Goal: Task Accomplishment & Management: Manage account settings

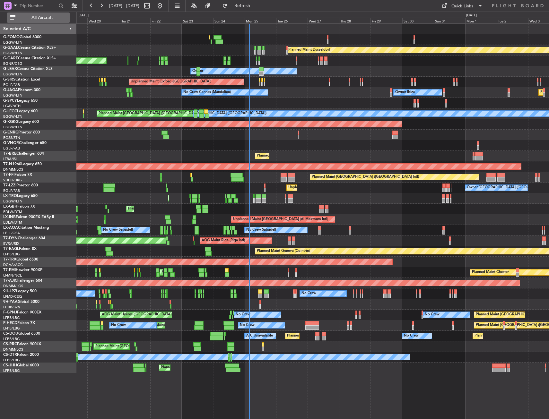
click at [34, 21] on button "All Aircraft" at bounding box center [38, 18] width 63 height 10
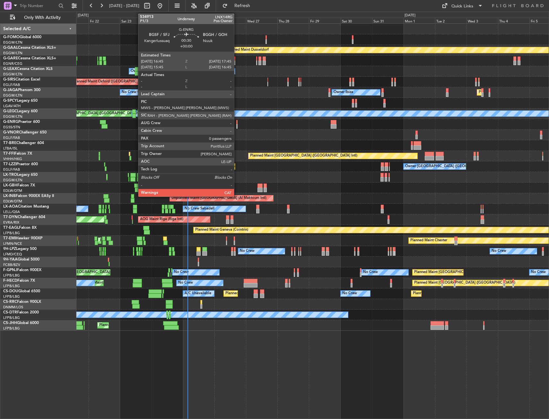
click at [237, 123] on div at bounding box center [237, 122] width 2 height 4
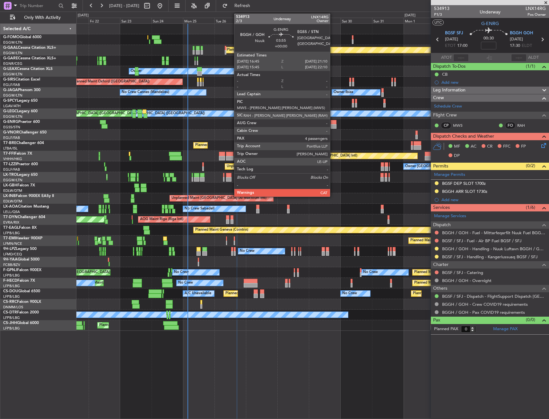
click at [333, 122] on div at bounding box center [334, 122] width 6 height 4
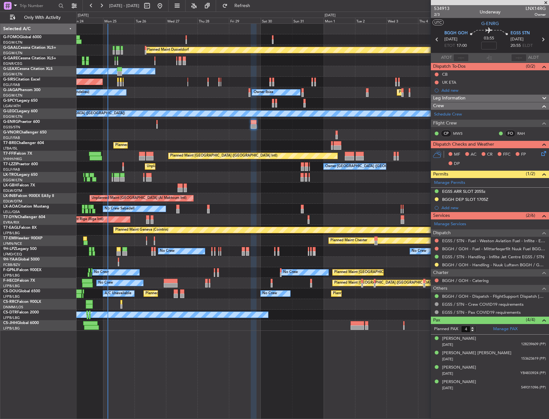
click at [214, 240] on div "Planned Maint Chester Planned Maint Chester" at bounding box center [312, 241] width 472 height 11
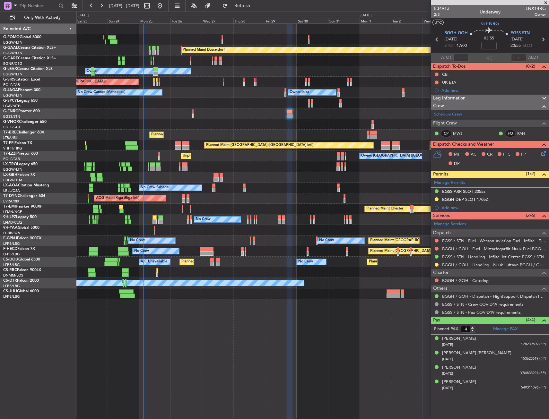
click at [168, 154] on div "Owner London (Farnborough) Unplanned Maint London (Farnborough) Owner" at bounding box center [312, 156] width 472 height 11
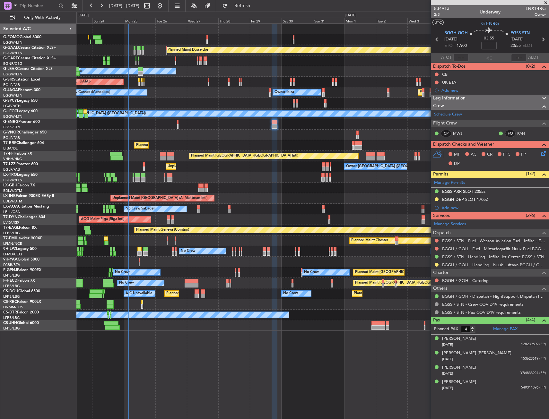
click at [181, 142] on div "Planned Maint Dusseldorf Unplanned Maint Chester Owner Unplanned Maint Oxford (…" at bounding box center [312, 177] width 472 height 307
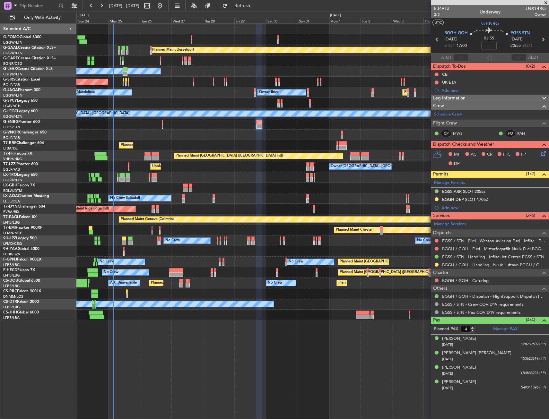
click at [164, 147] on div "Planned Maint Warsaw ([GEOGRAPHIC_DATA])" at bounding box center [312, 145] width 472 height 11
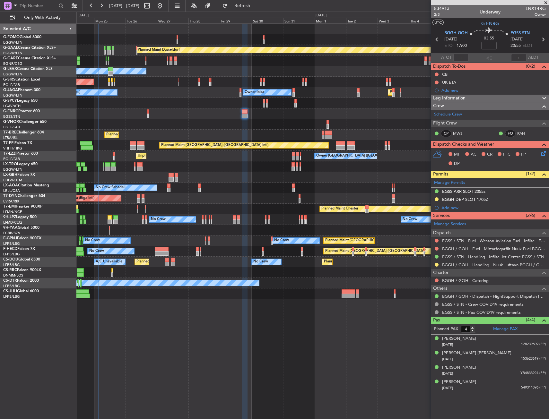
click at [177, 101] on div at bounding box center [312, 103] width 472 height 11
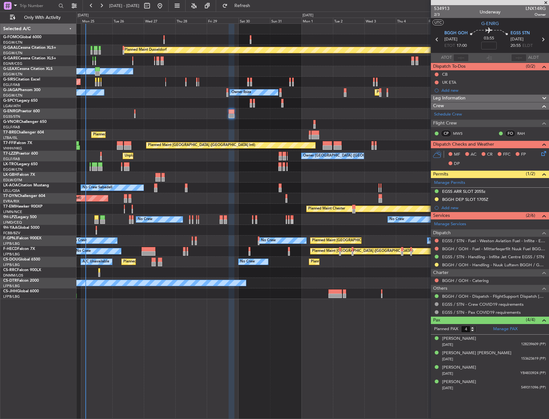
click at [163, 97] on div "Planned Maint Dusseldorf Owner Unplanned Maint Oxford (Kidlington) Planned Main…" at bounding box center [312, 162] width 472 height 276
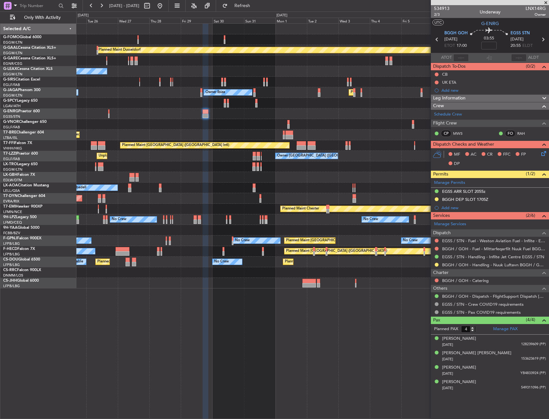
click at [282, 124] on div "Planned Maint Dusseldorf Owner Unplanned Maint Oxford (Kidlington) Planned Main…" at bounding box center [312, 156] width 472 height 265
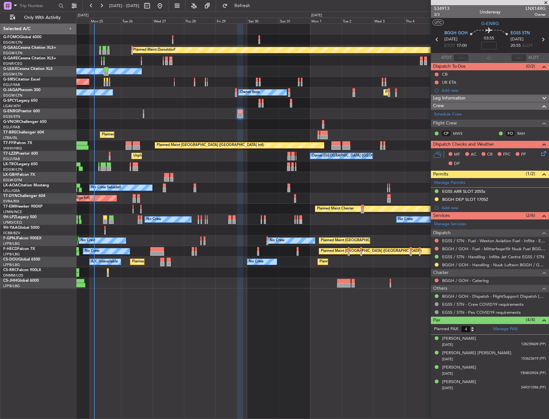
click at [233, 132] on div "Planned Maint Dusseldorf Owner Unplanned Maint Oxford (Kidlington) Planned Main…" at bounding box center [312, 156] width 472 height 265
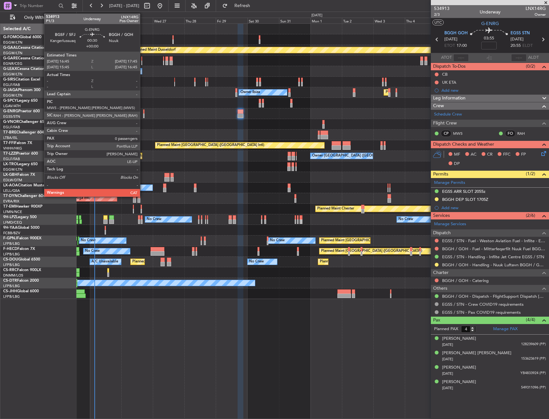
click at [143, 111] on div at bounding box center [144, 112] width 2 height 4
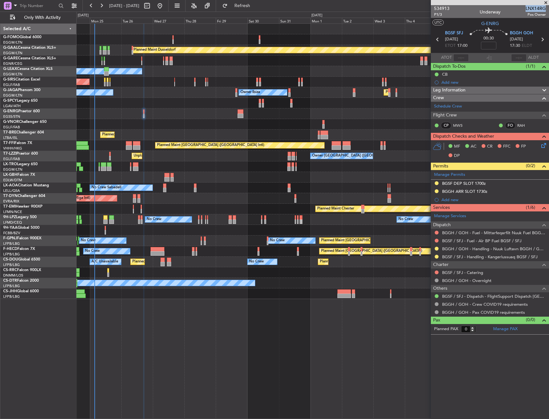
drag, startPoint x: 526, startPoint y: 8, endPoint x: 546, endPoint y: 8, distance: 19.3
click at [546, 8] on span "LNX14RG" at bounding box center [536, 8] width 20 height 7
copy span "LNX14RG"
click at [480, 252] on div "BGGH / GOH - Handling - Nuuk Luftavn BGGH / GOH" at bounding box center [490, 249] width 118 height 8
click at [478, 259] on link "BGSF / SFJ - Handling - Kangerlussuaq BGSF / SFJ" at bounding box center [489, 256] width 95 height 5
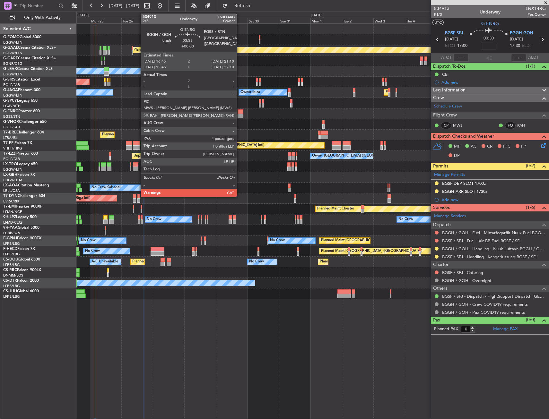
click at [240, 114] on div at bounding box center [241, 116] width 6 height 4
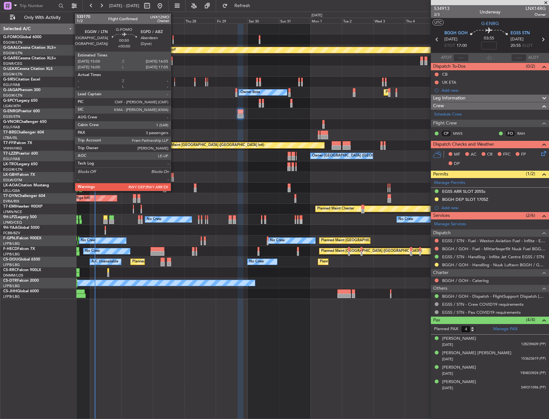
click at [174, 38] on div at bounding box center [173, 37] width 2 height 4
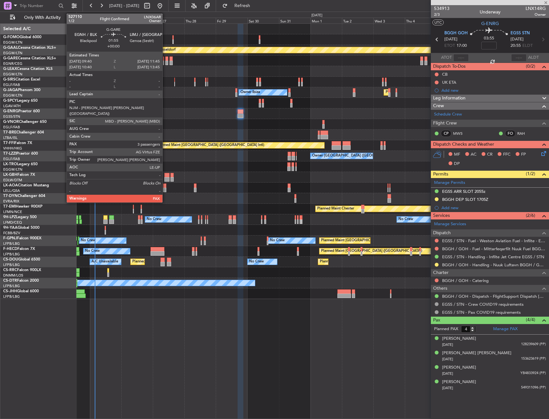
type input "3"
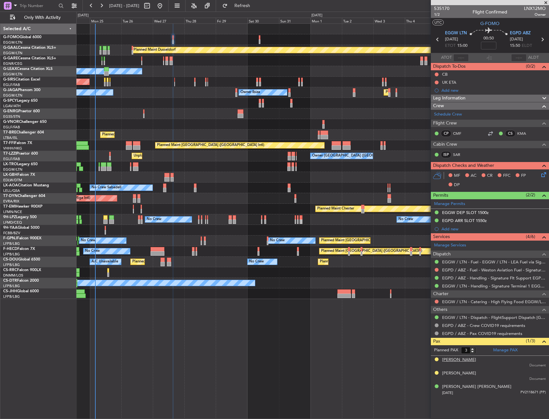
click at [457, 360] on div "[PERSON_NAME]" at bounding box center [459, 360] width 34 height 6
click at [453, 153] on link "SAR" at bounding box center [460, 155] width 14 height 6
click at [495, 95] on div "Leg Information" at bounding box center [490, 98] width 118 height 7
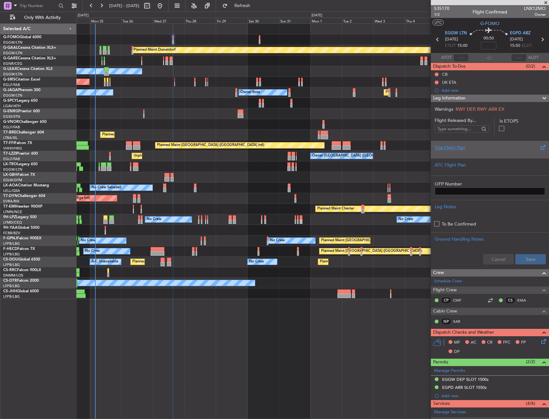
click at [442, 148] on div "Trial Flight Plan" at bounding box center [490, 148] width 110 height 7
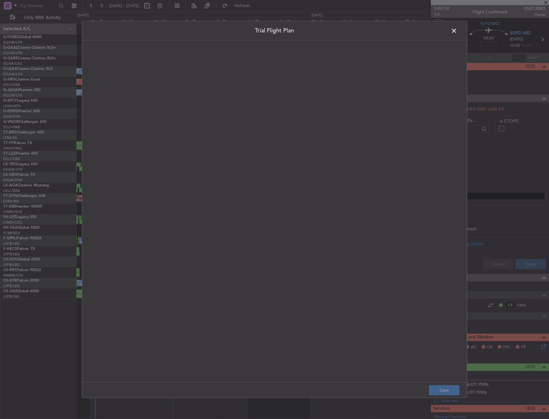
click at [174, 128] on quill-editor at bounding box center [275, 205] width 372 height 316
click at [174, 128] on div at bounding box center [274, 218] width 371 height 315
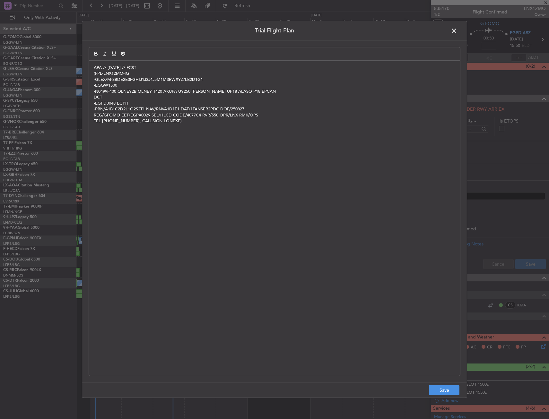
click at [186, 62] on div "APA // 25AUG // FCST (FPL-LNX12MO-IG -GLEX/M-SBDE2E3FGHIJ1J3J4J5M1M3RWXYZ/LB2D1…" at bounding box center [274, 218] width 371 height 315
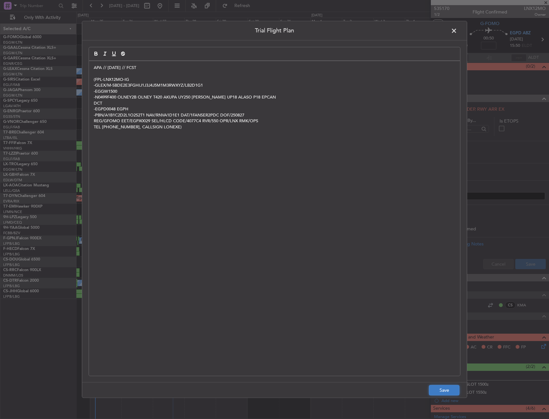
click at [445, 393] on button "Save" at bounding box center [444, 391] width 31 height 10
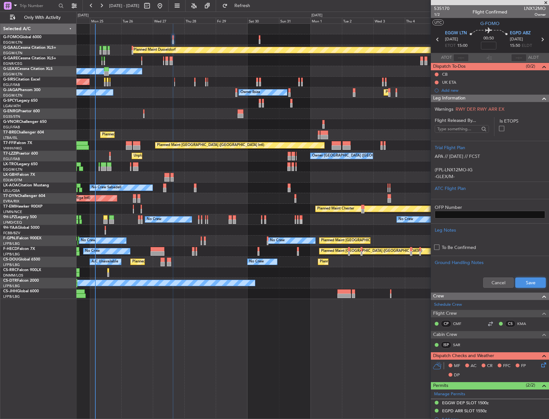
click at [527, 281] on button "Save" at bounding box center [531, 283] width 31 height 10
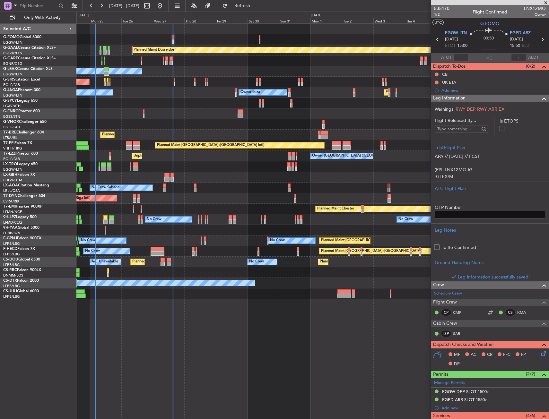
click at [517, 100] on div "Leg Information" at bounding box center [490, 98] width 118 height 7
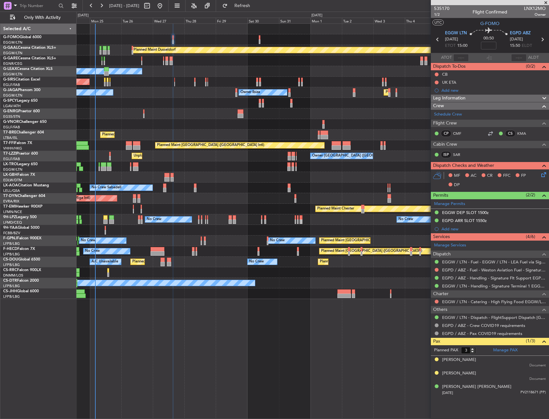
click at [545, 173] on icon at bounding box center [542, 173] width 5 height 5
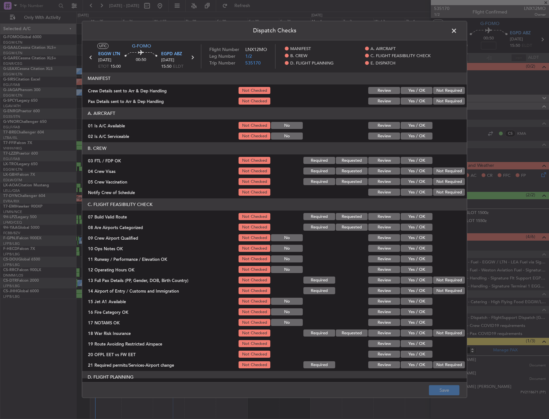
click at [415, 129] on button "Yes / OK" at bounding box center [417, 125] width 32 height 7
click at [413, 135] on button "Yes / OK" at bounding box center [417, 136] width 32 height 7
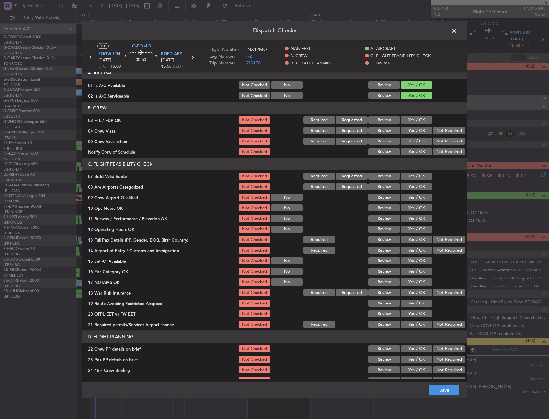
scroll to position [64, 0]
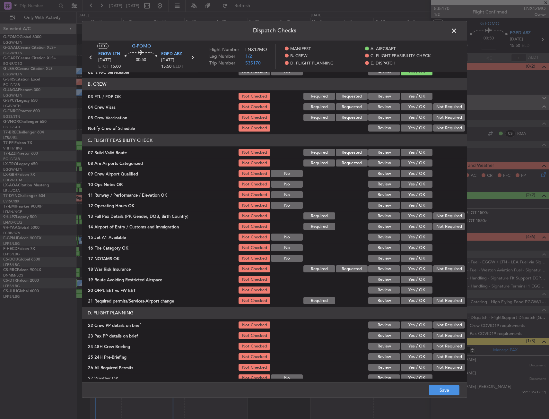
click at [418, 153] on button "Yes / OK" at bounding box center [417, 152] width 32 height 7
click at [410, 182] on button "Yes / OK" at bounding box center [417, 184] width 32 height 7
click at [412, 198] on button "Yes / OK" at bounding box center [417, 195] width 32 height 7
click at [412, 207] on button "Yes / OK" at bounding box center [417, 205] width 32 height 7
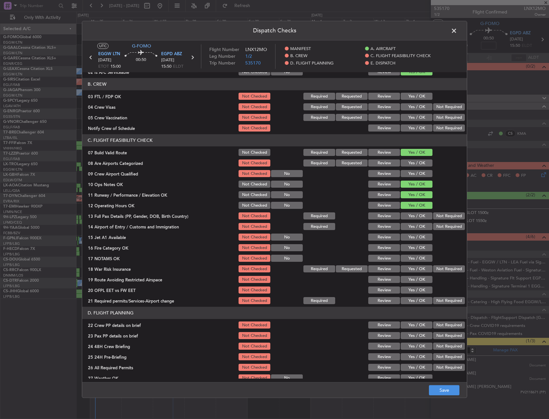
drag, startPoint x: 441, startPoint y: 212, endPoint x: 437, endPoint y: 216, distance: 5.9
click at [440, 214] on section "C. FLIGHT FEASIBILITY CHECK 07 Build Valid Route Not Checked Required Requested…" at bounding box center [274, 220] width 385 height 171
click at [433, 218] on button "Not Required" at bounding box center [449, 216] width 32 height 7
drag, startPoint x: 434, startPoint y: 226, endPoint x: 431, endPoint y: 229, distance: 4.3
click at [434, 226] on button "Not Required" at bounding box center [449, 227] width 32 height 7
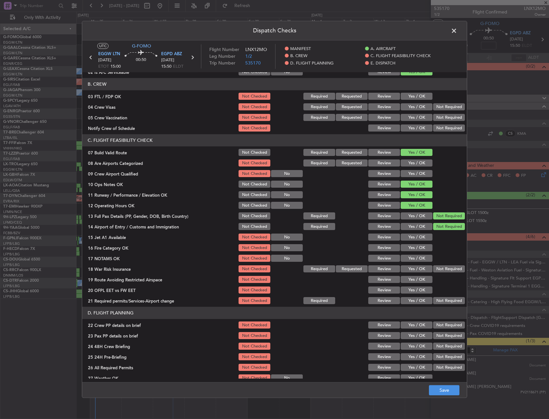
click at [419, 237] on button "Yes / OK" at bounding box center [417, 237] width 32 height 7
click at [414, 250] on button "Yes / OK" at bounding box center [417, 248] width 32 height 7
drag, startPoint x: 414, startPoint y: 260, endPoint x: 431, endPoint y: 269, distance: 19.1
click at [414, 261] on button "Yes / OK" at bounding box center [417, 258] width 32 height 7
drag, startPoint x: 445, startPoint y: 270, endPoint x: 423, endPoint y: 282, distance: 24.9
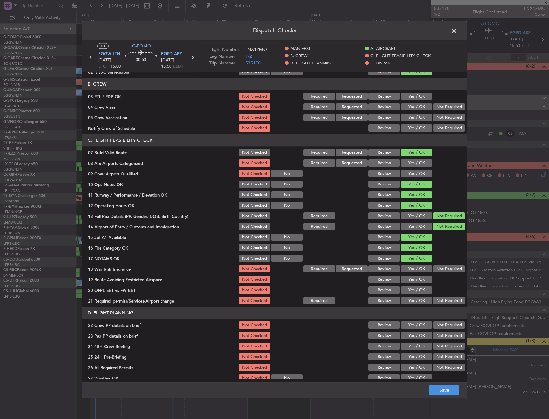
click at [445, 271] on button "Not Required" at bounding box center [449, 269] width 32 height 7
click at [422, 283] on button "Yes / OK" at bounding box center [417, 280] width 32 height 7
drag, startPoint x: 417, startPoint y: 289, endPoint x: 414, endPoint y: 306, distance: 17.3
click at [417, 290] on button "Yes / OK" at bounding box center [417, 290] width 32 height 7
click at [414, 306] on article "MANIFEST Crew Details sent to Arr & Dep Handling Not Checked Review Yes / OK No…" at bounding box center [274, 226] width 385 height 306
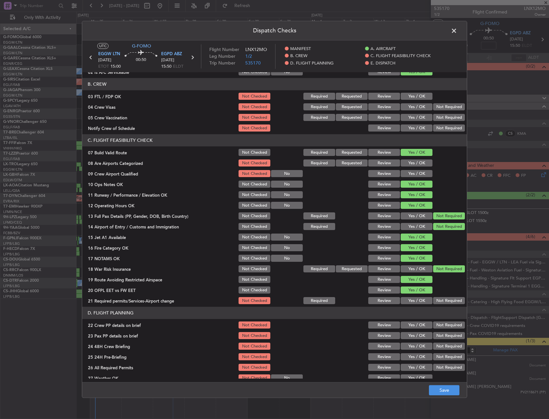
click at [418, 300] on button "Yes / OK" at bounding box center [417, 301] width 32 height 7
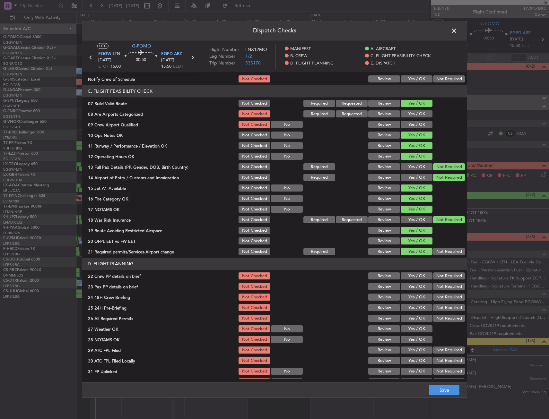
scroll to position [128, 0]
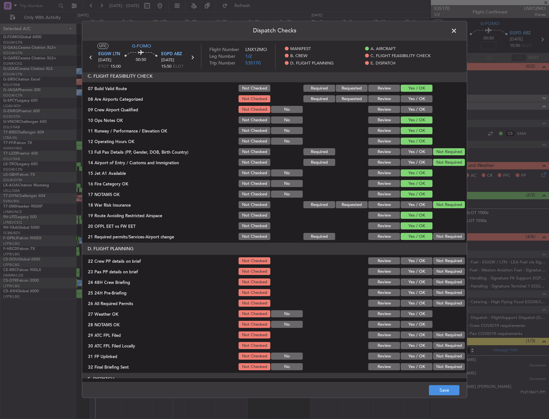
click at [413, 261] on button "Yes / OK" at bounding box center [417, 261] width 32 height 7
click at [412, 270] on button "Yes / OK" at bounding box center [417, 272] width 32 height 7
click at [422, 285] on button "Yes / OK" at bounding box center [417, 282] width 32 height 7
click at [438, 297] on div "Not Required" at bounding box center [448, 293] width 32 height 9
drag, startPoint x: 433, startPoint y: 295, endPoint x: 431, endPoint y: 300, distance: 5.2
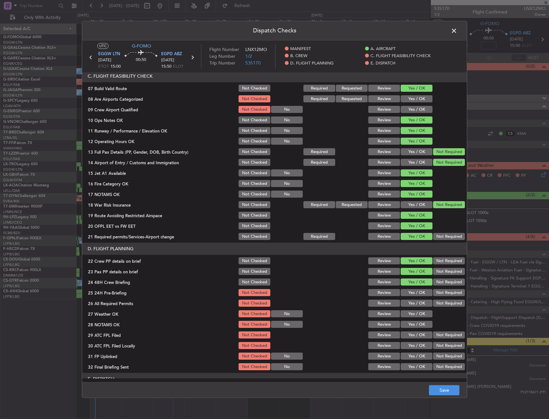
click at [433, 296] on button "Not Required" at bounding box center [449, 293] width 32 height 7
click at [441, 392] on button "Save" at bounding box center [444, 391] width 31 height 10
click at [457, 30] on span at bounding box center [457, 32] width 0 height 13
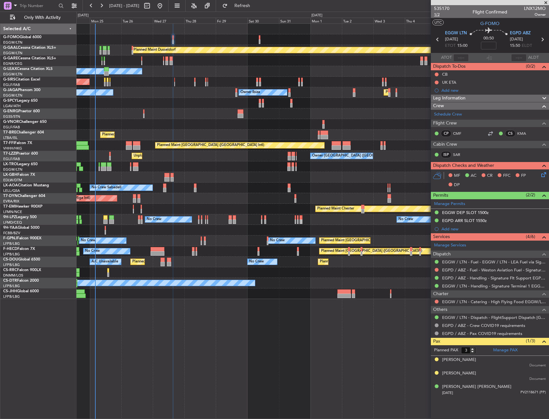
click at [439, 14] on span "1/2" at bounding box center [441, 14] width 15 height 5
click at [437, 15] on span "1/2" at bounding box center [441, 14] width 15 height 5
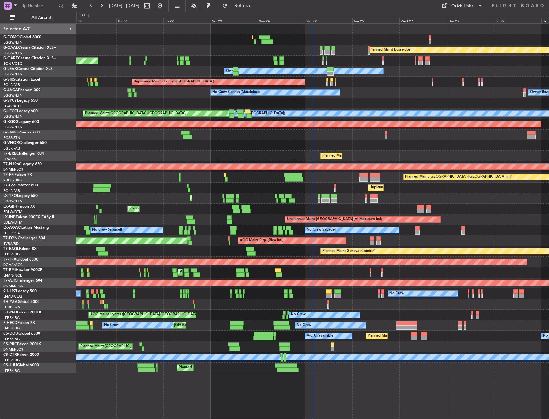
drag, startPoint x: 55, startPoint y: 14, endPoint x: 72, endPoint y: 38, distance: 29.4
click at [54, 14] on button "All Aircraft" at bounding box center [38, 18] width 63 height 10
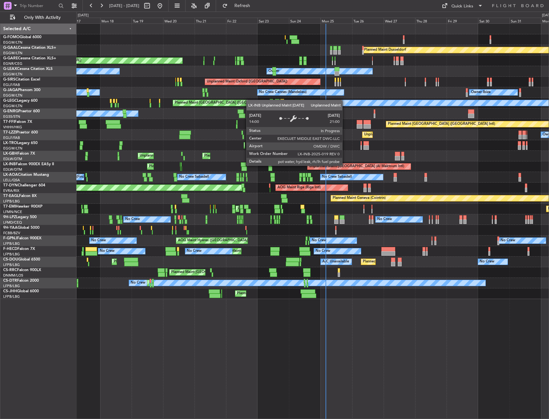
click at [192, 161] on div "Planned Maint Windsor Locks ([PERSON_NAME] Intl) Planned [GEOGRAPHIC_DATA] Plan…" at bounding box center [312, 162] width 472 height 276
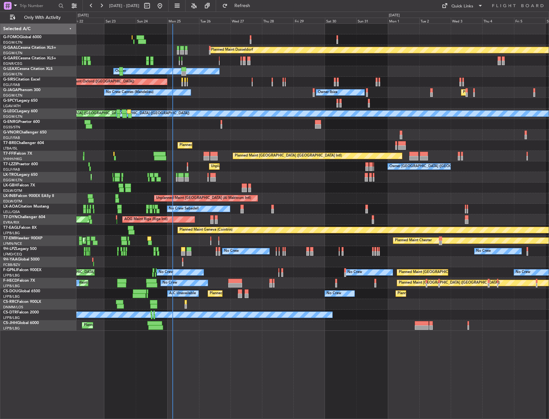
click at [210, 112] on div "Planned Maint Dusseldorf Unplanned Maint [PERSON_NAME] Owner Owner Unplanned Ma…" at bounding box center [312, 177] width 472 height 307
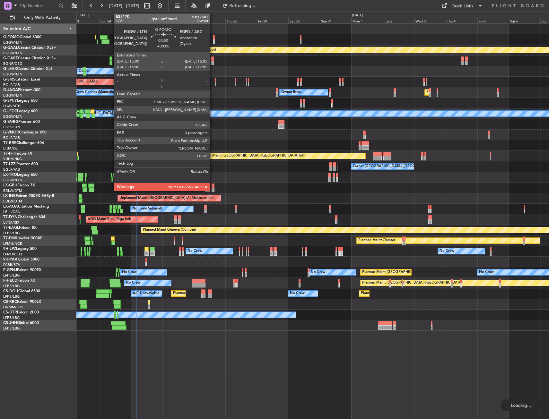
click at [213, 35] on div at bounding box center [214, 37] width 2 height 4
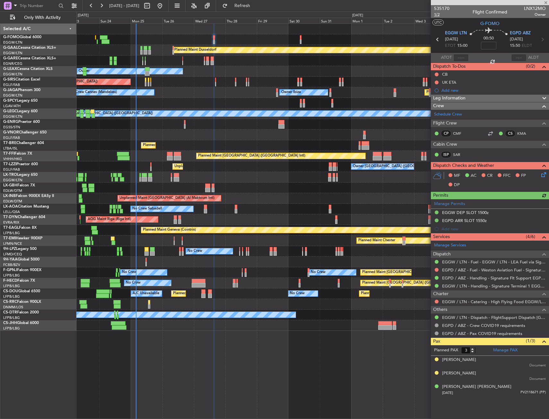
click at [440, 14] on span "1/2" at bounding box center [441, 14] width 15 height 5
click at [438, 73] on button at bounding box center [437, 75] width 4 height 4
click at [436, 101] on span "Completed" at bounding box center [439, 103] width 21 height 6
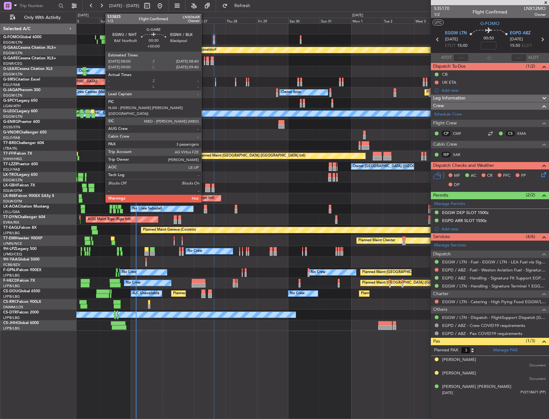
click at [204, 57] on div at bounding box center [204, 59] width 1 height 4
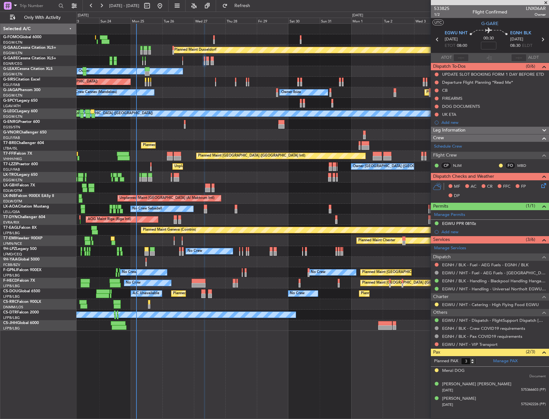
click at [209, 61] on div "Unplanned Maint [PERSON_NAME]" at bounding box center [312, 61] width 472 height 11
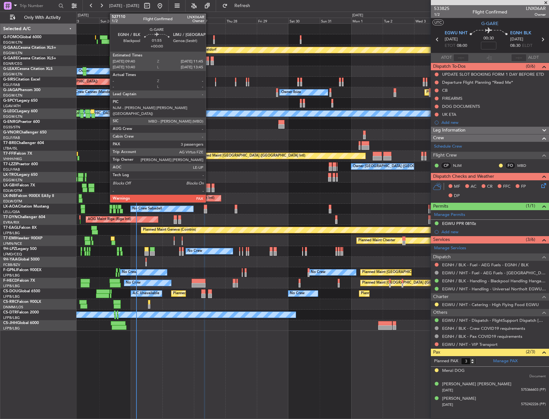
click at [208, 61] on div at bounding box center [207, 63] width 3 height 4
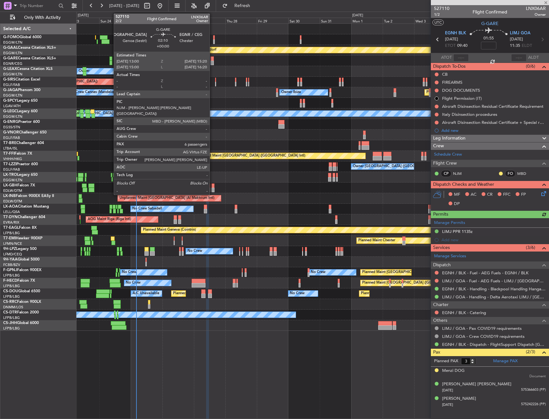
click at [213, 61] on div at bounding box center [212, 63] width 3 height 4
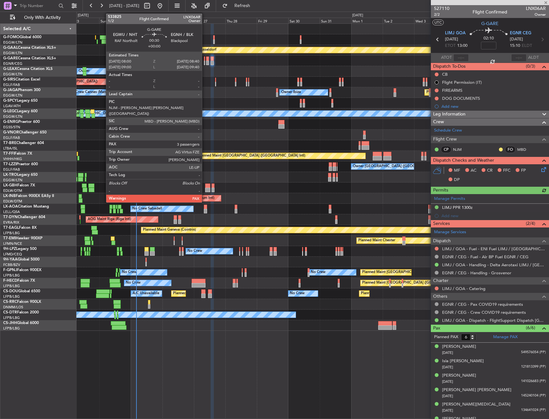
click at [205, 60] on div at bounding box center [204, 59] width 1 height 4
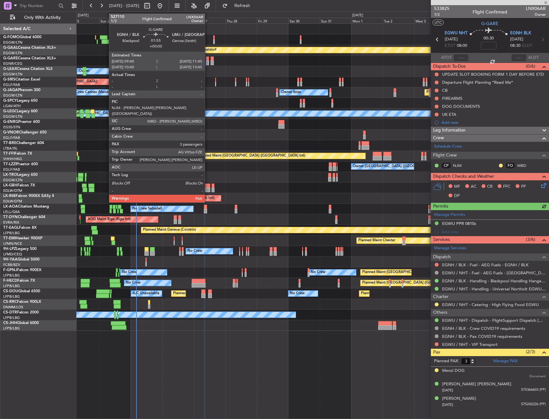
click at [208, 62] on div at bounding box center [207, 63] width 3 height 4
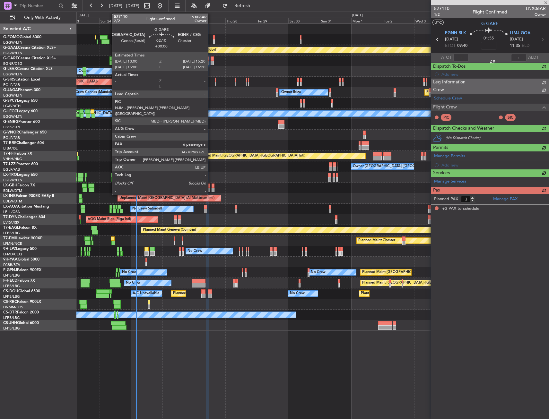
click at [211, 62] on div at bounding box center [212, 63] width 3 height 4
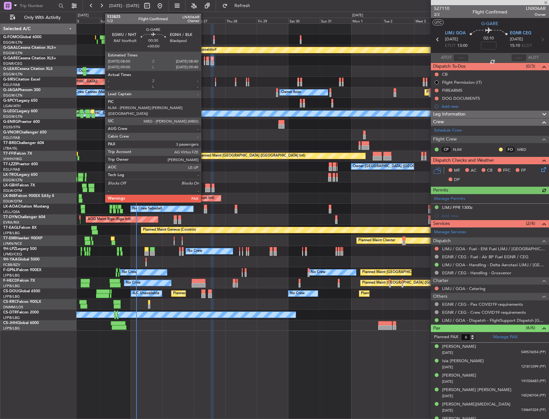
click at [206, 60] on div "Unplanned Maint [PERSON_NAME]" at bounding box center [312, 61] width 472 height 11
click at [204, 59] on div at bounding box center [204, 59] width 1 height 4
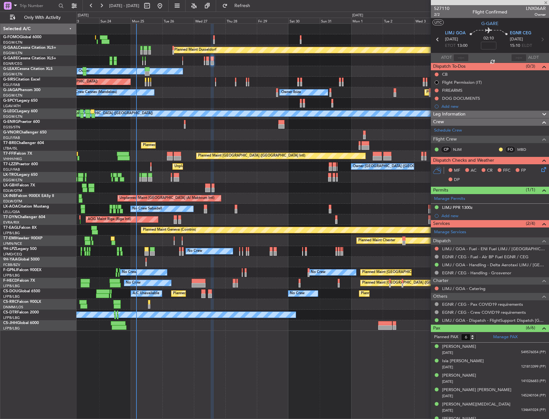
type input "3"
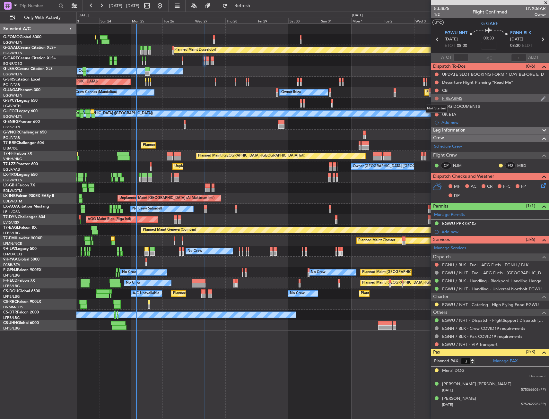
click at [437, 98] on button at bounding box center [437, 99] width 4 height 4
click at [438, 139] on span "Cancelled" at bounding box center [438, 136] width 18 height 6
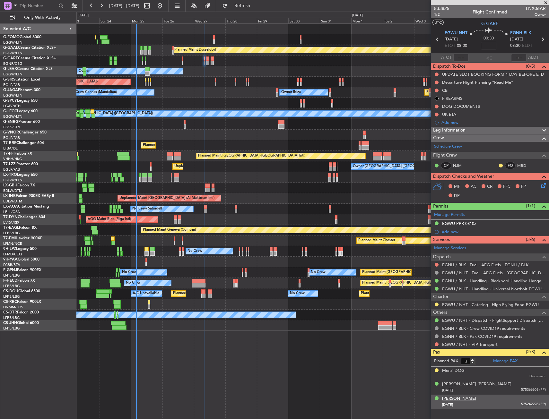
click at [472, 401] on div "[PERSON_NAME]" at bounding box center [459, 399] width 34 height 6
click at [539, 190] on div "MF AC CR FFC FP DP" at bounding box center [490, 192] width 118 height 22
click at [540, 185] on icon at bounding box center [542, 184] width 5 height 5
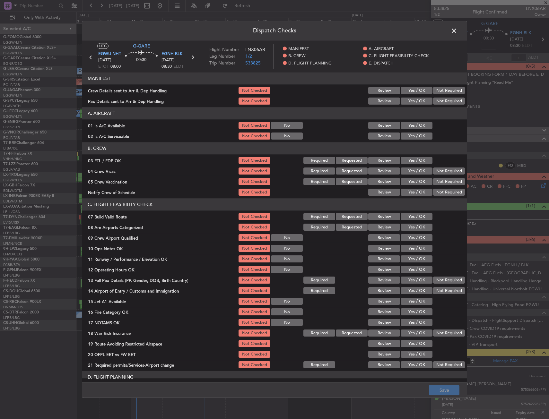
click at [414, 125] on button "Yes / OK" at bounding box center [417, 125] width 32 height 7
click at [413, 134] on button "Yes / OK" at bounding box center [417, 136] width 32 height 7
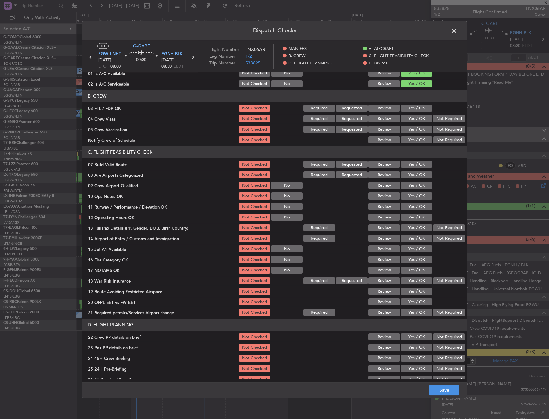
scroll to position [64, 0]
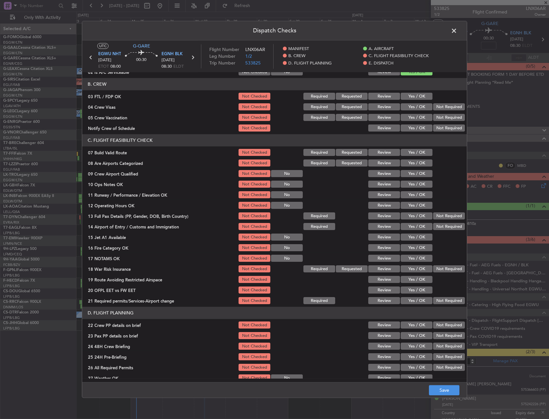
click at [408, 158] on section "C. FLIGHT FEASIBILITY CHECK 07 Build Valid Route Not Checked Required Requested…" at bounding box center [274, 220] width 385 height 171
click at [409, 152] on button "Yes / OK" at bounding box center [417, 152] width 32 height 7
drag, startPoint x: 410, startPoint y: 185, endPoint x: 409, endPoint y: 191, distance: 5.8
click at [410, 186] on button "Yes / OK" at bounding box center [417, 184] width 32 height 7
drag, startPoint x: 410, startPoint y: 196, endPoint x: 408, endPoint y: 206, distance: 10.1
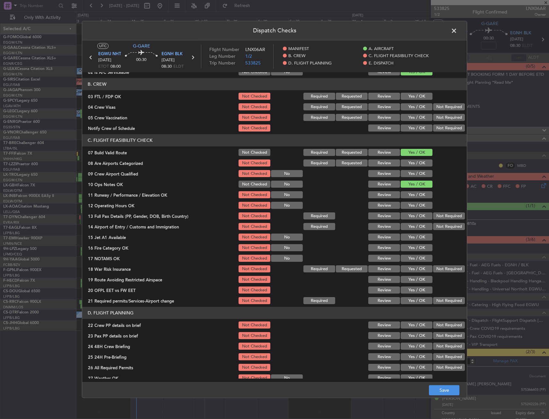
click at [410, 198] on button "Yes / OK" at bounding box center [417, 195] width 32 height 7
click at [408, 206] on button "Yes / OK" at bounding box center [417, 205] width 32 height 7
click at [443, 220] on div "Not Required" at bounding box center [448, 216] width 32 height 9
drag, startPoint x: 437, startPoint y: 225, endPoint x: 437, endPoint y: 218, distance: 7.4
click at [437, 225] on button "Not Required" at bounding box center [449, 227] width 32 height 7
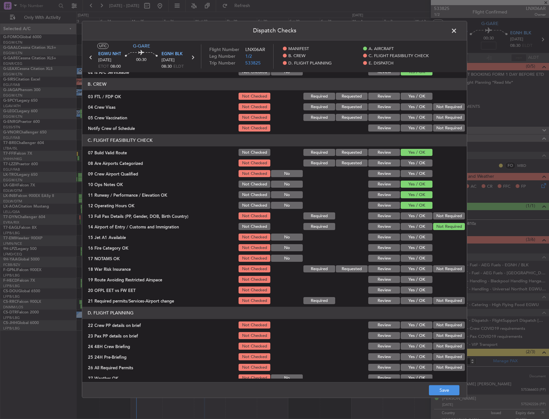
click at [437, 217] on button "Not Required" at bounding box center [449, 216] width 32 height 7
drag, startPoint x: 418, startPoint y: 238, endPoint x: 416, endPoint y: 242, distance: 4.7
click at [418, 239] on button "Yes / OK" at bounding box center [417, 237] width 32 height 7
click at [414, 247] on button "Yes / OK" at bounding box center [417, 248] width 32 height 7
click at [412, 258] on button "Yes / OK" at bounding box center [417, 258] width 32 height 7
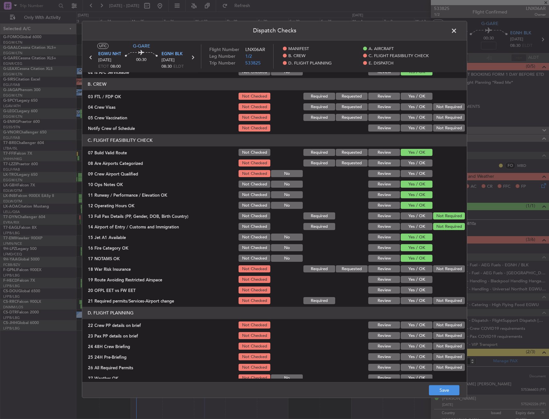
click at [413, 267] on button "Yes / OK" at bounding box center [417, 269] width 32 height 7
click at [415, 278] on button "Yes / OK" at bounding box center [417, 280] width 32 height 7
click at [410, 287] on div "Yes / OK" at bounding box center [416, 290] width 32 height 9
click at [410, 292] on button "Yes / OK" at bounding box center [417, 290] width 32 height 7
click at [408, 300] on button "Yes / OK" at bounding box center [417, 301] width 32 height 7
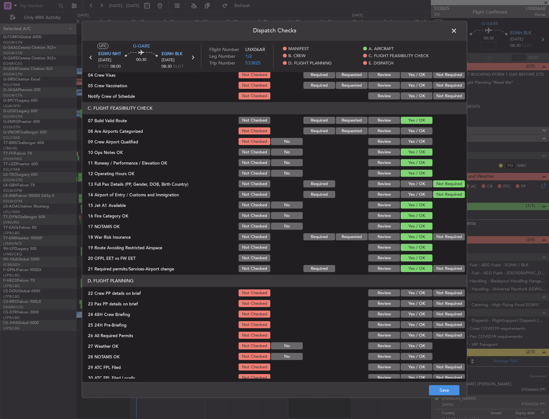
click at [450, 230] on div at bounding box center [448, 226] width 32 height 9
click at [448, 235] on button "Not Required" at bounding box center [449, 237] width 32 height 7
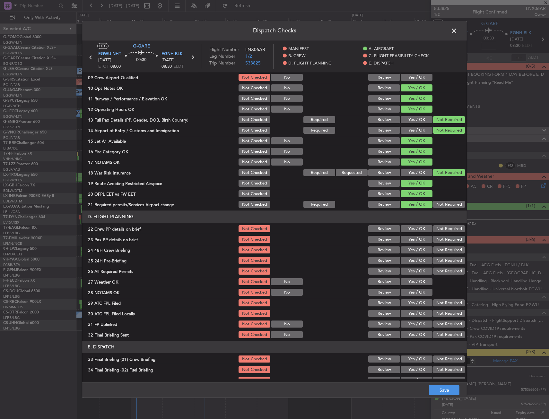
click at [419, 250] on button "Yes / OK" at bounding box center [417, 250] width 32 height 7
drag, startPoint x: 416, startPoint y: 244, endPoint x: 415, endPoint y: 235, distance: 8.4
click at [415, 242] on div "Yes / OK" at bounding box center [416, 239] width 32 height 9
click at [415, 235] on div "Yes / OK" at bounding box center [416, 239] width 32 height 9
click at [415, 233] on div "Yes / OK" at bounding box center [416, 229] width 32 height 9
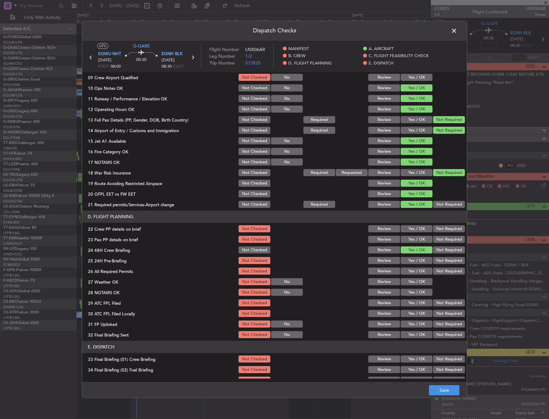
click at [415, 241] on button "Yes / OK" at bounding box center [417, 239] width 32 height 7
click at [415, 231] on button "Yes / OK" at bounding box center [417, 229] width 32 height 7
click at [439, 255] on section "D. FLIGHT PLANNING 22 Crew PP details on brief Not Checked Review Yes / OK Not …" at bounding box center [274, 275] width 385 height 129
click at [439, 259] on button "Not Required" at bounding box center [449, 261] width 32 height 7
click at [446, 386] on button "Save" at bounding box center [444, 391] width 31 height 10
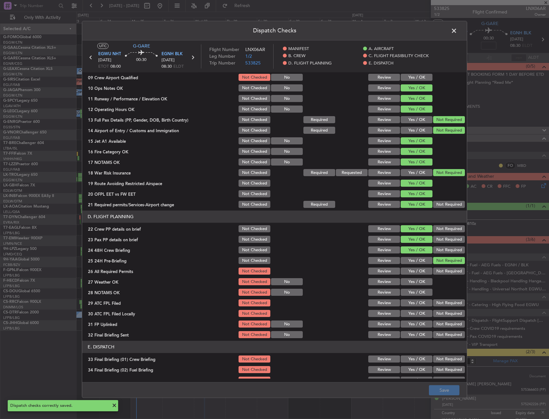
click at [457, 28] on span at bounding box center [457, 32] width 0 height 13
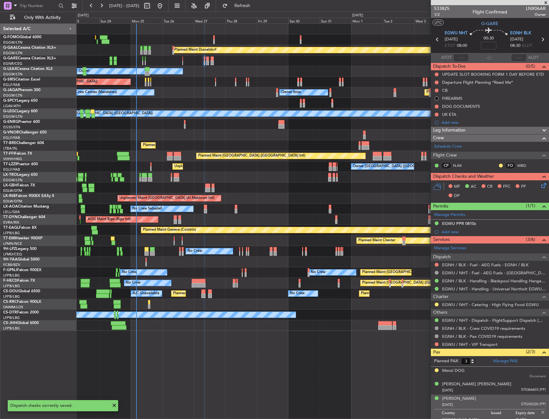
click at [496, 128] on div "533825 1/2 Flight Confirmed LNX06AR Owner UTC G-[GEOGRAPHIC_DATA] NHT [DATE] ET…" at bounding box center [490, 215] width 118 height 420
click at [493, 130] on div "Leg Information" at bounding box center [490, 130] width 118 height 7
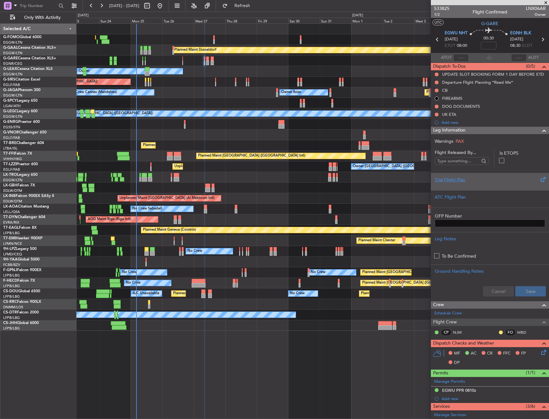
click at [477, 174] on div "Trial Flight Plan" at bounding box center [490, 181] width 118 height 17
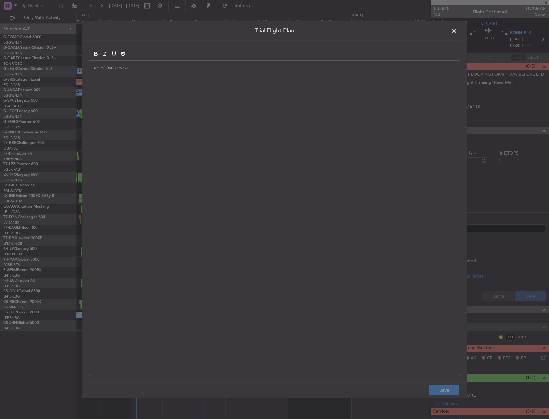
click at [183, 119] on div at bounding box center [274, 218] width 371 height 315
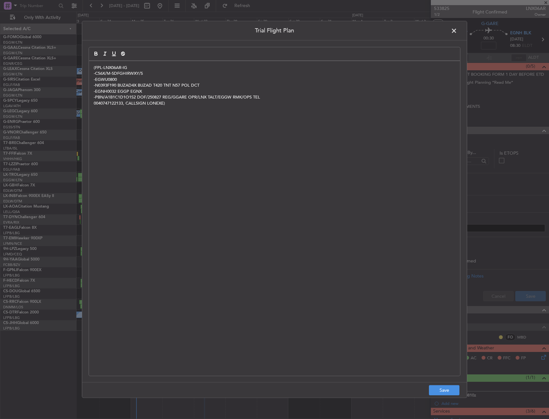
scroll to position [0, 0]
click at [94, 66] on p "(FPL-LNX06AR-IG" at bounding box center [275, 68] width 362 height 6
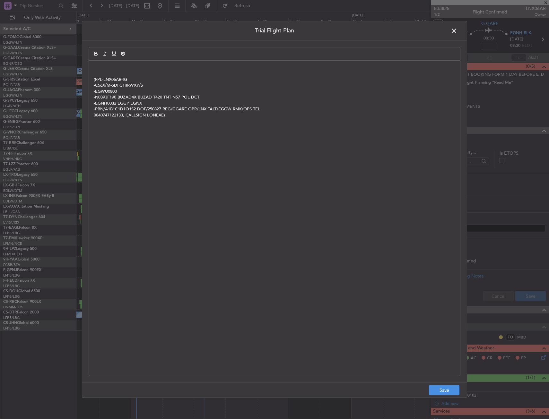
click at [101, 63] on div "(FPL-LNX06AR-IG -C56X/M-SDFGHIRWXY/S -EGWU0800 -N0393F190 BUZAD4X BUZAD T420 TN…" at bounding box center [274, 218] width 371 height 315
click at [436, 385] on footer "Save" at bounding box center [274, 390] width 385 height 15
click at [436, 391] on button "Save" at bounding box center [444, 391] width 31 height 10
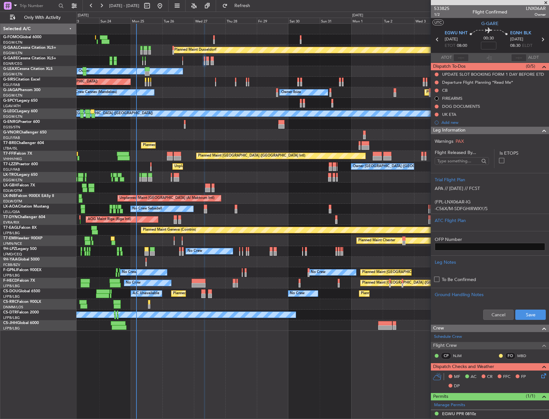
click at [535, 129] on div at bounding box center [541, 131] width 13 height 8
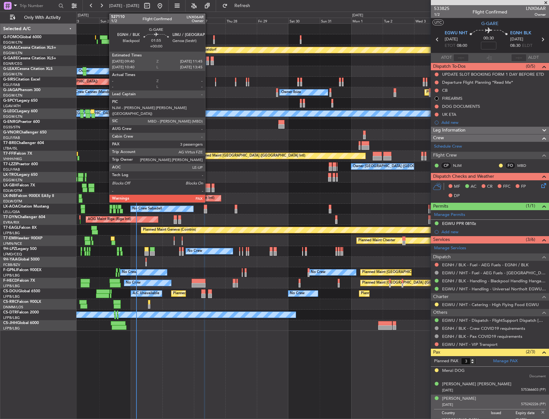
click at [208, 63] on div at bounding box center [207, 63] width 3 height 4
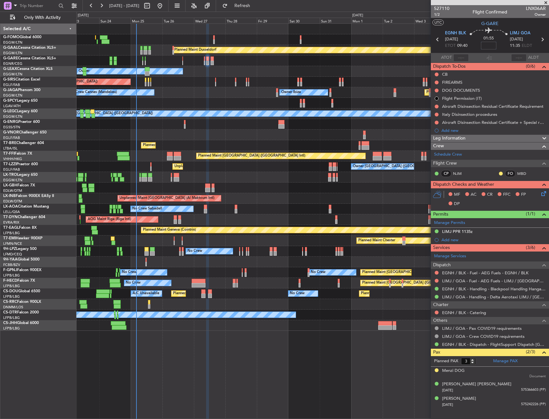
click at [489, 48] on input at bounding box center [488, 46] width 15 height 8
click at [475, 46] on div "01:55 10" at bounding box center [489, 40] width 42 height 24
type input "+00:10"
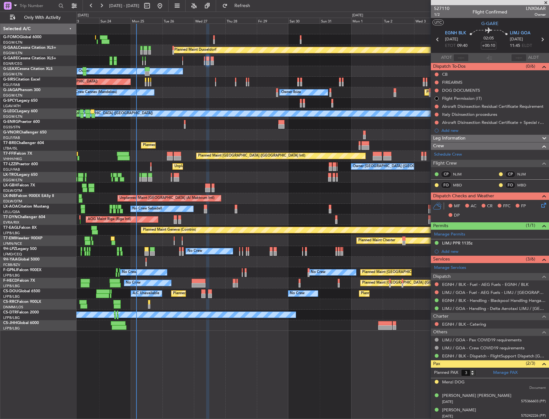
click at [529, 140] on div "Leg Information" at bounding box center [490, 138] width 118 height 7
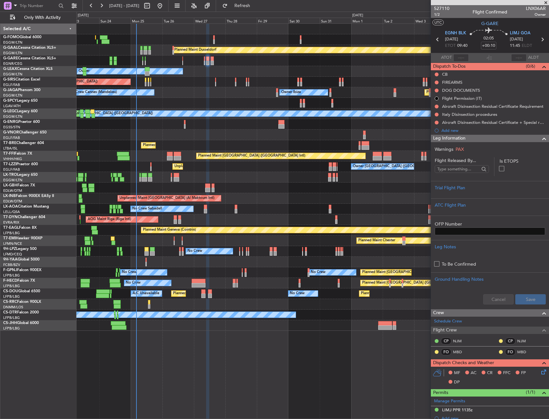
click at [477, 140] on div "Leg Information" at bounding box center [490, 138] width 118 height 7
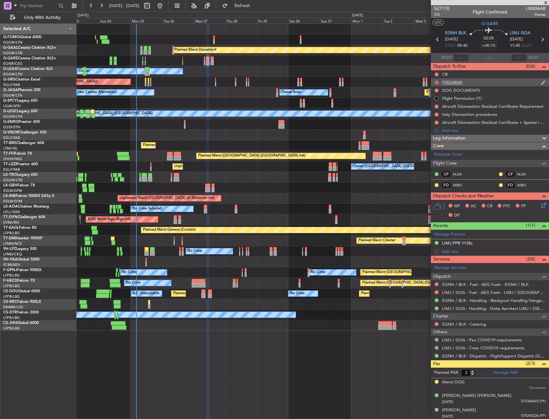
click at [437, 82] on button at bounding box center [437, 83] width 4 height 4
click at [431, 121] on span "Cancelled" at bounding box center [438, 120] width 18 height 6
click at [472, 137] on div "Leg Information" at bounding box center [490, 138] width 118 height 7
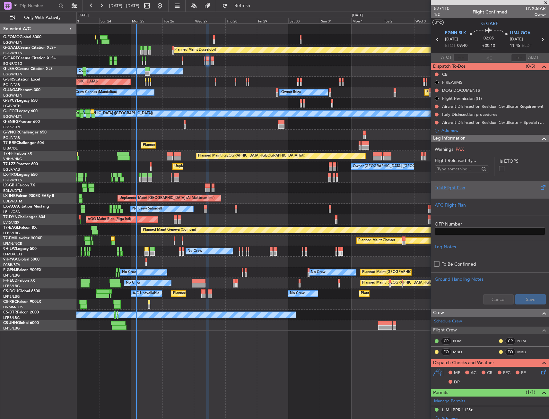
click at [460, 185] on div "Trial Flight Plan" at bounding box center [490, 188] width 110 height 7
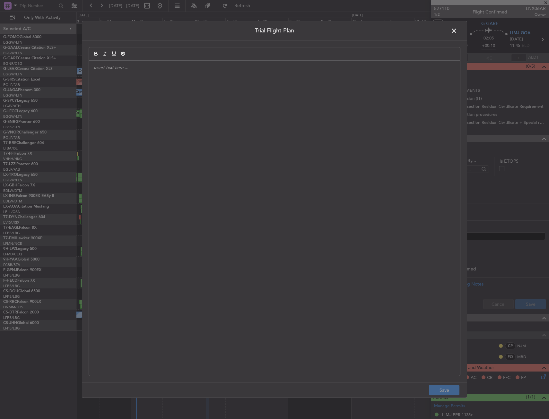
click at [257, 134] on div at bounding box center [274, 218] width 371 height 315
click at [189, 87] on div "APA // [DATE] // FCST" at bounding box center [274, 218] width 371 height 315
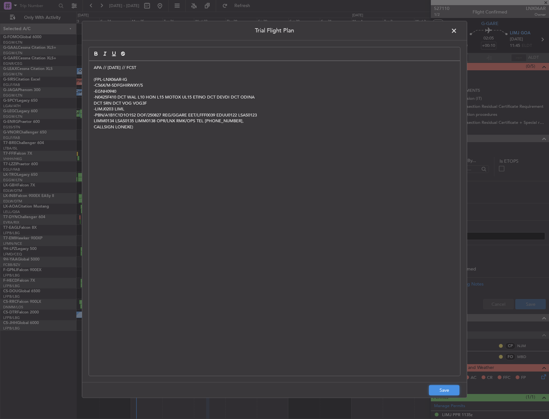
click at [446, 389] on button "Save" at bounding box center [444, 391] width 31 height 10
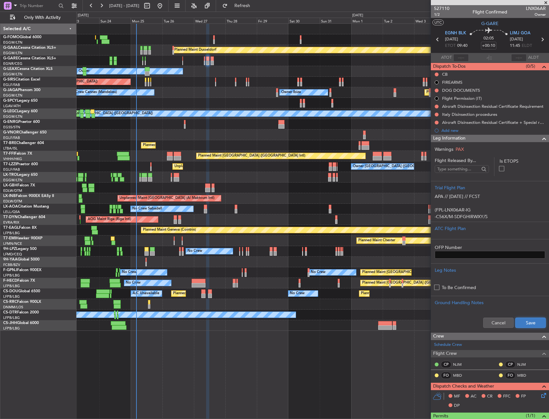
click at [520, 323] on button "Save" at bounding box center [531, 323] width 31 height 10
drag, startPoint x: 506, startPoint y: 138, endPoint x: 519, endPoint y: 156, distance: 22.6
click at [506, 138] on div "Leg Information" at bounding box center [490, 138] width 118 height 7
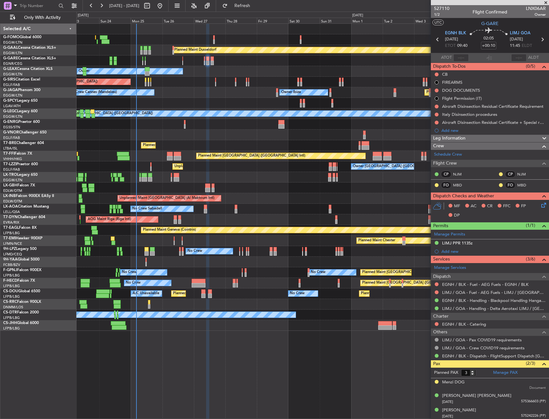
click at [540, 206] on icon at bounding box center [542, 204] width 5 height 5
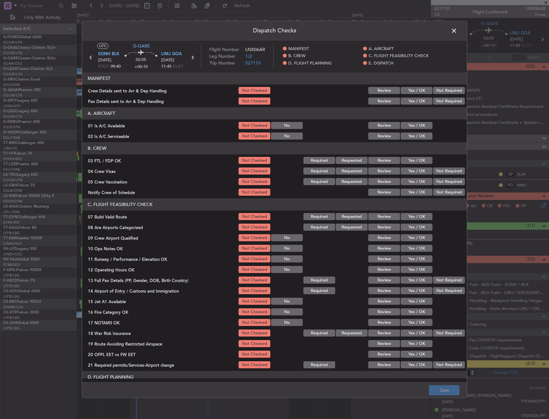
click at [412, 159] on button "Yes / OK" at bounding box center [417, 160] width 32 height 7
click at [232, 156] on div "03 FTL / FDP OK Not Checked Required Requested Review Yes / OK" at bounding box center [274, 160] width 385 height 9
drag, startPoint x: 237, startPoint y: 158, endPoint x: 252, endPoint y: 156, distance: 15.6
click at [239, 158] on button "Not Checked" at bounding box center [255, 160] width 32 height 7
click at [408, 134] on button "Yes / OK" at bounding box center [417, 136] width 32 height 7
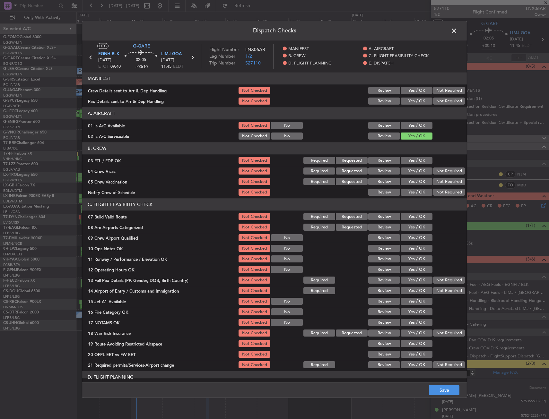
click at [408, 126] on button "Yes / OK" at bounding box center [417, 125] width 32 height 7
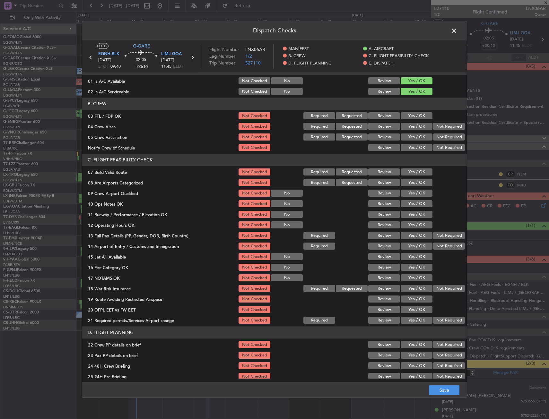
scroll to position [96, 0]
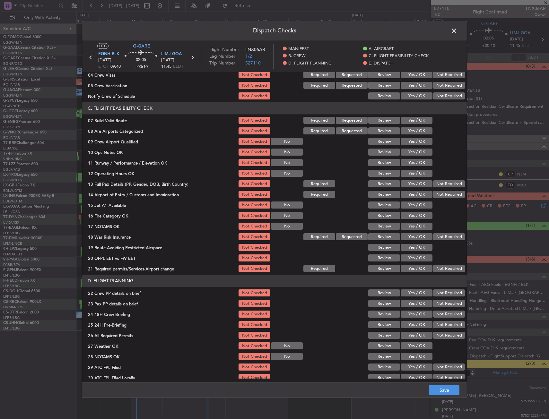
click at [411, 121] on button "Yes / OK" at bounding box center [417, 120] width 32 height 7
click at [409, 151] on button "Yes / OK" at bounding box center [417, 152] width 32 height 7
click at [407, 166] on button "Yes / OK" at bounding box center [417, 163] width 32 height 7
click at [409, 179] on section "C. FLIGHT FEASIBILITY CHECK 07 Build Valid Route Not Checked Required Requested…" at bounding box center [274, 187] width 385 height 171
click at [412, 173] on button "Yes / OK" at bounding box center [417, 173] width 32 height 7
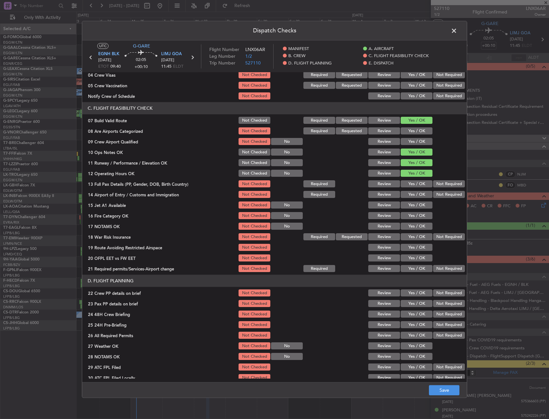
drag, startPoint x: 433, startPoint y: 181, endPoint x: 434, endPoint y: 195, distance: 13.9
click at [433, 181] on button "Not Required" at bounding box center [449, 184] width 32 height 7
click at [434, 195] on button "Not Required" at bounding box center [449, 194] width 32 height 7
click at [411, 206] on button "Yes / OK" at bounding box center [417, 205] width 32 height 7
click at [409, 217] on button "Yes / OK" at bounding box center [417, 216] width 32 height 7
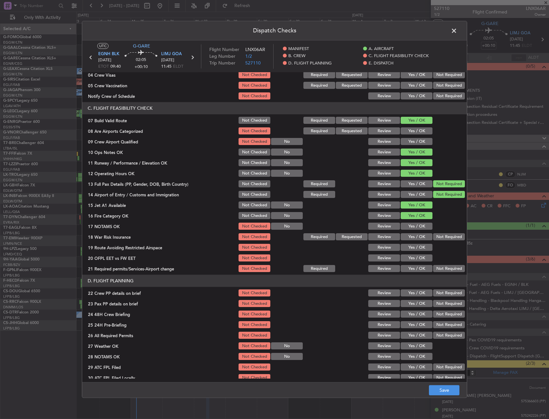
click at [409, 226] on button "Yes / OK" at bounding box center [417, 226] width 32 height 7
click at [446, 239] on button "Not Required" at bounding box center [449, 237] width 32 height 7
drag, startPoint x: 416, startPoint y: 247, endPoint x: 410, endPoint y: 257, distance: 11.8
click at [416, 247] on button "Yes / OK" at bounding box center [417, 247] width 32 height 7
click at [409, 259] on button "Yes / OK" at bounding box center [417, 258] width 32 height 7
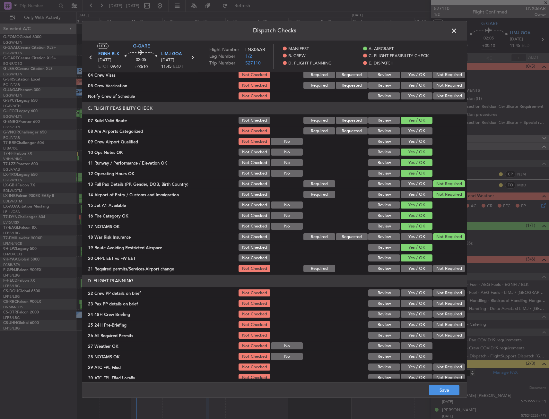
click at [404, 268] on button "Yes / OK" at bounding box center [417, 269] width 32 height 7
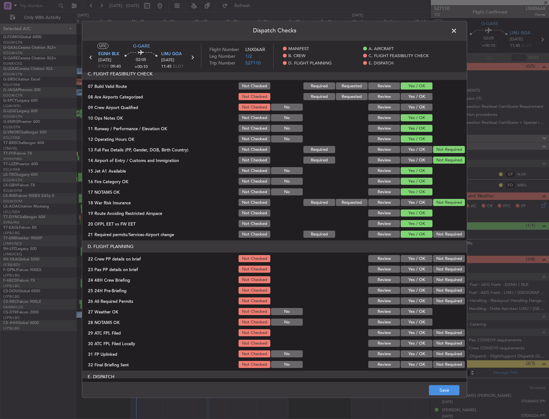
scroll to position [193, 0]
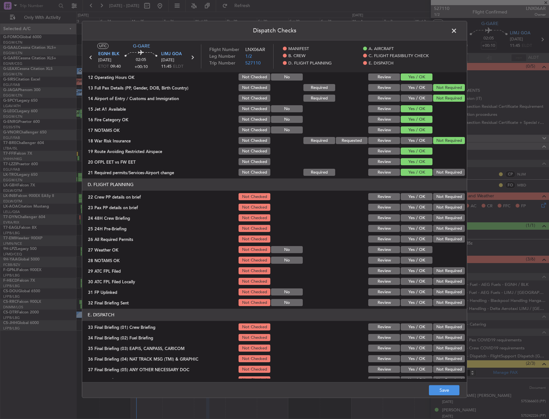
click at [415, 205] on button "Yes / OK" at bounding box center [417, 207] width 32 height 7
click at [415, 198] on button "Yes / OK" at bounding box center [417, 197] width 32 height 7
click at [414, 221] on button "Yes / OK" at bounding box center [417, 218] width 32 height 7
click at [443, 235] on div "Not Required" at bounding box center [448, 239] width 32 height 9
click at [441, 228] on button "Not Required" at bounding box center [449, 228] width 32 height 7
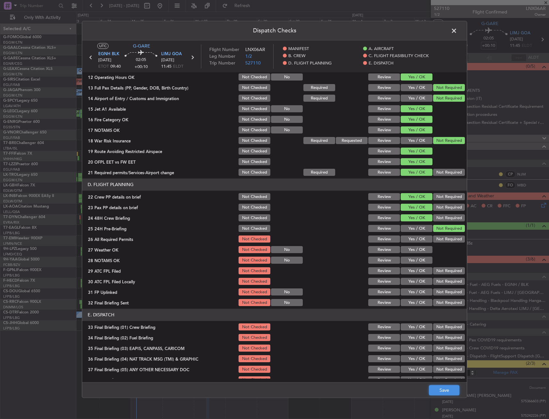
click at [448, 389] on button "Save" at bounding box center [444, 391] width 31 height 10
click at [457, 32] on span at bounding box center [457, 32] width 0 height 13
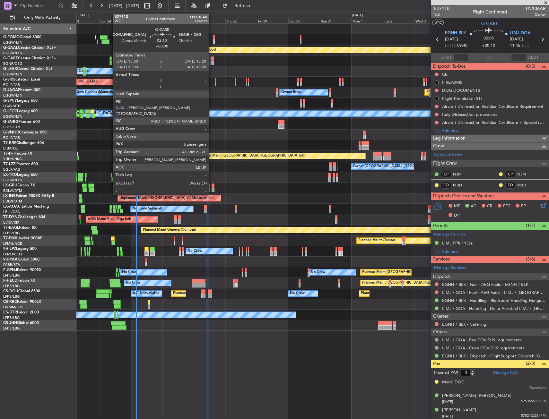
click at [212, 61] on div at bounding box center [212, 63] width 3 height 4
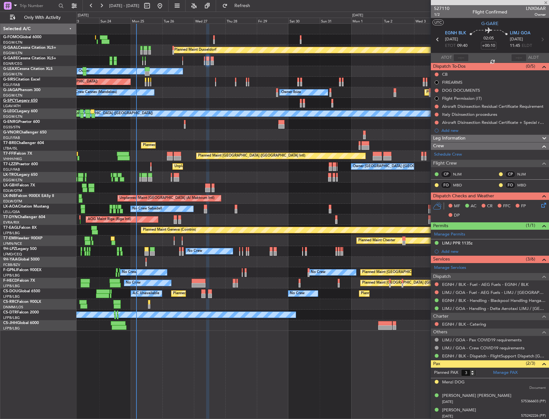
type input "6"
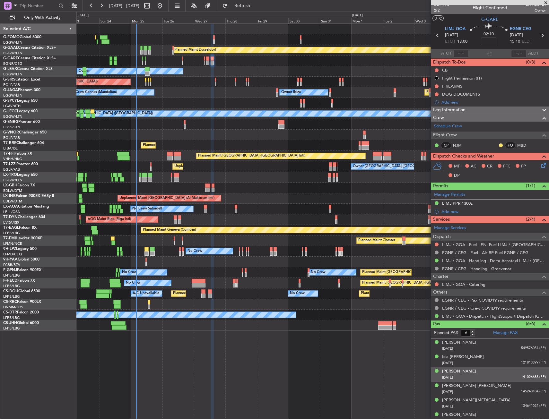
scroll to position [0, 0]
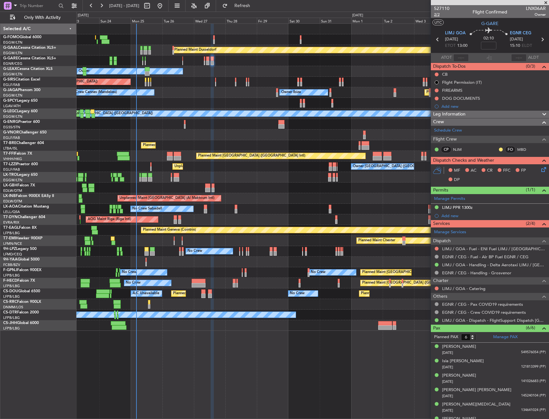
click at [438, 15] on span "2/2" at bounding box center [441, 14] width 15 height 5
click at [486, 47] on input at bounding box center [488, 46] width 15 height 8
click at [500, 39] on mat-tooltip-component "[PERSON_NAME] Cat ADCAT EXP" at bounding box center [520, 47] width 41 height 22
type input "-00:15"
click at [482, 115] on div "Leg Information" at bounding box center [490, 114] width 118 height 7
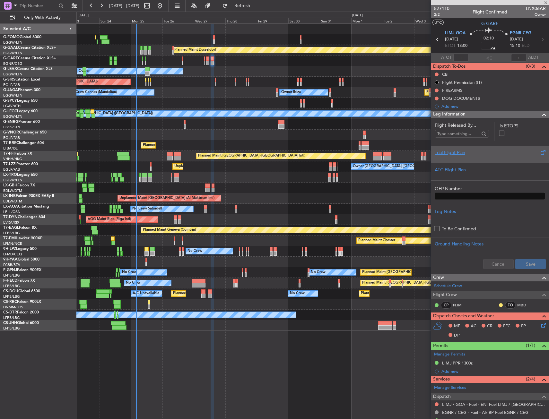
click at [477, 153] on div "Trial Flight Plan" at bounding box center [490, 152] width 110 height 7
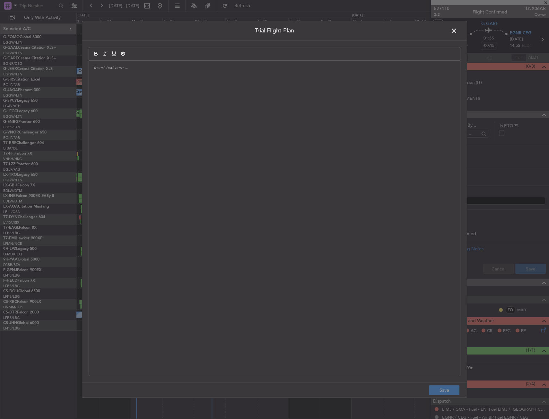
click at [332, 85] on div at bounding box center [274, 218] width 371 height 315
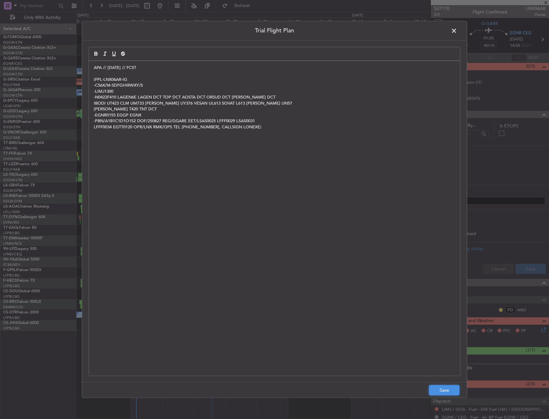
drag, startPoint x: 445, startPoint y: 388, endPoint x: 456, endPoint y: 362, distance: 28.5
click at [445, 388] on button "Save" at bounding box center [444, 391] width 31 height 10
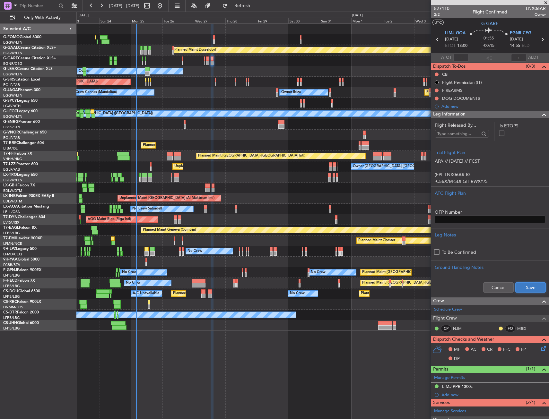
click at [518, 287] on button "Save" at bounding box center [531, 288] width 31 height 10
click at [490, 116] on div "Leg Information" at bounding box center [490, 114] width 118 height 7
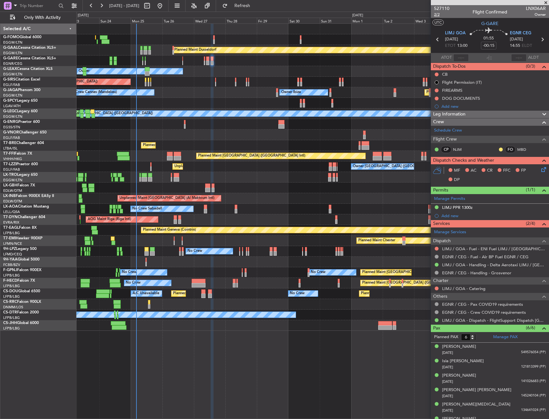
click at [442, 14] on span "2/2" at bounding box center [441, 14] width 15 height 5
click at [437, 74] on button at bounding box center [437, 75] width 4 height 4
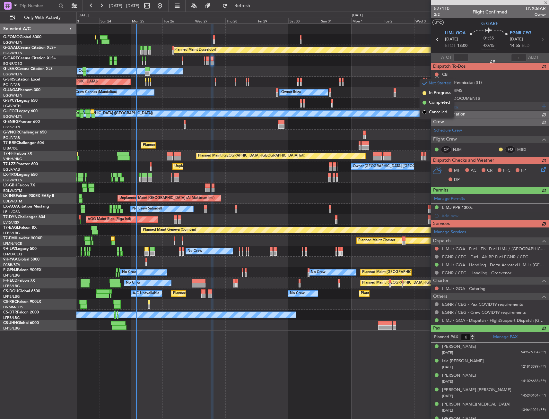
click at [437, 103] on div "Add new" at bounding box center [490, 106] width 118 height 8
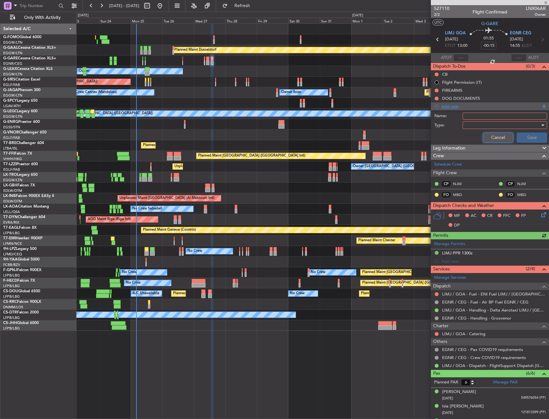
drag, startPoint x: 484, startPoint y: 133, endPoint x: 460, endPoint y: 110, distance: 32.9
click at [483, 133] on button "Cancel" at bounding box center [498, 138] width 31 height 10
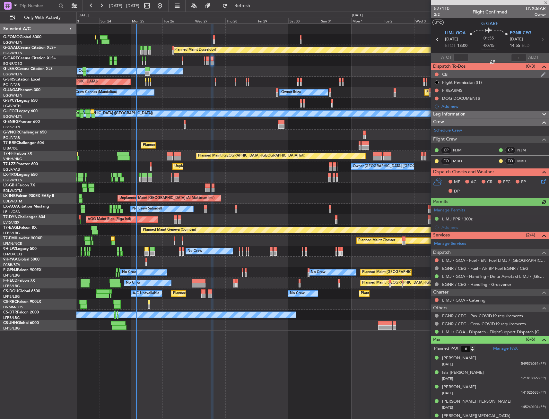
click at [436, 72] on div at bounding box center [436, 74] width 5 height 5
click at [437, 74] on button at bounding box center [437, 75] width 4 height 4
click at [435, 104] on span "Completed" at bounding box center [439, 103] width 21 height 6
click at [437, 90] on button at bounding box center [437, 91] width 4 height 4
click at [430, 128] on span "Cancelled" at bounding box center [438, 128] width 18 height 6
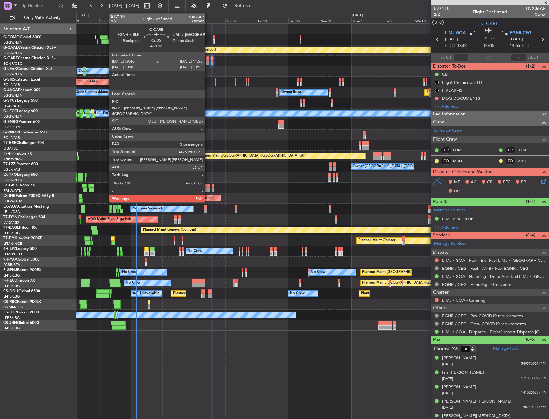
click at [208, 61] on div at bounding box center [207, 63] width 3 height 4
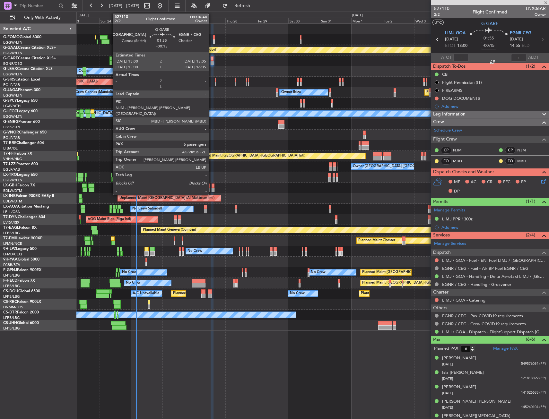
type input "+00:10"
type input "3"
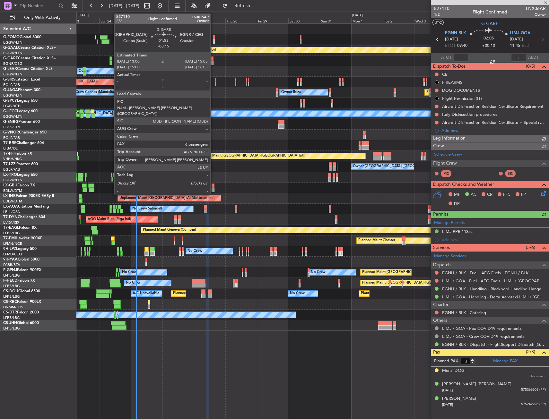
click at [213, 60] on div at bounding box center [212, 59] width 3 height 4
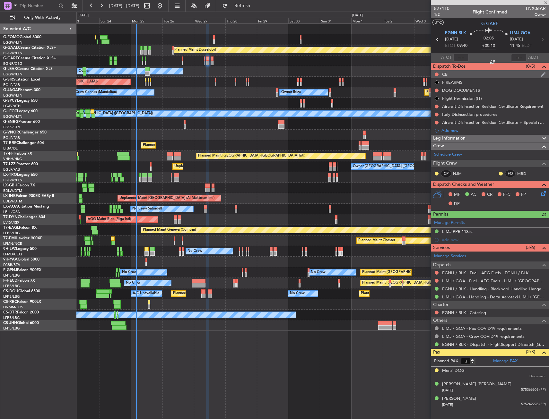
type input "-00:15"
type input "6"
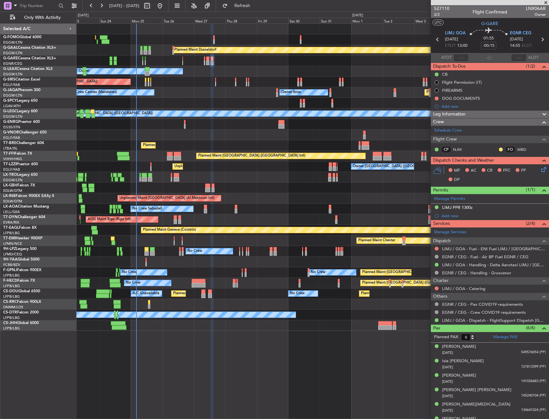
click at [437, 98] on button at bounding box center [437, 99] width 4 height 4
click at [430, 137] on span "Cancelled" at bounding box center [438, 136] width 18 height 6
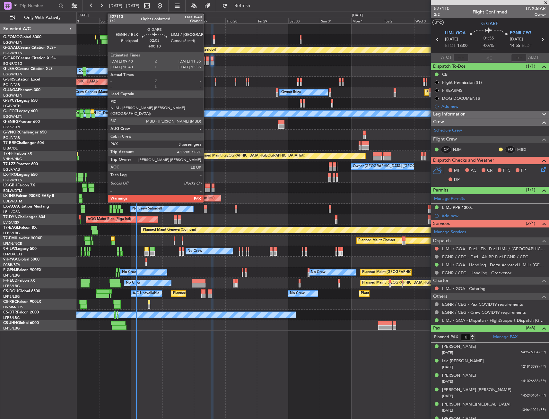
click at [207, 59] on div at bounding box center [207, 59] width 3 height 4
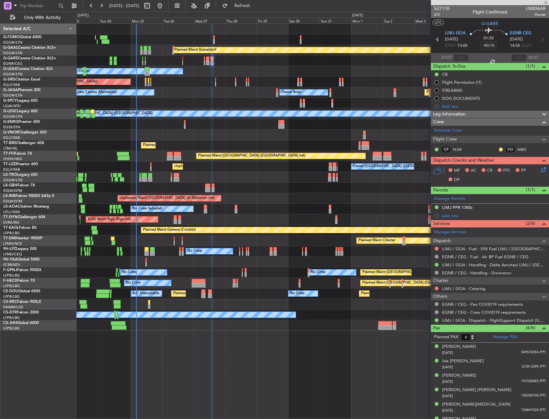
type input "+00:10"
type input "3"
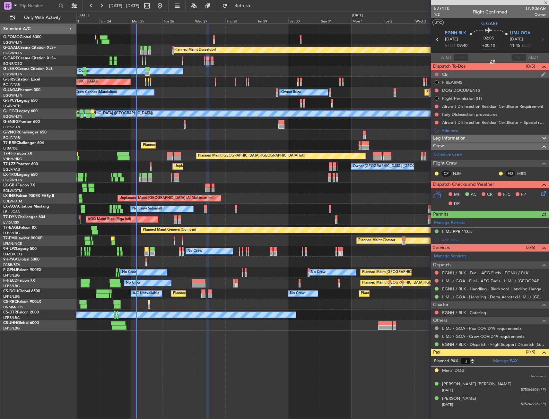
click at [437, 75] on button at bounding box center [437, 75] width 4 height 4
click at [435, 101] on span "Completed" at bounding box center [439, 103] width 21 height 6
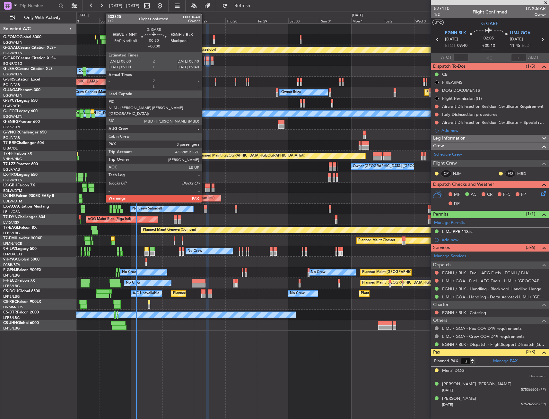
click at [205, 60] on div at bounding box center [204, 59] width 1 height 4
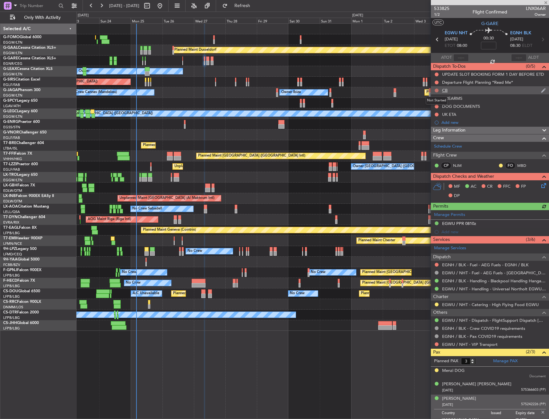
click at [437, 91] on button at bounding box center [437, 91] width 4 height 4
click at [435, 118] on span "Completed" at bounding box center [439, 119] width 21 height 6
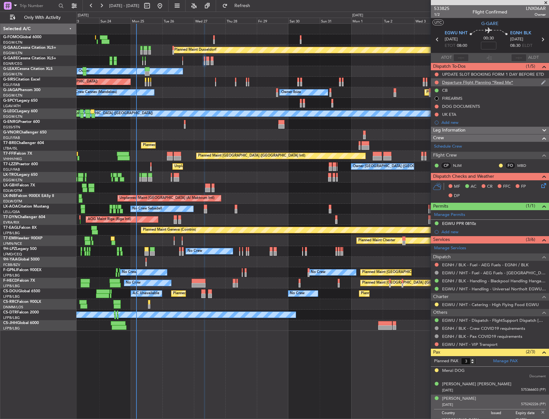
click at [498, 83] on div "Departure Flight Planning *Read Me*" at bounding box center [477, 82] width 71 height 5
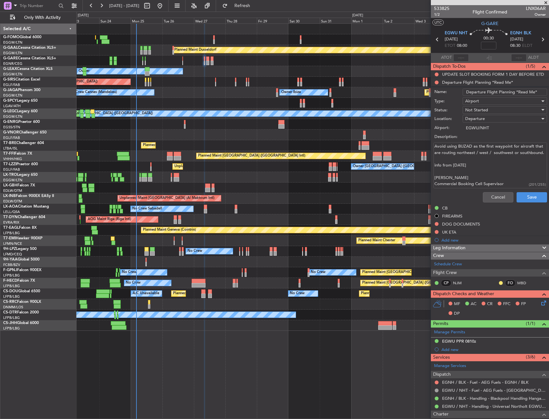
click at [468, 246] on div "Leg Information" at bounding box center [490, 248] width 118 height 7
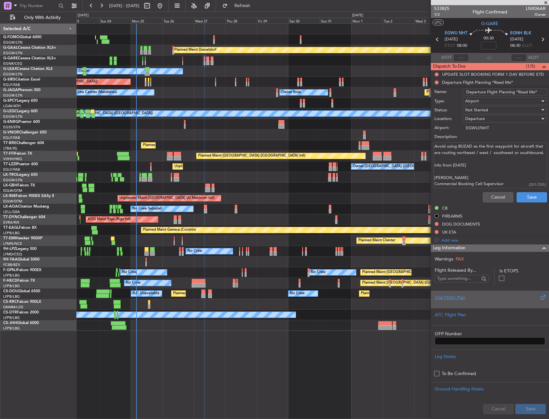
click at [462, 299] on div "Trial Flight Plan" at bounding box center [490, 298] width 110 height 7
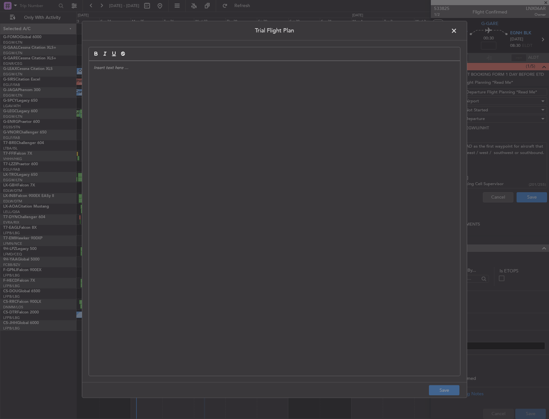
click at [457, 31] on span at bounding box center [457, 32] width 0 height 13
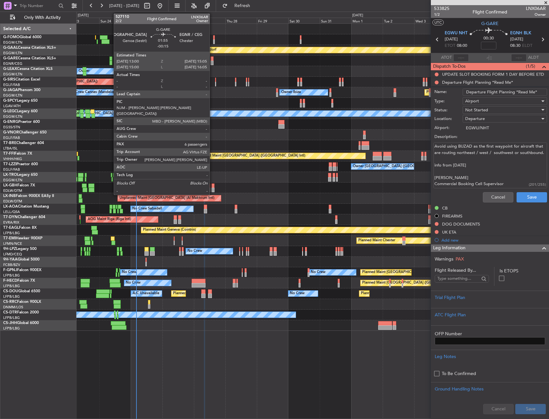
click at [213, 60] on div at bounding box center [212, 59] width 3 height 4
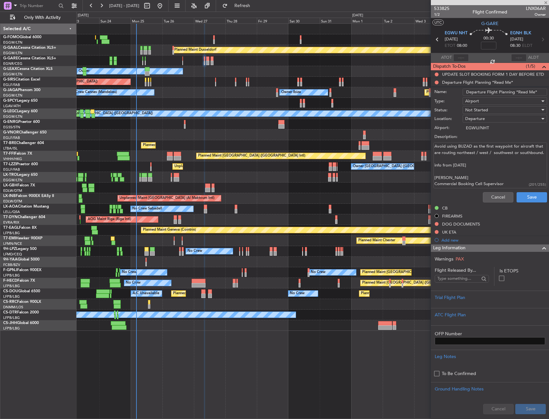
type input "-00:15"
type input "6"
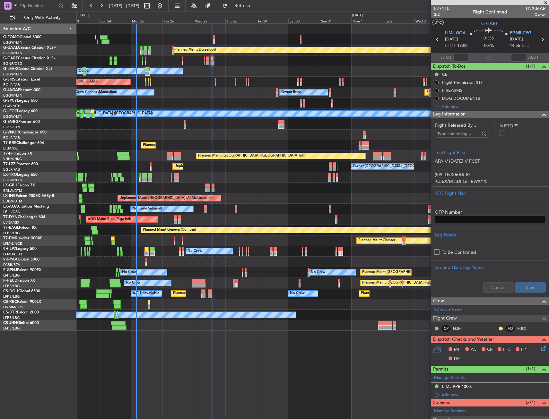
click at [203, 57] on div "Unplanned Maint Chester" at bounding box center [312, 61] width 472 height 11
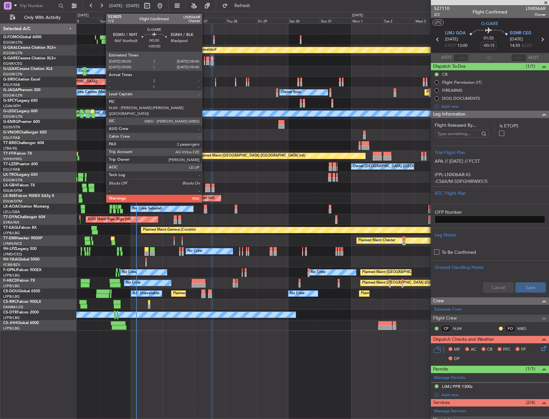
click at [205, 58] on div at bounding box center [204, 59] width 1 height 4
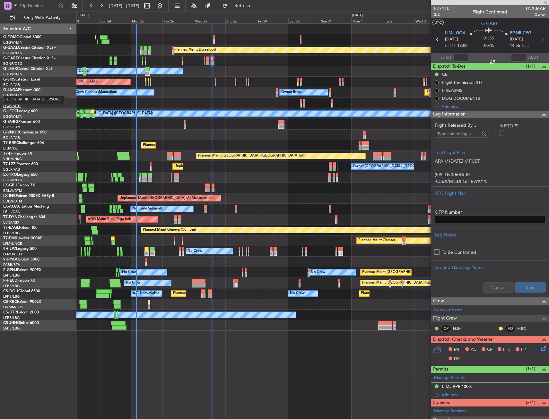
type input "3"
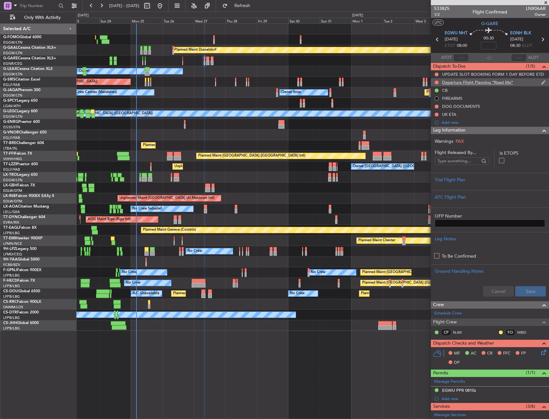
click at [477, 82] on div "Departure Flight Planning *Read Me*" at bounding box center [477, 82] width 71 height 5
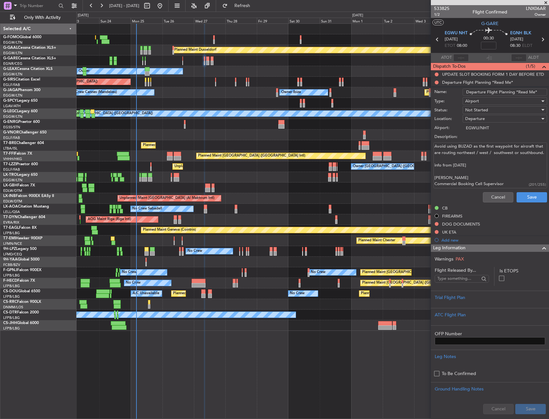
click at [461, 144] on textarea "Avoid using BUZAD as the first waypoint for aircraft that are routing northeast…" at bounding box center [491, 166] width 114 height 46
click at [462, 145] on textarea "Avoid using BUZAD as the first waypoint for aircraft that are routing northeast…" at bounding box center [491, 166] width 114 height 46
click at [496, 197] on button "Cancel" at bounding box center [498, 197] width 31 height 10
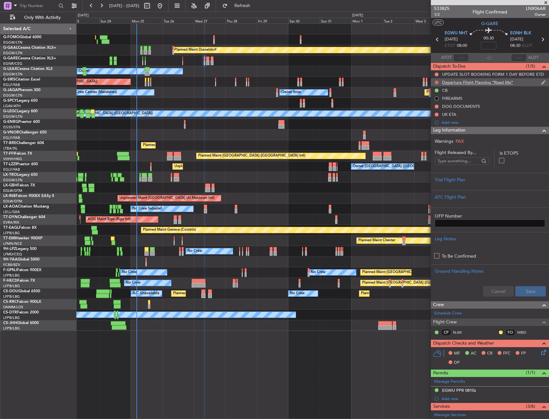
click at [437, 82] on button at bounding box center [437, 83] width 4 height 4
click at [437, 118] on span "Cancelled" at bounding box center [438, 120] width 18 height 6
click at [521, 130] on div "Leg Information" at bounding box center [490, 130] width 118 height 7
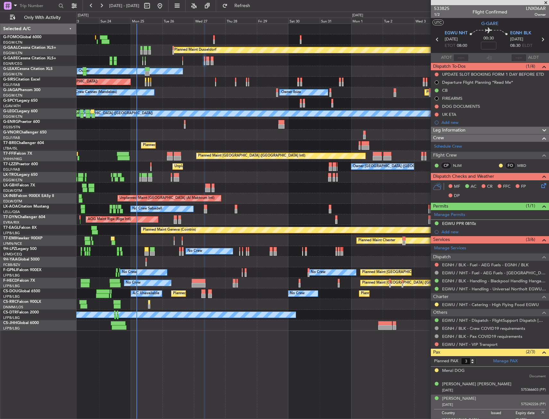
click at [480, 129] on div "Leg Information" at bounding box center [490, 130] width 118 height 7
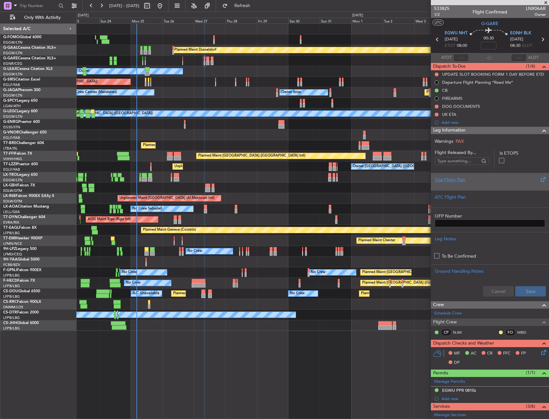
click at [463, 183] on div at bounding box center [490, 185] width 110 height 4
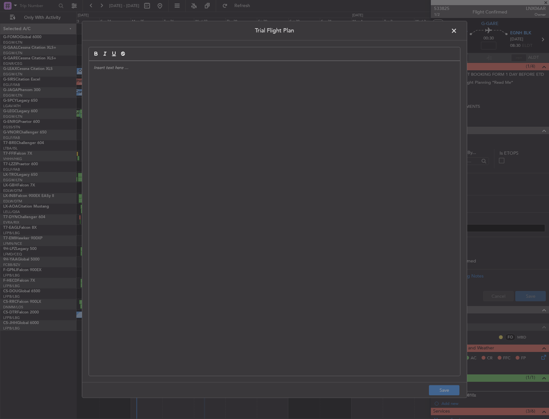
click at [248, 172] on div at bounding box center [274, 218] width 371 height 315
click at [173, 115] on div "APA // 25AUG // FCST" at bounding box center [274, 218] width 371 height 315
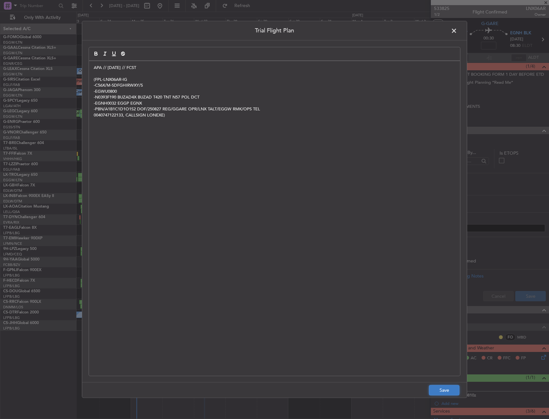
click at [452, 393] on button "Save" at bounding box center [444, 391] width 31 height 10
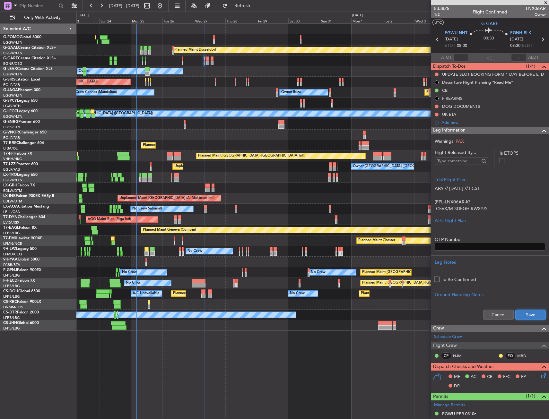
click at [534, 313] on button "Save" at bounding box center [531, 315] width 31 height 10
click at [500, 128] on div "Leg Information" at bounding box center [490, 130] width 118 height 7
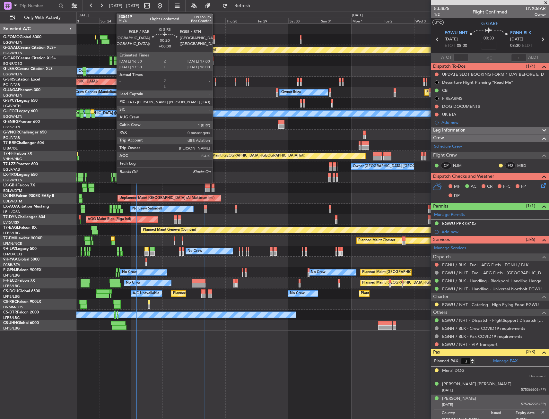
click at [216, 78] on div at bounding box center [215, 80] width 1 height 4
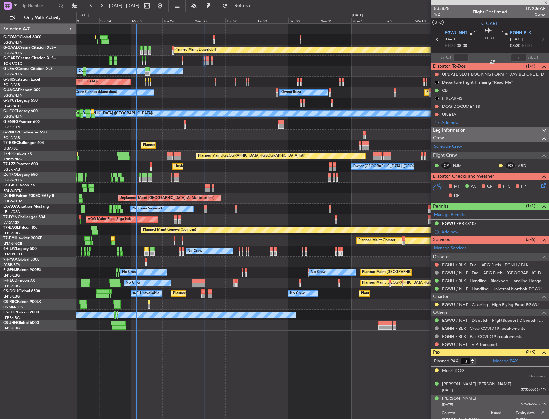
type input "0"
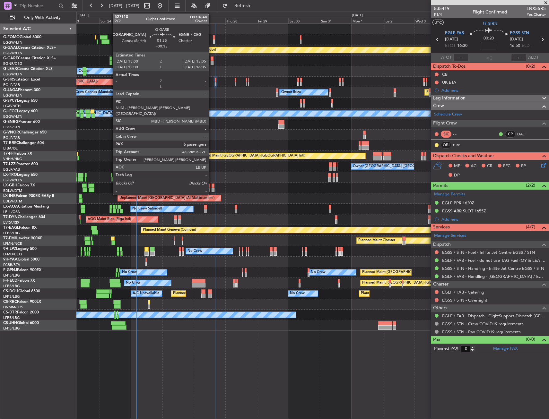
click at [211, 60] on div at bounding box center [212, 59] width 3 height 4
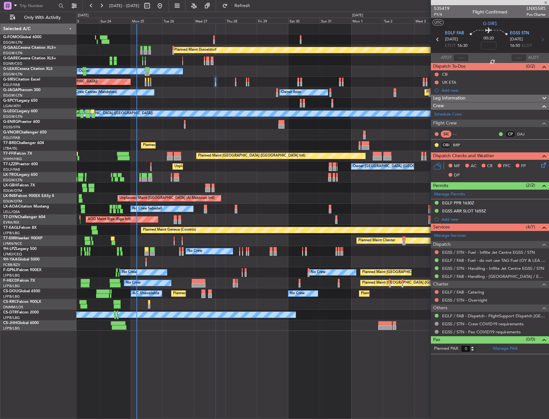
type input "-00:15"
type input "6"
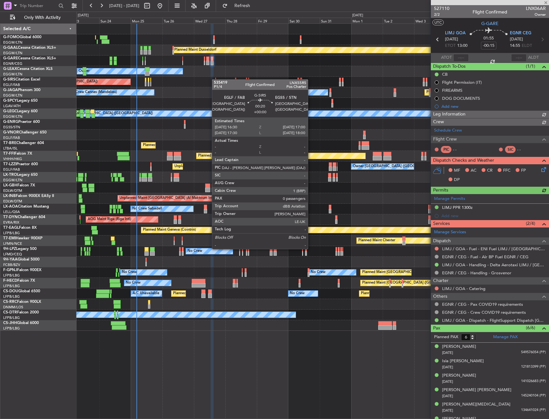
click at [215, 79] on div at bounding box center [215, 80] width 1 height 4
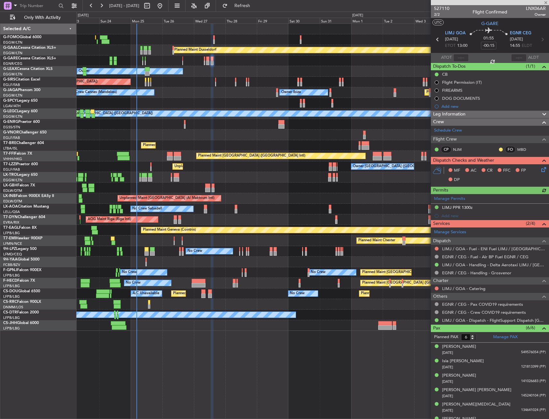
type input "0"
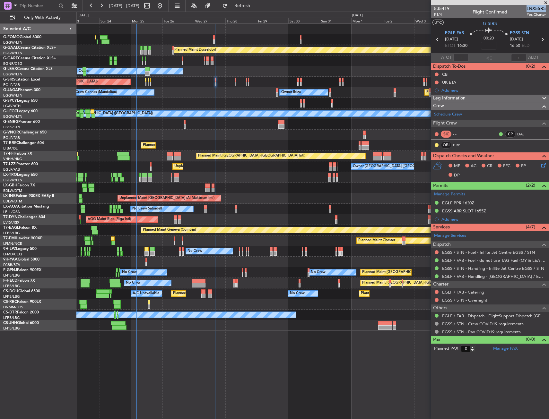
drag, startPoint x: 527, startPoint y: 7, endPoint x: 545, endPoint y: 8, distance: 18.6
click at [545, 8] on span "LNX55RS" at bounding box center [536, 8] width 19 height 7
copy span "LNX55RS"
click at [491, 47] on input at bounding box center [488, 46] width 15 height 8
click at [505, 43] on div "00:20 15" at bounding box center [489, 40] width 42 height 24
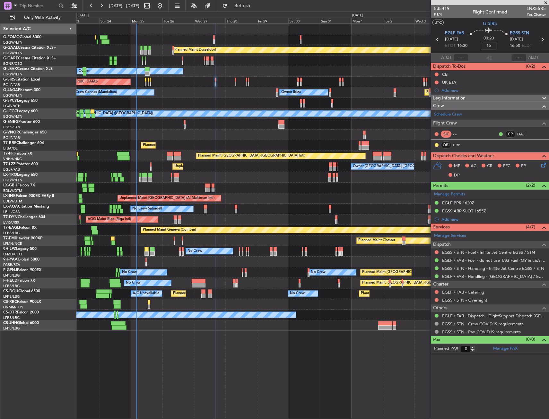
type input "+00:15"
click at [475, 98] on div "Leg Information" at bounding box center [490, 98] width 118 height 7
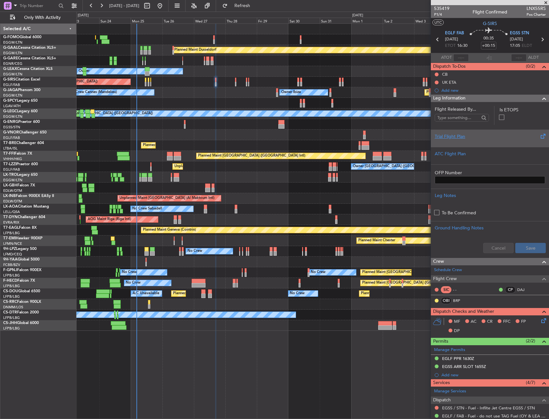
click at [467, 140] on div at bounding box center [490, 142] width 110 height 4
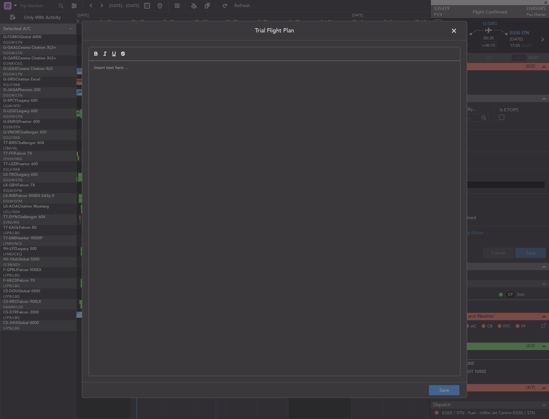
click at [226, 136] on div at bounding box center [274, 218] width 371 height 315
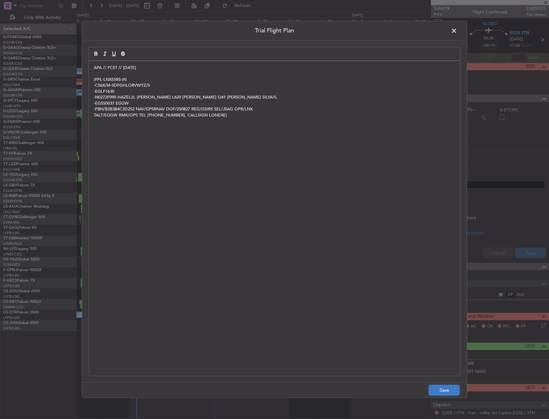
click at [446, 386] on button "Save" at bounding box center [444, 391] width 31 height 10
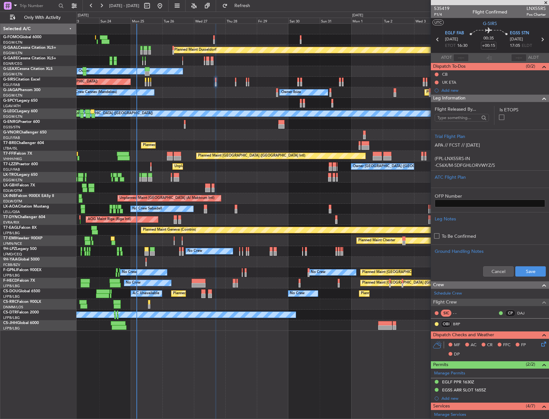
click at [524, 100] on div "Leg Information" at bounding box center [490, 98] width 118 height 7
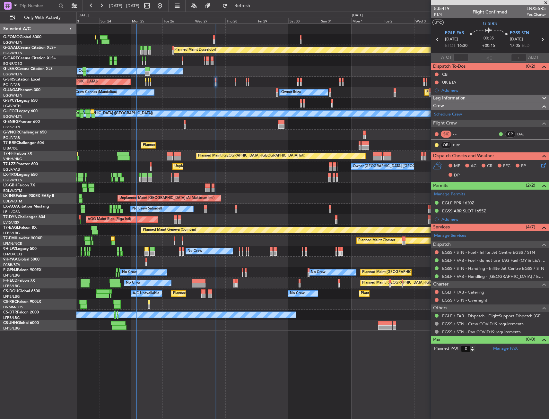
click at [543, 165] on icon at bounding box center [542, 164] width 5 height 5
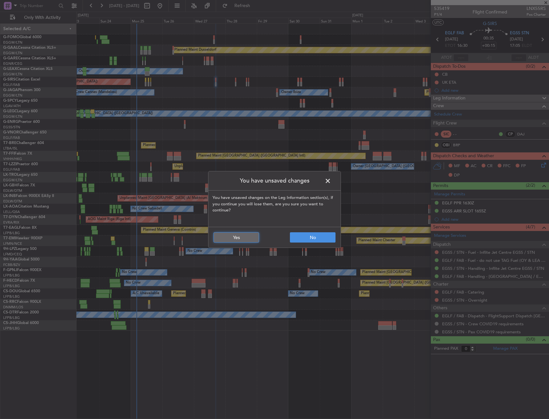
click at [242, 235] on button "Yes" at bounding box center [237, 238] width 46 height 10
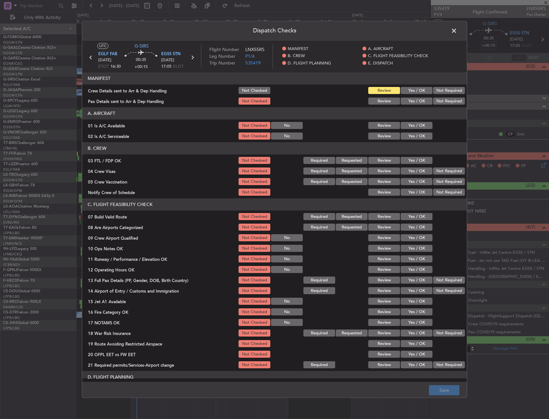
click at [459, 30] on header "Dispatch Checks" at bounding box center [274, 30] width 385 height 19
click at [457, 31] on span at bounding box center [457, 32] width 0 height 13
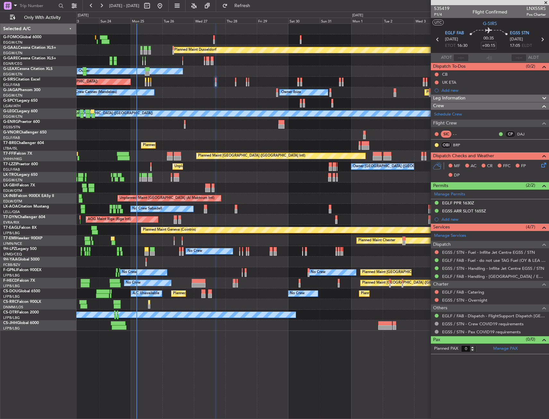
click at [542, 163] on icon at bounding box center [542, 164] width 5 height 5
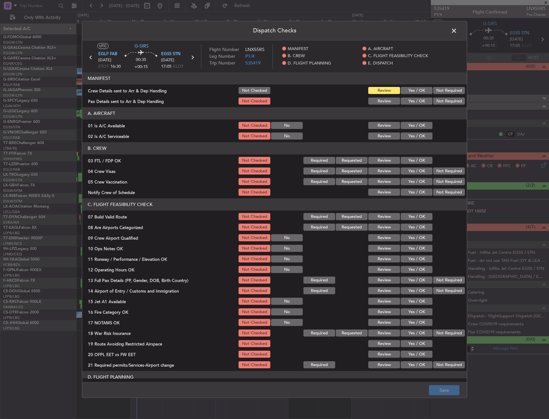
click at [406, 121] on div "Yes / OK" at bounding box center [416, 125] width 32 height 9
click at [408, 130] on div "Yes / OK" at bounding box center [416, 125] width 32 height 9
drag, startPoint x: 407, startPoint y: 139, endPoint x: 407, endPoint y: 125, distance: 13.8
click at [407, 137] on button "Yes / OK" at bounding box center [417, 136] width 32 height 7
drag, startPoint x: 407, startPoint y: 125, endPoint x: 407, endPoint y: 135, distance: 9.6
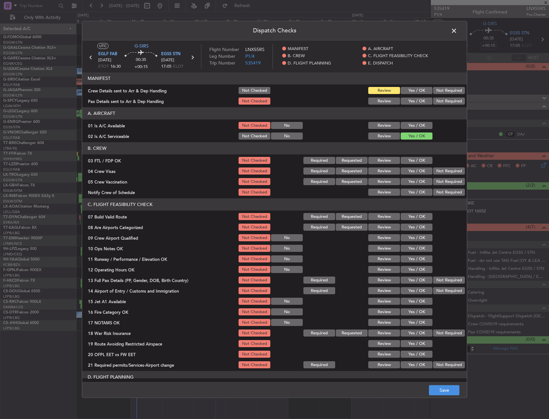
click at [407, 125] on button "Yes / OK" at bounding box center [417, 125] width 32 height 7
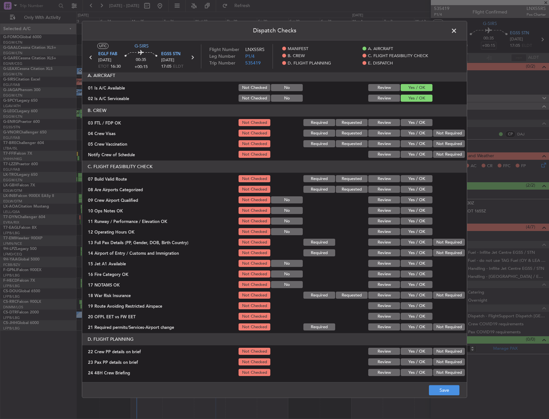
scroll to position [64, 0]
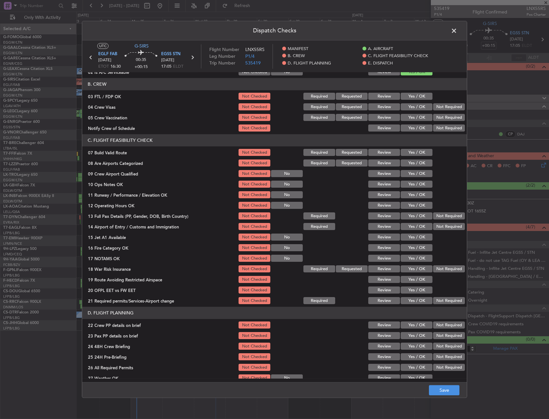
click at [411, 151] on button "Yes / OK" at bounding box center [417, 152] width 32 height 7
click at [413, 179] on section "C. FLIGHT FEASIBILITY CHECK 07 Build Valid Route Not Checked Required Requested…" at bounding box center [274, 220] width 385 height 171
drag, startPoint x: 412, startPoint y: 181, endPoint x: 410, endPoint y: 186, distance: 5.0
click at [411, 181] on button "Yes / OK" at bounding box center [417, 184] width 32 height 7
click at [410, 192] on button "Yes / OK" at bounding box center [417, 195] width 32 height 7
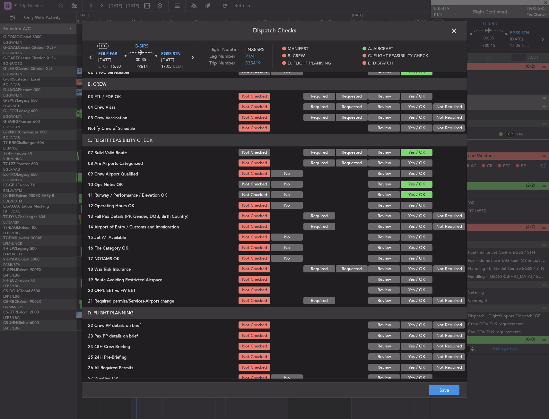
click at [410, 204] on button "Yes / OK" at bounding box center [417, 205] width 32 height 7
click at [438, 217] on button "Not Required" at bounding box center [449, 216] width 32 height 7
click at [434, 227] on button "Not Required" at bounding box center [449, 227] width 32 height 7
click at [406, 239] on button "Yes / OK" at bounding box center [417, 237] width 32 height 7
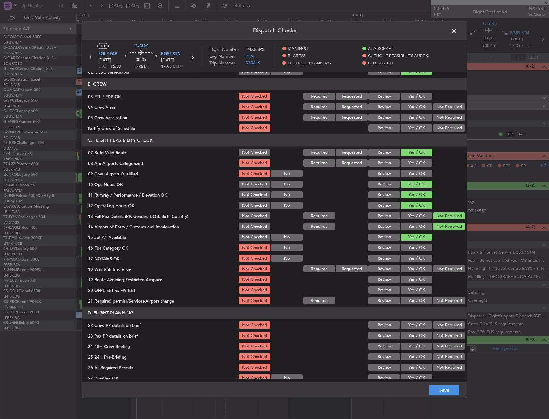
click at [408, 246] on button "Yes / OK" at bounding box center [417, 248] width 32 height 7
drag, startPoint x: 408, startPoint y: 254, endPoint x: 412, endPoint y: 262, distance: 9.2
click at [408, 256] on div "Yes / OK" at bounding box center [416, 258] width 32 height 9
click at [416, 256] on button "Yes / OK" at bounding box center [417, 258] width 32 height 7
click at [435, 271] on button "Not Required" at bounding box center [449, 269] width 32 height 7
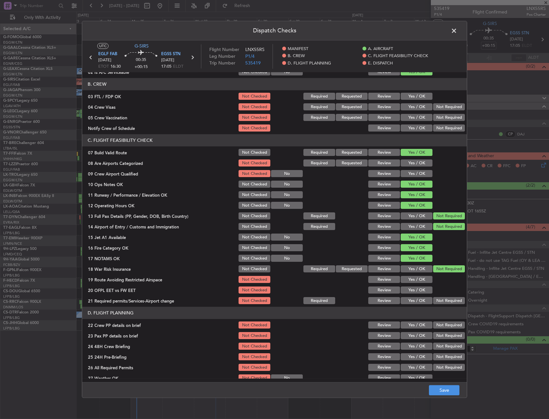
click at [419, 280] on button "Yes / OK" at bounding box center [417, 280] width 32 height 7
click at [415, 289] on button "Yes / OK" at bounding box center [417, 290] width 32 height 7
click at [412, 302] on button "Yes / OK" at bounding box center [417, 301] width 32 height 7
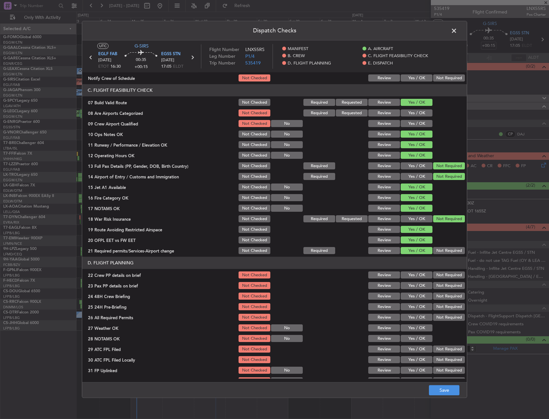
scroll to position [128, 0]
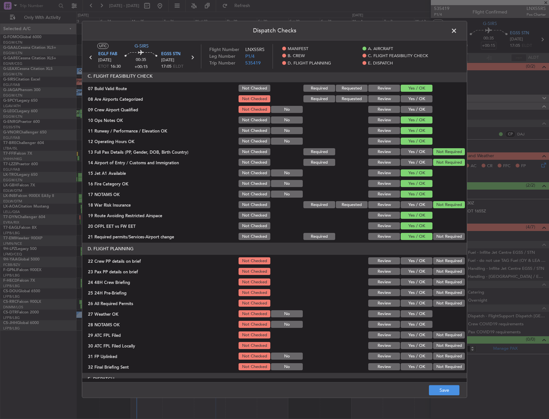
click at [418, 265] on div "Yes / OK" at bounding box center [416, 261] width 32 height 9
click at [413, 260] on button "Yes / OK" at bounding box center [417, 261] width 32 height 7
click at [413, 271] on button "Yes / OK" at bounding box center [417, 272] width 32 height 7
click at [413, 283] on button "Yes / OK" at bounding box center [417, 282] width 32 height 7
click at [433, 290] on button "Not Required" at bounding box center [449, 293] width 32 height 7
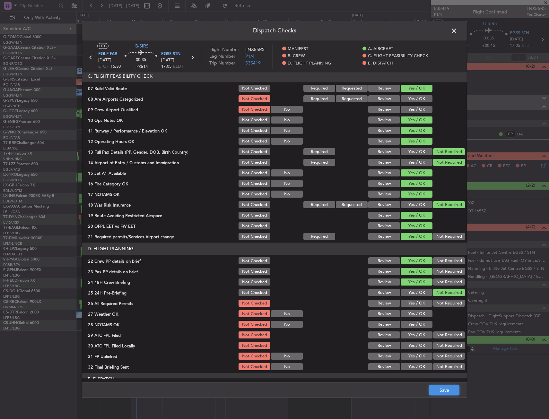
click at [444, 391] on button "Save" at bounding box center [444, 391] width 31 height 10
click at [457, 34] on span at bounding box center [457, 32] width 0 height 13
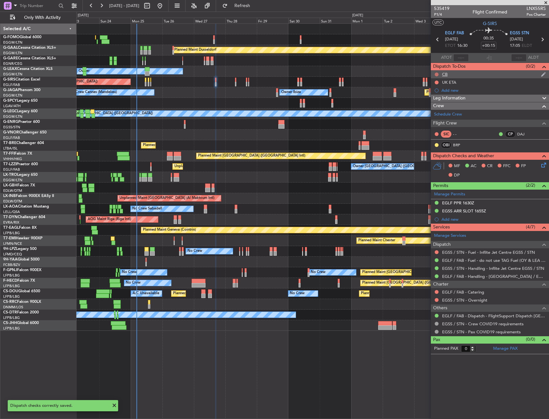
click at [437, 73] on button at bounding box center [437, 75] width 4 height 4
click at [431, 106] on li "Completed" at bounding box center [437, 103] width 34 height 10
click at [441, 13] on span "P1/4" at bounding box center [441, 14] width 15 height 5
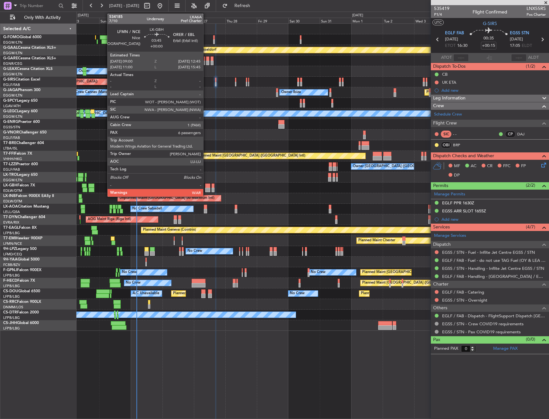
click at [206, 187] on div at bounding box center [207, 186] width 5 height 4
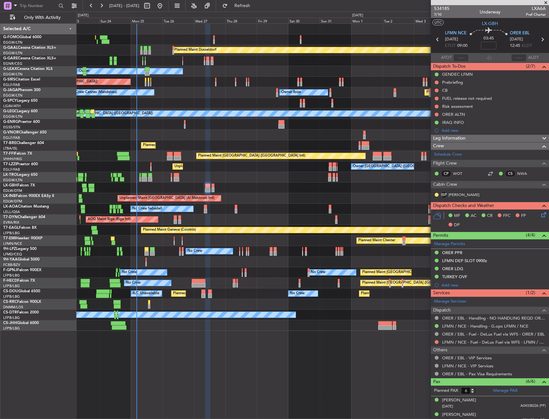
click at [481, 138] on div "Leg Information" at bounding box center [490, 138] width 118 height 7
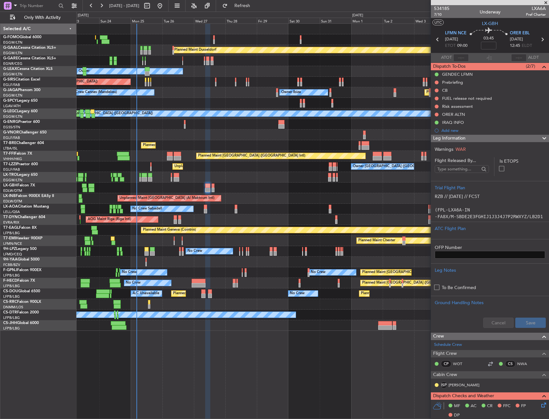
click at [481, 138] on div "Leg Information" at bounding box center [490, 138] width 118 height 7
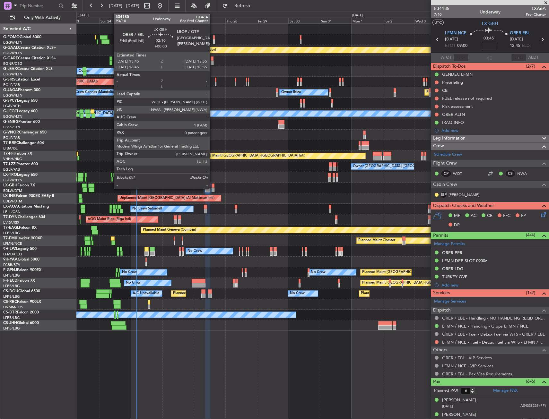
click at [213, 186] on div at bounding box center [213, 186] width 3 height 4
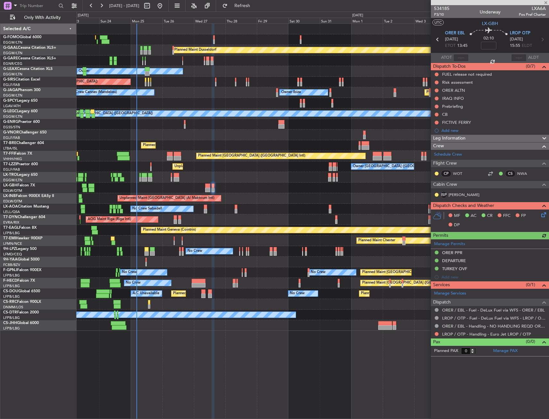
click at [454, 137] on span "Leg Information" at bounding box center [449, 138] width 32 height 7
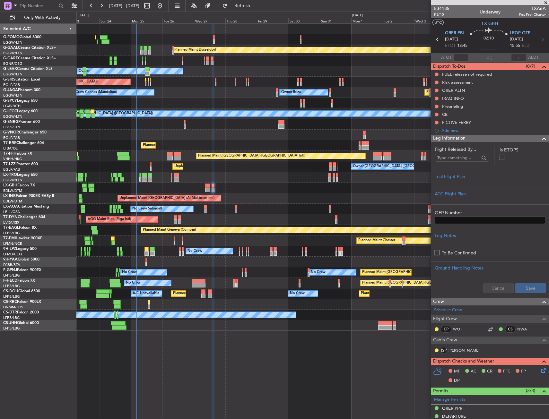
click at [516, 137] on div "Leg Information" at bounding box center [490, 138] width 118 height 7
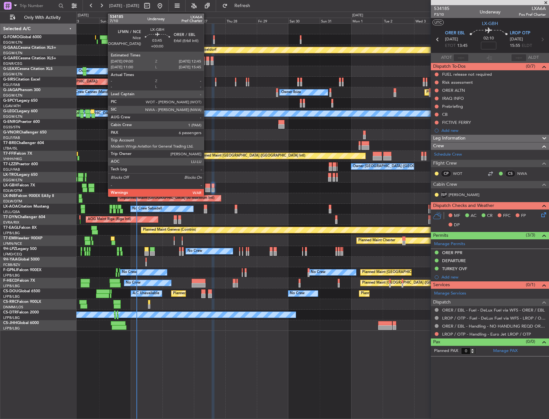
click at [207, 188] on div at bounding box center [207, 190] width 5 height 4
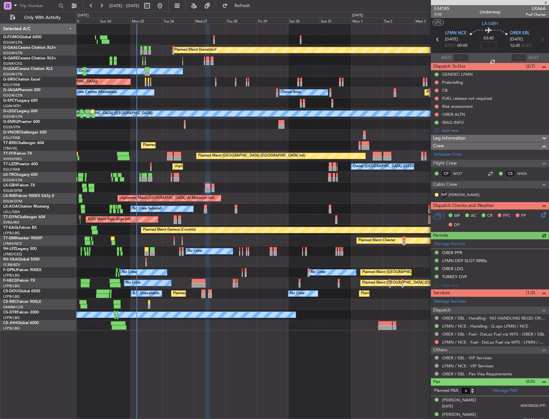
click at [462, 139] on span "Leg Information" at bounding box center [449, 138] width 32 height 7
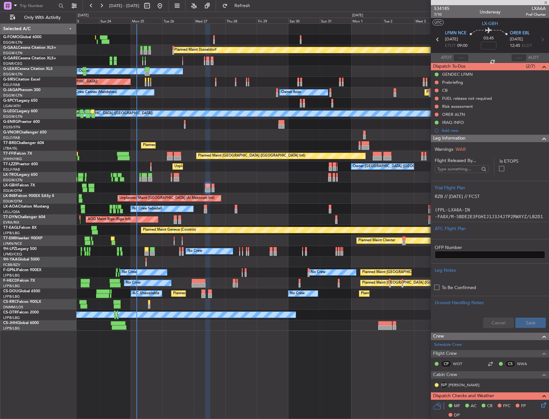
click at [462, 139] on span "Leg Information" at bounding box center [449, 138] width 32 height 7
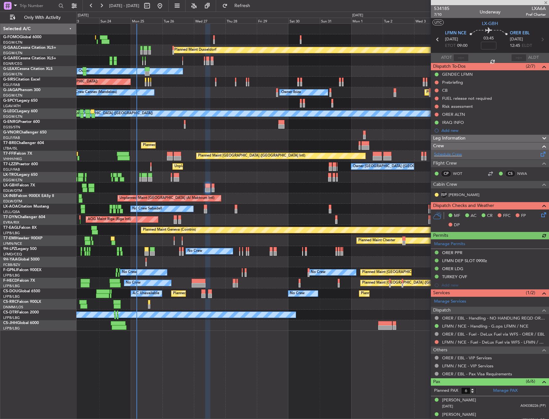
click at [464, 153] on div "Schedule Crew" at bounding box center [490, 155] width 118 height 10
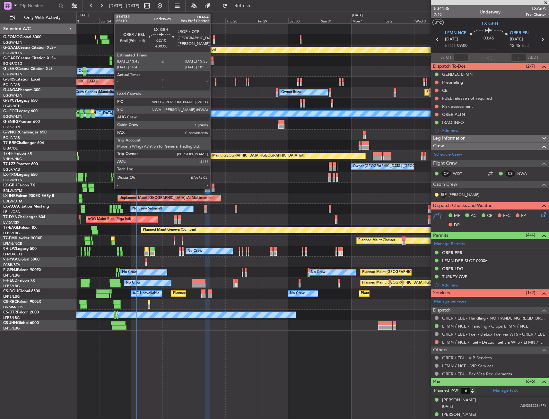
click at [213, 184] on div at bounding box center [213, 186] width 3 height 4
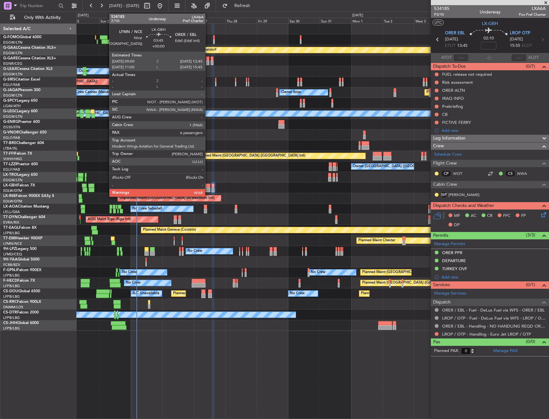
click at [208, 189] on div at bounding box center [207, 190] width 5 height 4
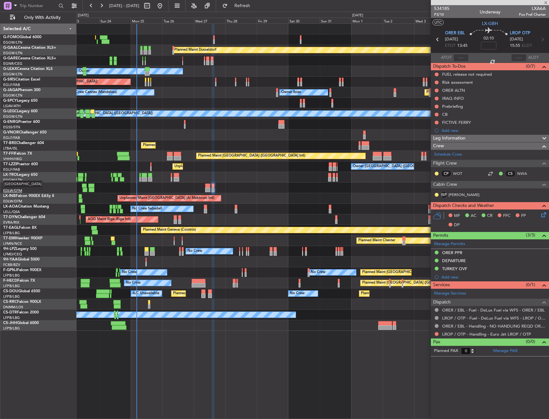
type input "6"
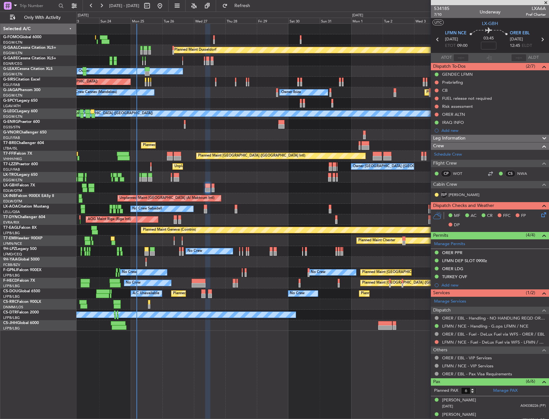
click at [499, 137] on div "Leg Information" at bounding box center [490, 138] width 118 height 7
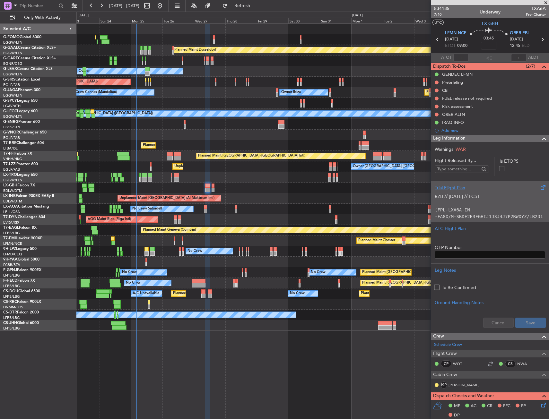
click at [473, 195] on p "RZB // 04AUG // FCST" at bounding box center [490, 196] width 110 height 7
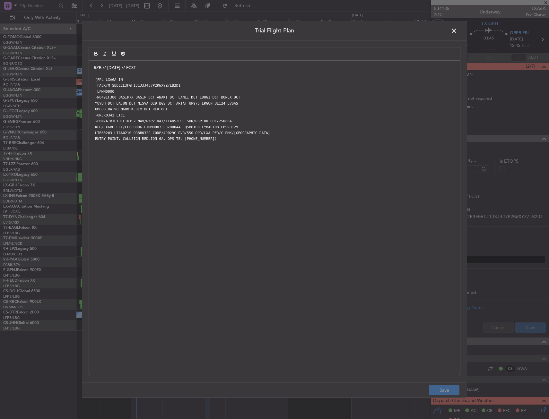
click at [457, 30] on span at bounding box center [457, 32] width 0 height 13
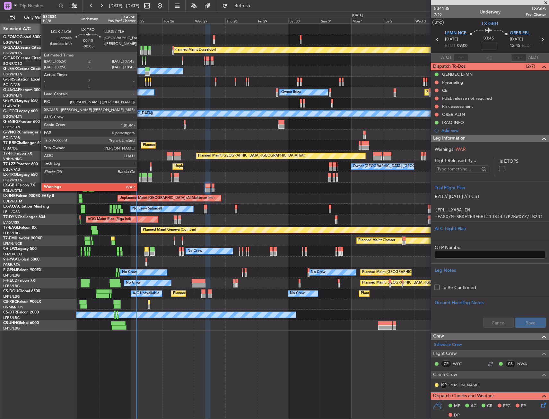
click at [140, 174] on div at bounding box center [139, 175] width 1 height 4
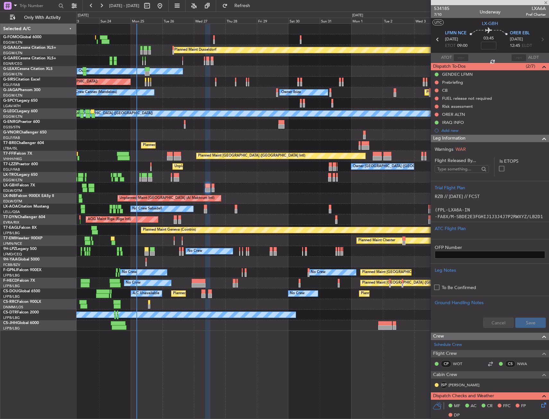
type input "-00:05"
type input "0"
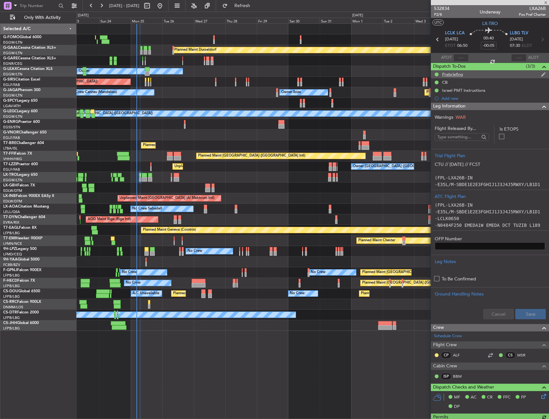
click at [462, 73] on div "Prebriefing" at bounding box center [452, 74] width 21 height 5
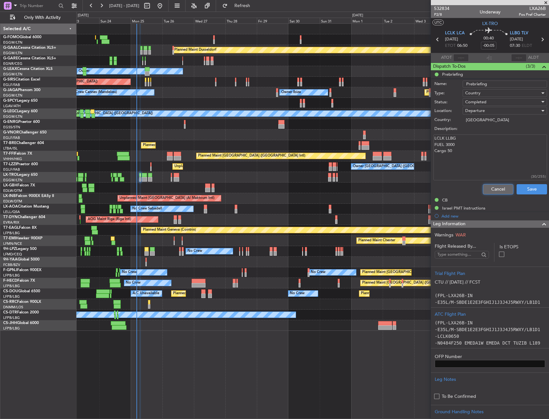
click at [495, 191] on button "Cancel" at bounding box center [498, 189] width 31 height 10
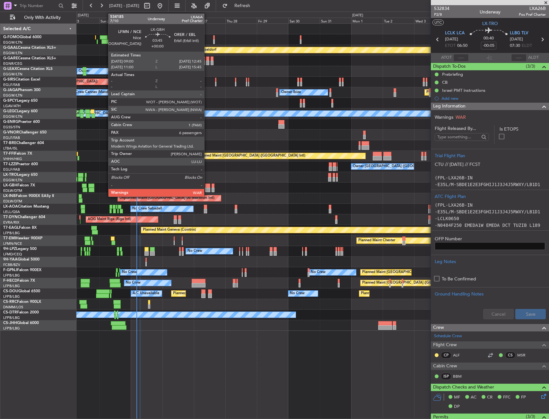
click at [207, 189] on div at bounding box center [207, 190] width 5 height 4
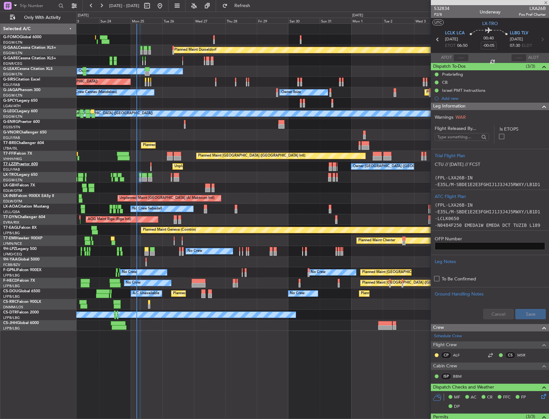
type input "6"
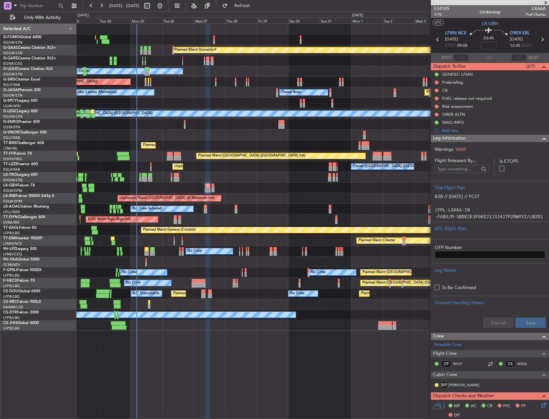
click at [447, 136] on span "Leg Information" at bounding box center [449, 138] width 32 height 7
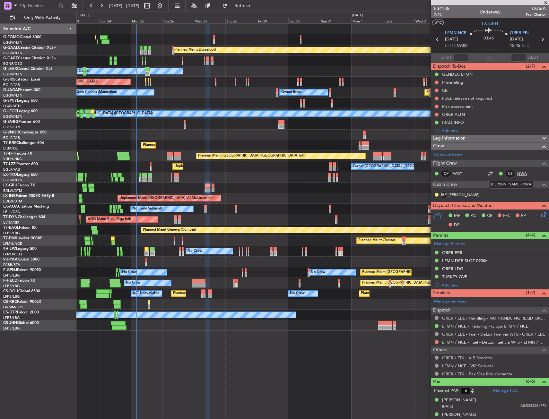
click at [518, 172] on link "NWA" at bounding box center [524, 174] width 14 height 6
click at [444, 15] on span "7/10" at bounding box center [441, 14] width 15 height 5
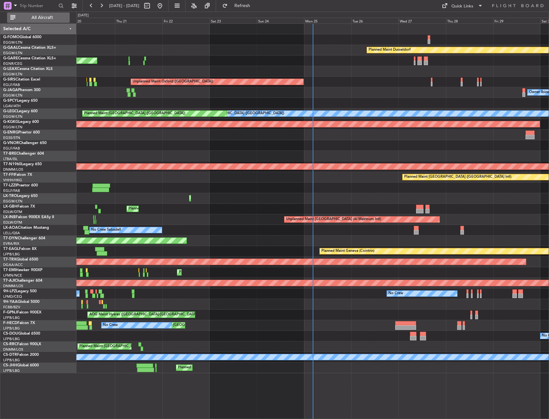
click at [48, 16] on span "All Aircraft" at bounding box center [42, 17] width 51 height 4
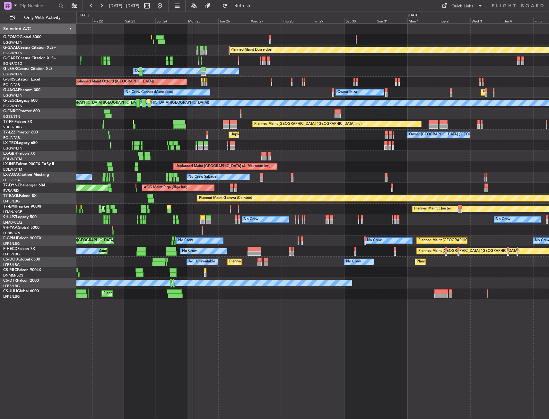
click at [148, 140] on div "Planned Maint [GEOGRAPHIC_DATA] ([GEOGRAPHIC_DATA])" at bounding box center [312, 145] width 472 height 11
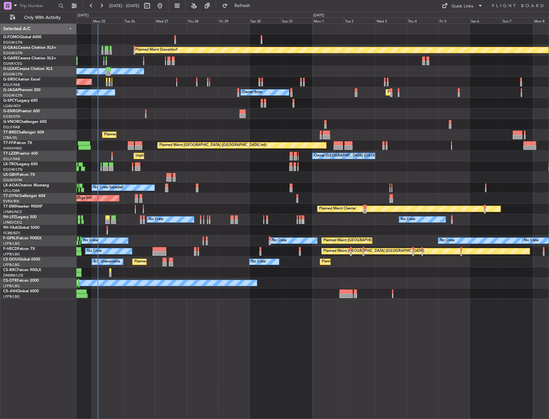
click at [165, 178] on div "Planned Maint Nice ([GEOGRAPHIC_DATA])" at bounding box center [312, 177] width 472 height 11
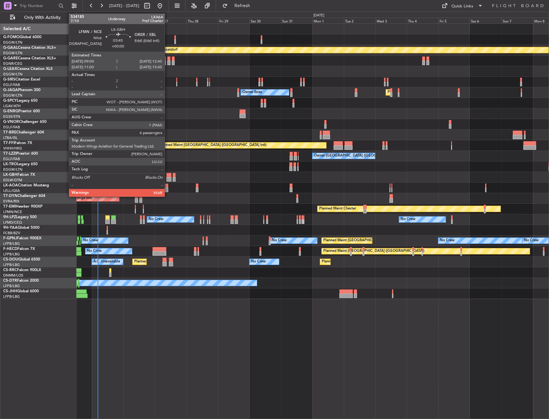
click at [168, 176] on div at bounding box center [168, 175] width 5 height 4
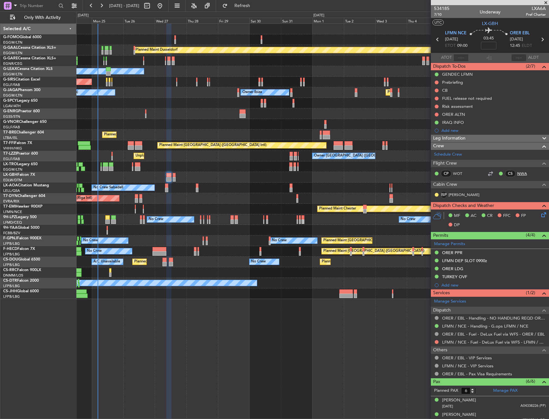
click at [518, 173] on link "NWA" at bounding box center [524, 174] width 14 height 6
click at [456, 193] on link "PAM" at bounding box center [464, 195] width 31 height 6
click at [519, 172] on link "NWA" at bounding box center [524, 174] width 14 height 6
click at [435, 13] on span "7/10" at bounding box center [441, 14] width 15 height 5
click at [486, 47] on input at bounding box center [488, 46] width 15 height 8
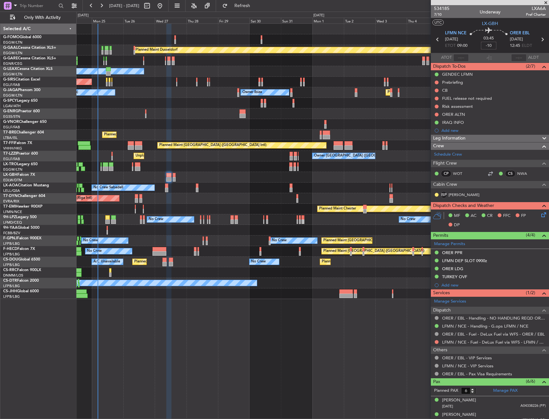
type input "-00:10"
click at [479, 34] on icon at bounding box center [489, 32] width 38 height 8
click at [462, 140] on span "Leg Information" at bounding box center [449, 138] width 32 height 7
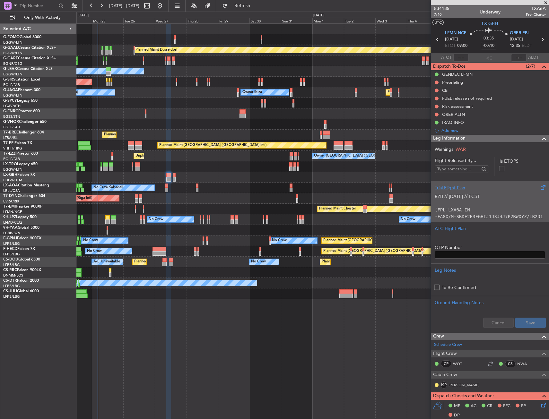
click at [453, 210] on code "(FPL-LXA6A-IN" at bounding box center [452, 209] width 35 height 5
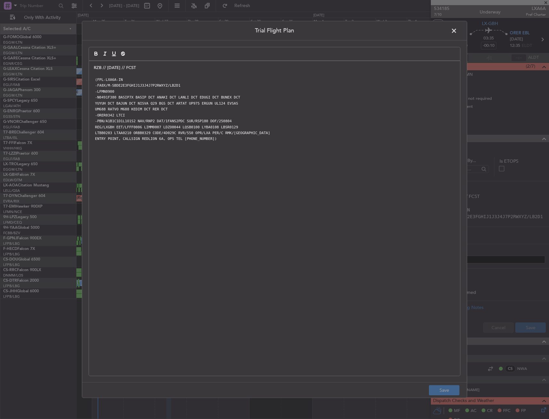
click at [91, 66] on div "RZB // 04AUG // FCST (FPL-LXA6A-IN -FA8X/M-SBDE2E3FGHIJ1J3J4J7P2RWXYZ/LB2D1 -LF…" at bounding box center [274, 218] width 371 height 315
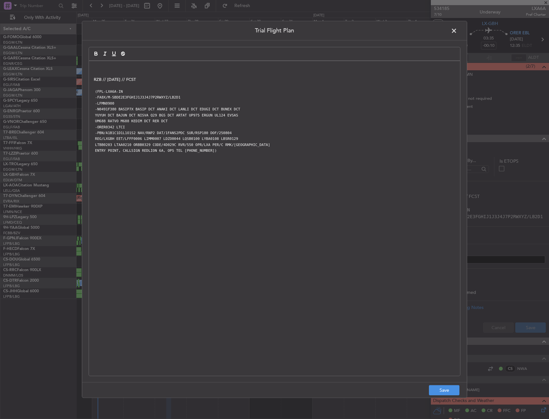
click at [132, 65] on p at bounding box center [275, 68] width 362 height 6
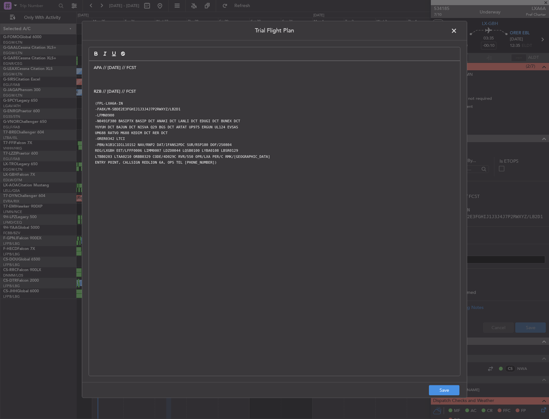
paste div
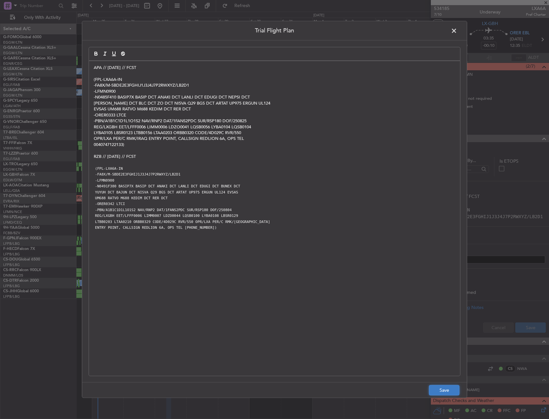
click at [440, 387] on button "Save" at bounding box center [444, 391] width 31 height 10
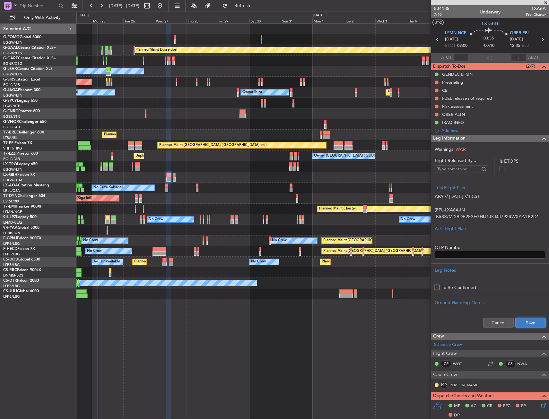
click at [521, 318] on button "Save" at bounding box center [531, 323] width 31 height 10
click at [500, 138] on div "Leg Information" at bounding box center [490, 138] width 118 height 7
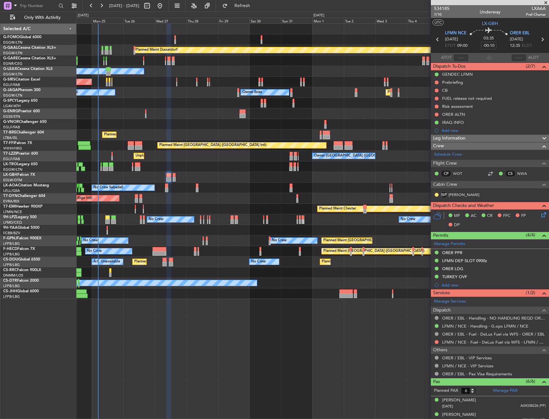
click at [541, 216] on icon at bounding box center [542, 213] width 5 height 5
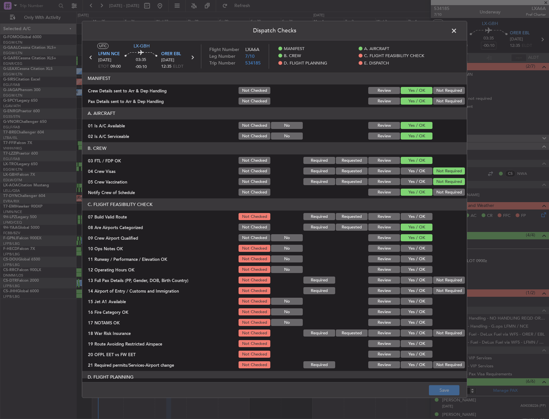
click at [457, 30] on span at bounding box center [457, 32] width 0 height 13
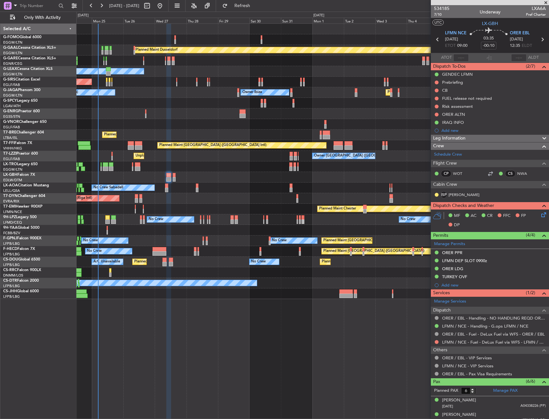
drag, startPoint x: 437, startPoint y: 97, endPoint x: 437, endPoint y: 107, distance: 9.7
click at [437, 97] on button at bounding box center [437, 99] width 4 height 4
click at [434, 124] on span "Completed" at bounding box center [439, 127] width 21 height 6
click at [439, 13] on span "7/10" at bounding box center [441, 14] width 15 height 5
drag, startPoint x: 437, startPoint y: 82, endPoint x: 438, endPoint y: 93, distance: 11.3
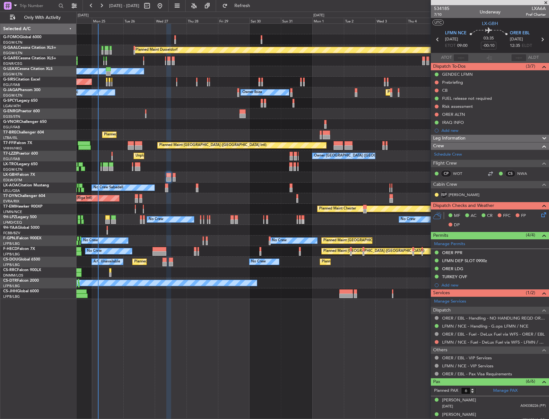
click at [437, 82] on button at bounding box center [437, 83] width 4 height 4
click at [439, 104] on span "In Progress" at bounding box center [440, 101] width 22 height 6
click at [438, 90] on button at bounding box center [437, 91] width 4 height 4
click at [436, 119] on span "Completed" at bounding box center [439, 119] width 21 height 6
click at [454, 116] on div "ORER ALTN" at bounding box center [453, 114] width 23 height 5
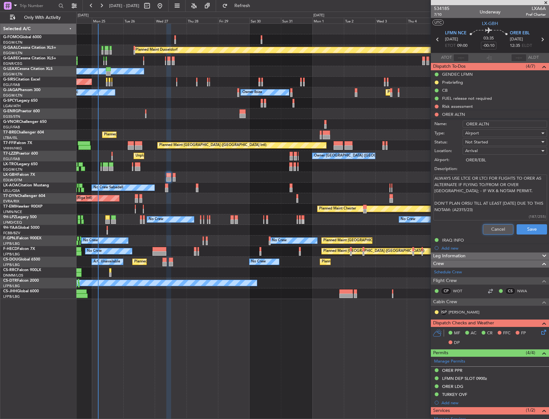
drag, startPoint x: 501, startPoint y: 228, endPoint x: 490, endPoint y: 202, distance: 28.5
click at [501, 228] on button "Cancel" at bounding box center [498, 230] width 31 height 10
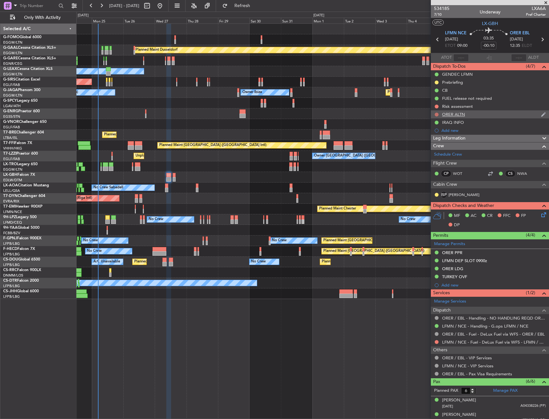
click at [436, 113] on button at bounding box center [437, 115] width 4 height 4
click at [437, 144] on span "Completed" at bounding box center [439, 143] width 21 height 6
click at [436, 114] on button at bounding box center [437, 115] width 4 height 4
click at [441, 123] on span "Not Started" at bounding box center [440, 123] width 23 height 6
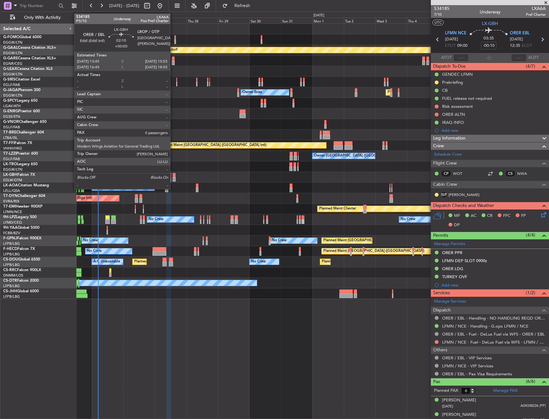
click at [173, 175] on div at bounding box center [174, 175] width 3 height 4
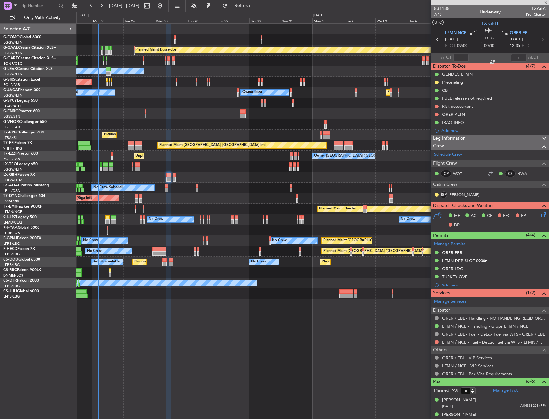
type input "0"
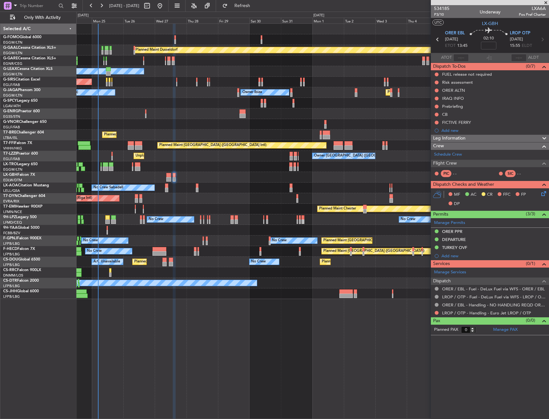
click at [170, 176] on div at bounding box center [168, 175] width 5 height 4
type input "-00:10"
type input "6"
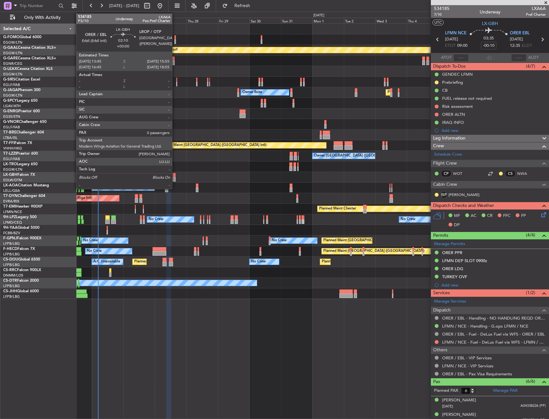
click at [174, 176] on div at bounding box center [174, 175] width 3 height 4
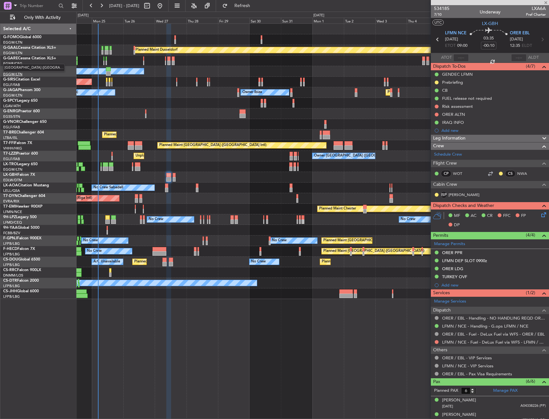
type input "0"
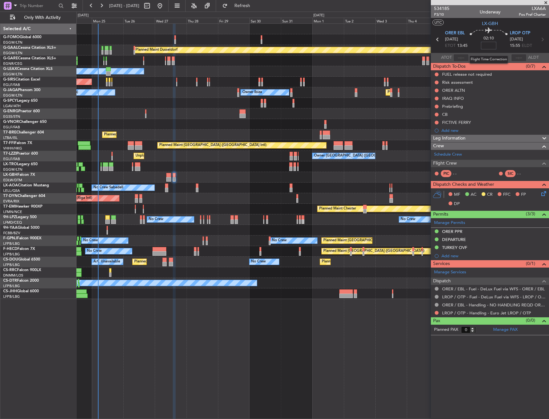
click at [486, 45] on input at bounding box center [488, 46] width 15 height 8
click at [497, 47] on div "02:10 15" at bounding box center [489, 40] width 42 height 24
type input "+00:15"
click at [437, 120] on div at bounding box center [436, 122] width 5 height 5
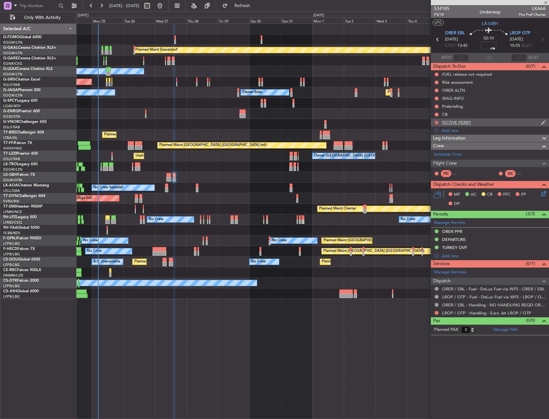
click at [437, 121] on button at bounding box center [437, 123] width 4 height 4
click at [437, 151] on span "Completed" at bounding box center [439, 151] width 21 height 6
click at [515, 137] on div "Leg Information" at bounding box center [490, 138] width 118 height 7
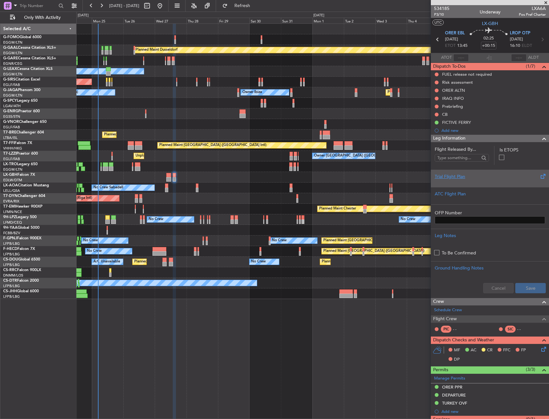
click at [476, 174] on div "Trial Flight Plan" at bounding box center [490, 176] width 110 height 7
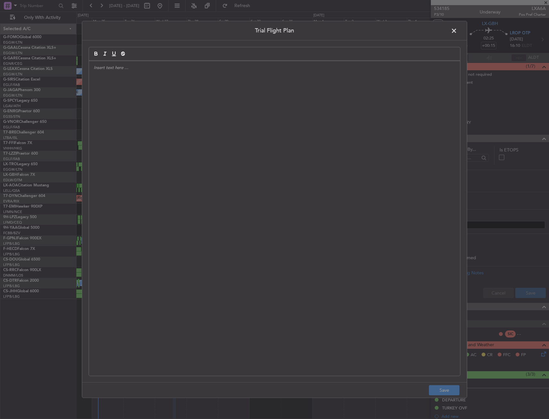
click at [250, 154] on div at bounding box center [274, 218] width 371 height 315
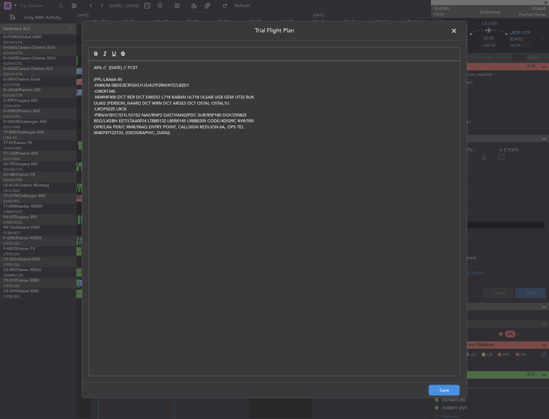
drag, startPoint x: 451, startPoint y: 391, endPoint x: 478, endPoint y: 346, distance: 52.2
click at [450, 390] on button "Save" at bounding box center [444, 391] width 31 height 10
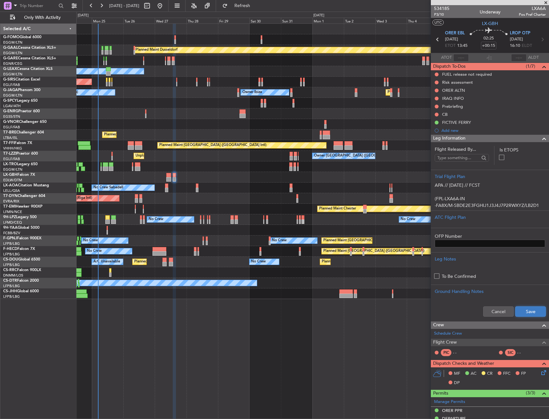
click at [535, 311] on button "Save" at bounding box center [531, 312] width 31 height 10
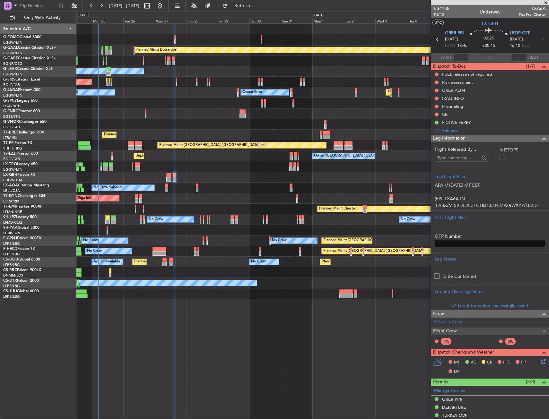
click at [535, 139] on div at bounding box center [541, 139] width 13 height 8
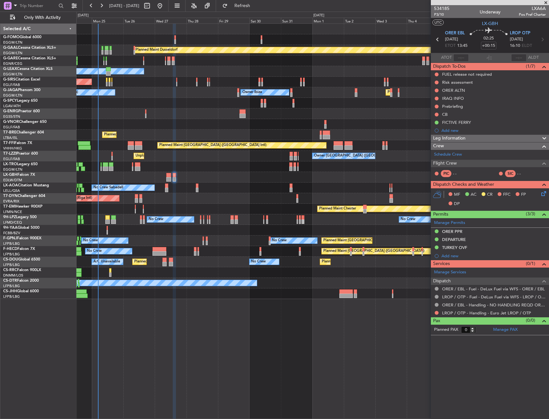
click at [438, 36] on icon at bounding box center [438, 39] width 8 height 8
type input "-00:10"
type input "6"
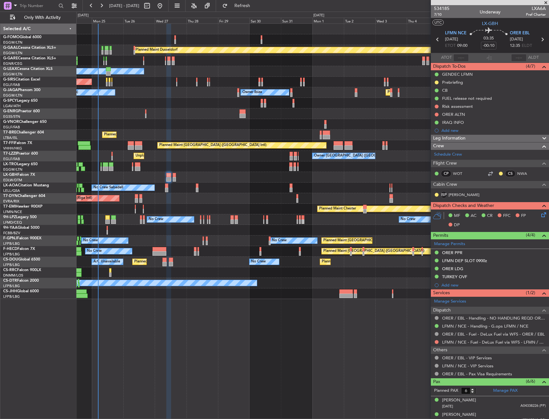
click at [497, 138] on div "Leg Information" at bounding box center [490, 138] width 118 height 7
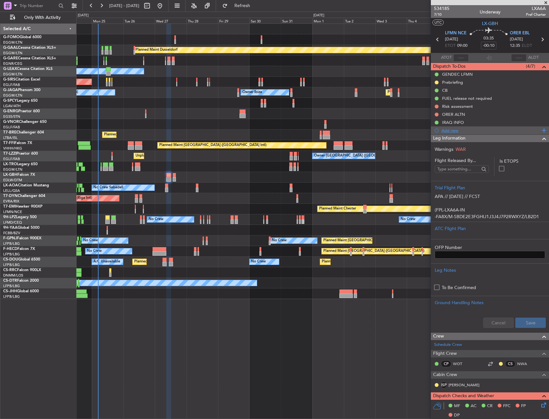
click at [491, 130] on div "Add new" at bounding box center [491, 130] width 99 height 5
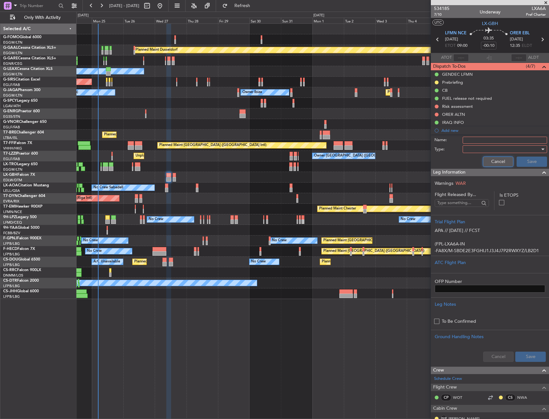
click at [490, 162] on button "Cancel" at bounding box center [498, 162] width 31 height 10
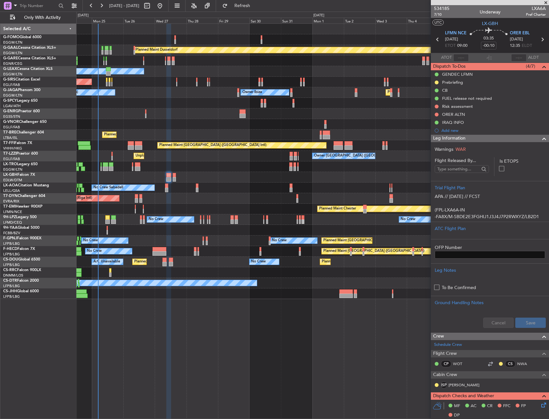
click at [484, 139] on div "Leg Information" at bounding box center [490, 138] width 118 height 7
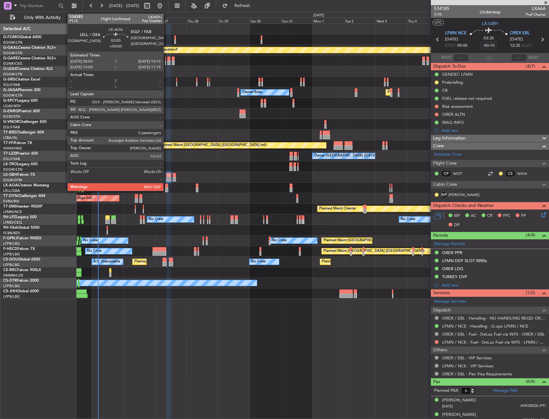
click at [166, 187] on div at bounding box center [166, 186] width 3 height 4
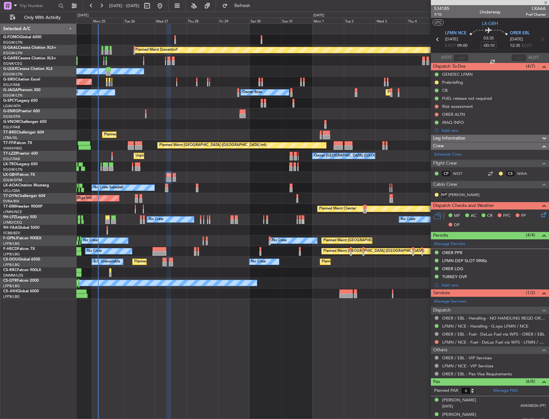
type input "0"
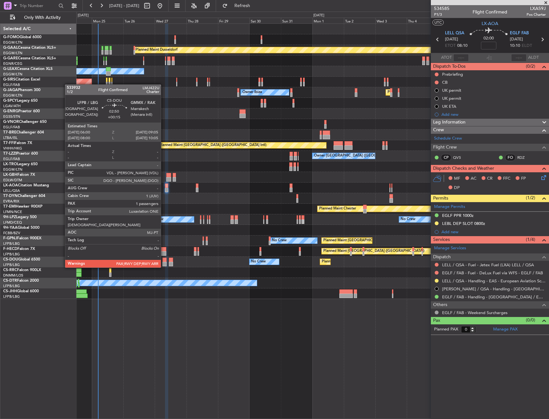
click at [164, 262] on div "Planned Maint Paris (Le Bourget) No Crew Planned Maint Paris (Le Bourget) A/C U…" at bounding box center [312, 262] width 472 height 11
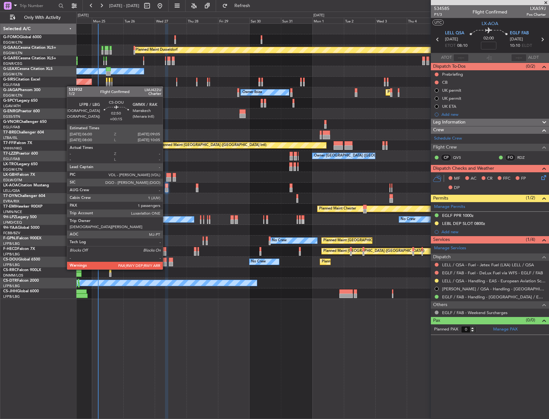
click at [166, 263] on div at bounding box center [165, 264] width 4 height 4
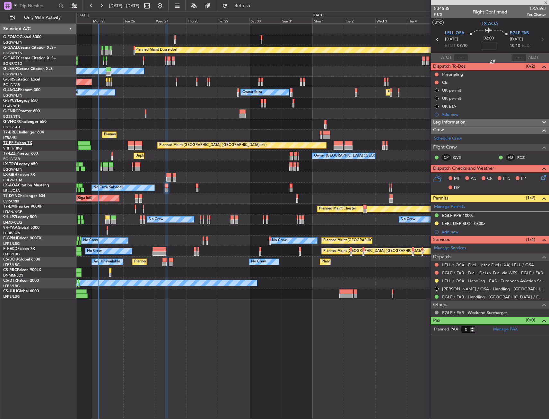
type input "+00:15"
type input "1"
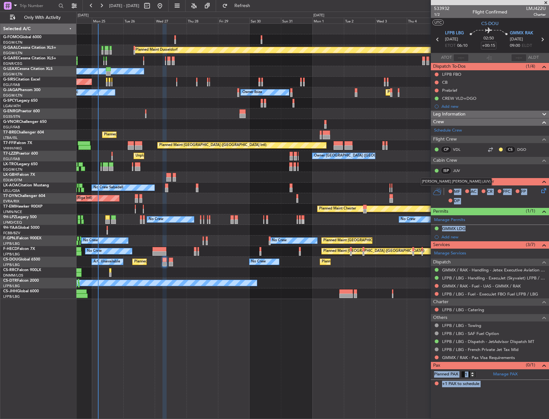
drag, startPoint x: 457, startPoint y: 172, endPoint x: 450, endPoint y: 172, distance: 6.8
click at [449, 173] on div "ISP" at bounding box center [446, 170] width 11 height 7
click at [453, 170] on link "JUV" at bounding box center [460, 171] width 14 height 6
click at [493, 45] on input "+00:15" at bounding box center [488, 46] width 15 height 8
click at [502, 47] on div "02:50 20" at bounding box center [489, 40] width 42 height 24
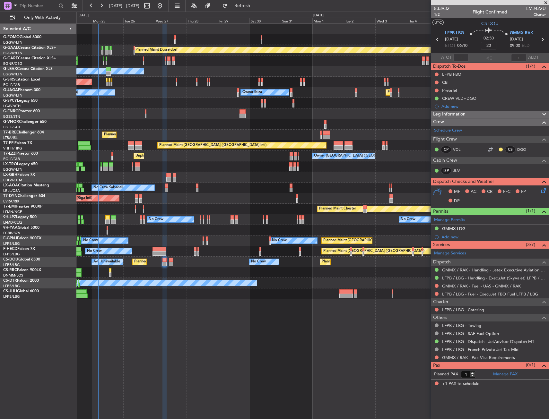
type input "+00:20"
click at [452, 119] on div "Crew" at bounding box center [490, 122] width 118 height 7
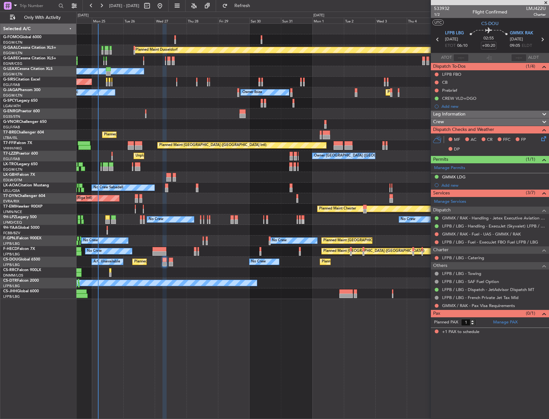
click at [448, 121] on div "Crew" at bounding box center [490, 122] width 118 height 7
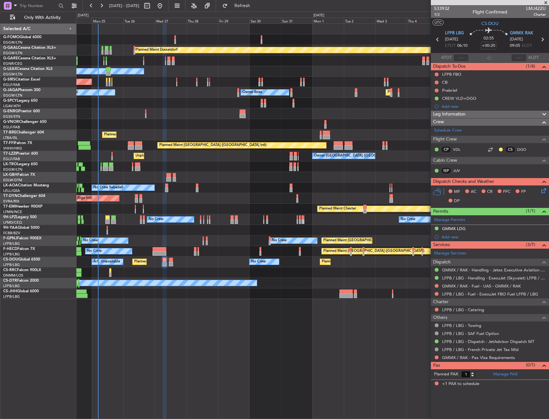
click at [450, 115] on span "Leg Information" at bounding box center [449, 114] width 32 height 7
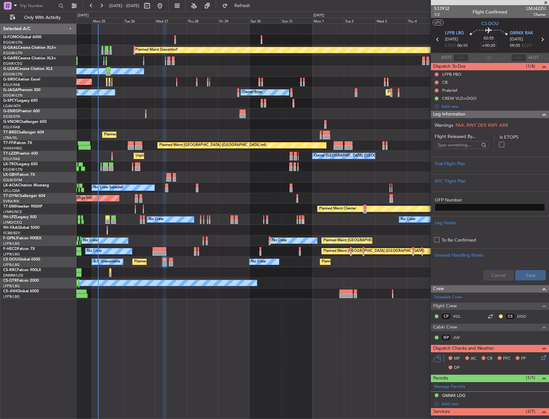
click at [447, 125] on div "Warnings PAX, RWY DEP, RWY ARR" at bounding box center [490, 125] width 118 height 7
click at [440, 172] on div "Trial Flight Plan" at bounding box center [490, 165] width 118 height 17
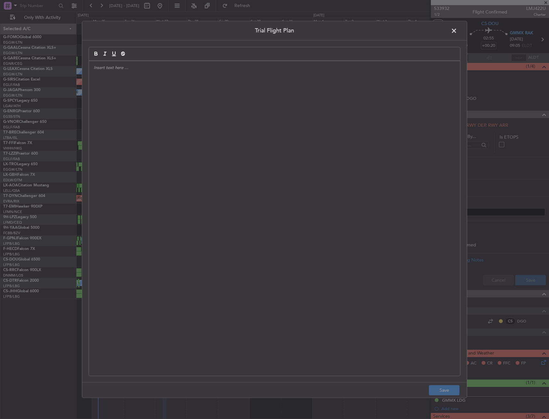
click at [358, 121] on div at bounding box center [274, 218] width 371 height 315
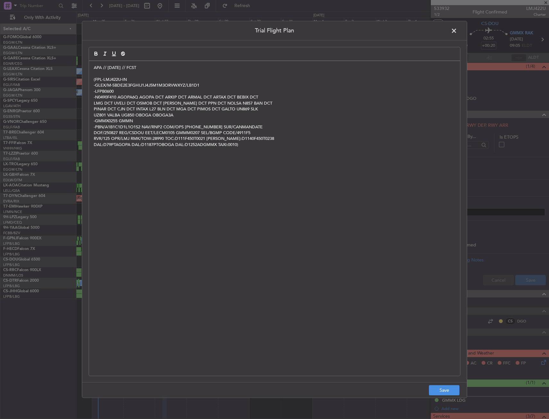
click at [444, 398] on div "Trial Flight Plan APA // 25AUG // FCST (FPL-LMJ422U-IN -GLEX/M-SBDE2E3FGHIJ1J4J…" at bounding box center [274, 209] width 549 height 419
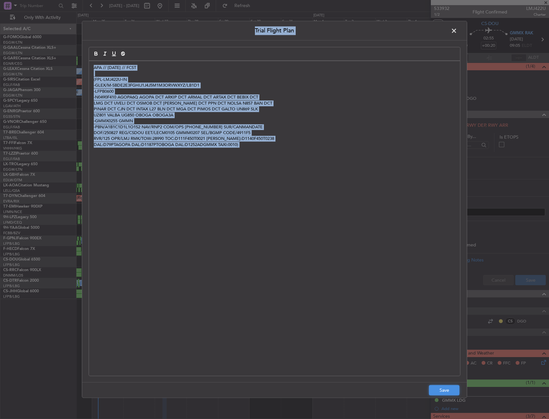
drag, startPoint x: 444, startPoint y: 397, endPoint x: 441, endPoint y: 390, distance: 8.0
click at [442, 390] on button "Save" at bounding box center [444, 391] width 31 height 10
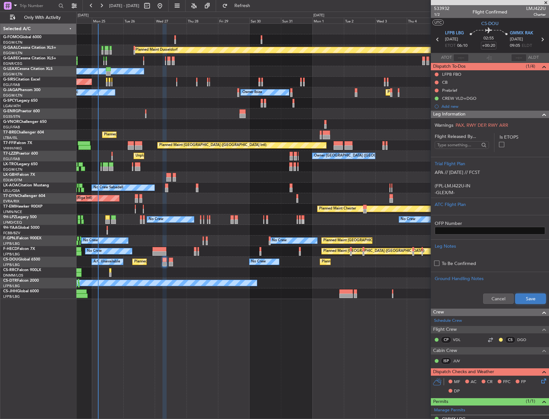
click at [516, 298] on button "Save" at bounding box center [531, 299] width 31 height 10
click at [541, 112] on span at bounding box center [545, 115] width 8 height 8
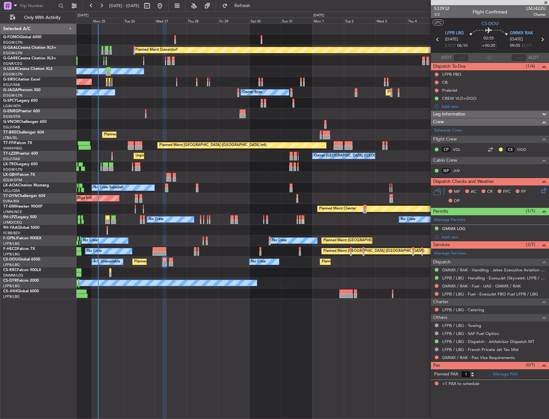
click at [543, 192] on icon at bounding box center [542, 189] width 5 height 5
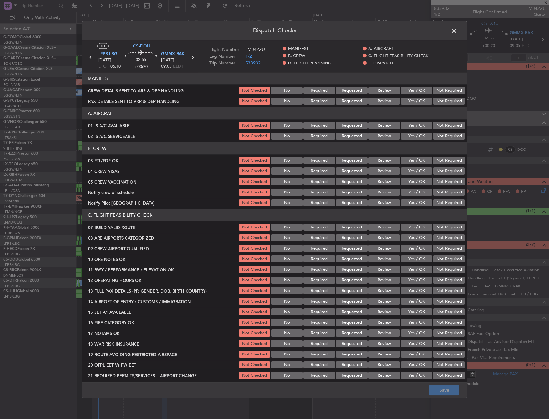
drag, startPoint x: 416, startPoint y: 125, endPoint x: 414, endPoint y: 133, distance: 8.1
click at [415, 125] on button "Yes / OK" at bounding box center [417, 125] width 32 height 7
click at [414, 138] on button "Yes / OK" at bounding box center [417, 136] width 32 height 7
drag, startPoint x: 413, startPoint y: 156, endPoint x: 413, endPoint y: 160, distance: 4.2
click at [413, 156] on section "B. CREW 03 FTL/FDP OK Not Checked No Required Requested Review Yes / OK Not Req…" at bounding box center [274, 175] width 385 height 65
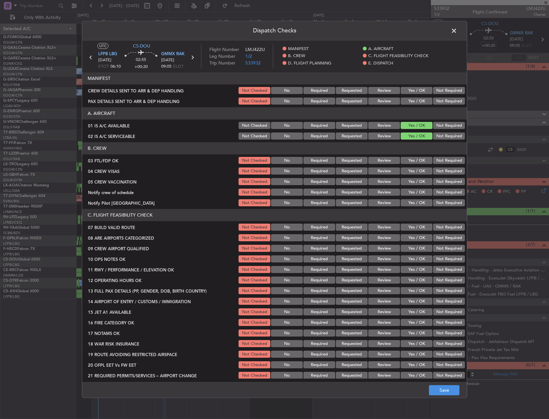
click at [413, 161] on button "Yes / OK" at bounding box center [417, 160] width 32 height 7
click at [435, 176] on div "Not Required" at bounding box center [448, 171] width 32 height 9
drag, startPoint x: 434, startPoint y: 181, endPoint x: 427, endPoint y: 187, distance: 9.0
click at [433, 182] on button "Not Required" at bounding box center [449, 182] width 32 height 7
click at [436, 174] on button "Not Required" at bounding box center [449, 171] width 32 height 7
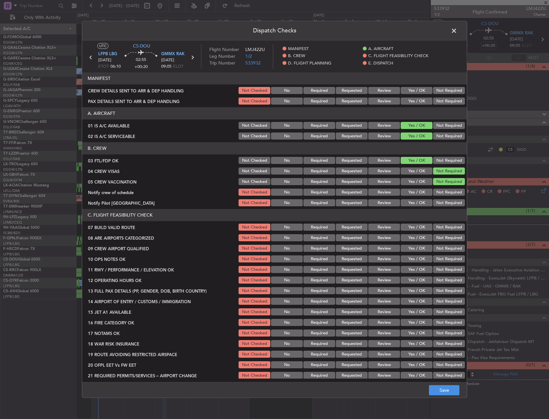
drag, startPoint x: 415, startPoint y: 193, endPoint x: 415, endPoint y: 197, distance: 3.5
click at [415, 194] on button "Yes / OK" at bounding box center [417, 192] width 32 height 7
click at [411, 204] on button "Yes / OK" at bounding box center [417, 203] width 32 height 7
drag, startPoint x: 405, startPoint y: 224, endPoint x: 406, endPoint y: 229, distance: 5.6
click at [405, 225] on button "Yes / OK" at bounding box center [417, 227] width 32 height 7
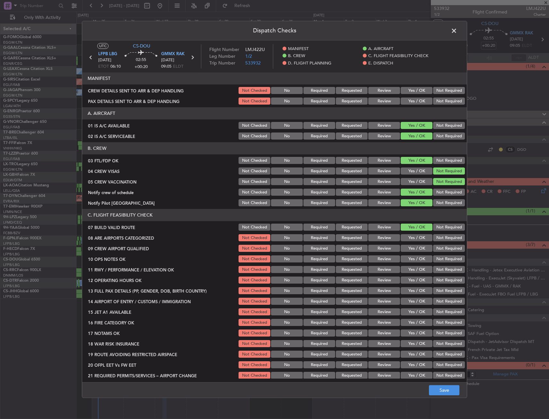
click at [407, 237] on button "Yes / OK" at bounding box center [417, 238] width 32 height 7
click at [406, 251] on button "Yes / OK" at bounding box center [417, 248] width 32 height 7
click at [406, 261] on button "Yes / OK" at bounding box center [417, 259] width 32 height 7
click at [406, 271] on button "Yes / OK" at bounding box center [417, 270] width 32 height 7
click at [408, 287] on div "Yes / OK" at bounding box center [416, 291] width 32 height 9
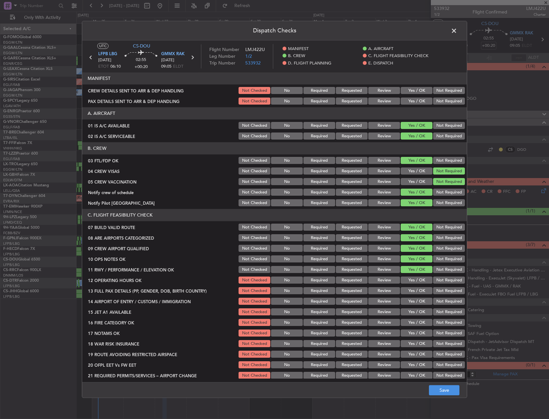
click at [407, 290] on button "Yes / OK" at bounding box center [417, 291] width 32 height 7
click at [407, 283] on button "Yes / OK" at bounding box center [417, 280] width 32 height 7
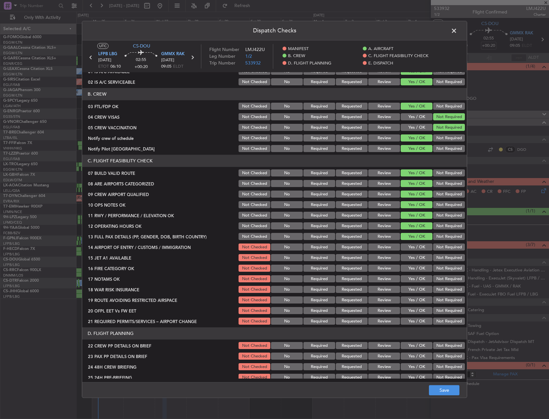
scroll to position [96, 0]
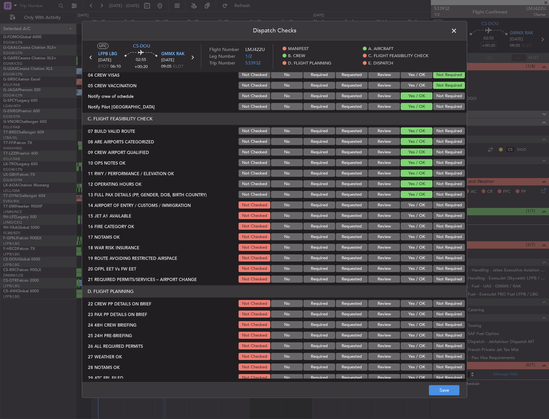
drag, startPoint x: 409, startPoint y: 224, endPoint x: 408, endPoint y: 214, distance: 10.6
click at [409, 223] on button "Yes / OK" at bounding box center [417, 226] width 32 height 7
click at [408, 206] on button "Yes / OK" at bounding box center [417, 205] width 32 height 7
click at [406, 218] on button "Yes / OK" at bounding box center [417, 216] width 32 height 7
click at [410, 239] on button "Yes / OK" at bounding box center [417, 237] width 32 height 7
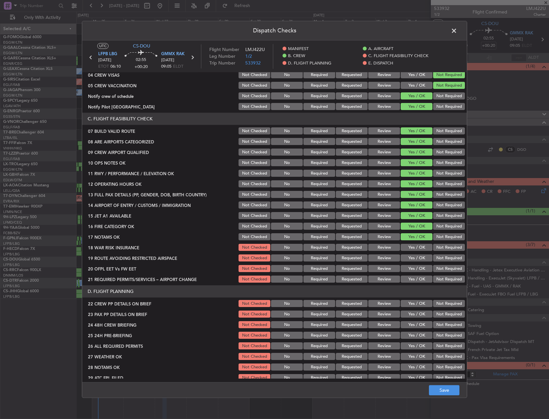
click at [440, 247] on button "Not Required" at bounding box center [449, 247] width 32 height 7
click at [420, 258] on button "Yes / OK" at bounding box center [417, 258] width 32 height 7
click at [416, 275] on section "C. FLIGHT FEASIBILITY CHECK 07 BUILD VALID ROUTE Not Checked No Required Reques…" at bounding box center [274, 198] width 385 height 171
click at [414, 283] on div "Yes / OK" at bounding box center [416, 279] width 32 height 9
click at [414, 272] on button "Yes / OK" at bounding box center [417, 269] width 32 height 7
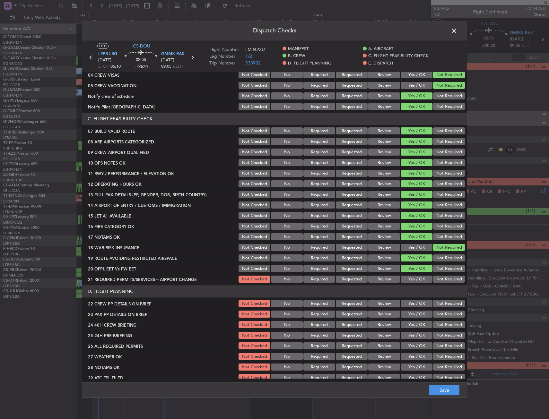
click at [415, 267] on button "Yes / OK" at bounding box center [417, 269] width 32 height 7
drag, startPoint x: 413, startPoint y: 277, endPoint x: 410, endPoint y: 298, distance: 21.1
click at [413, 279] on button "Yes / OK" at bounding box center [417, 279] width 32 height 7
click at [410, 305] on button "Yes / OK" at bounding box center [417, 304] width 32 height 7
click at [410, 317] on button "Yes / OK" at bounding box center [417, 314] width 32 height 7
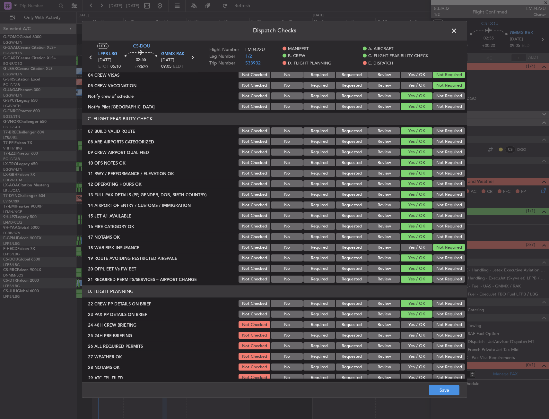
drag, startPoint x: 406, startPoint y: 323, endPoint x: 408, endPoint y: 328, distance: 5.0
click at [406, 324] on button "Yes / OK" at bounding box center [417, 325] width 32 height 7
click at [439, 336] on button "Not Required" at bounding box center [449, 335] width 32 height 7
click at [438, 396] on footer "Save" at bounding box center [274, 390] width 385 height 15
drag, startPoint x: 442, startPoint y: 385, endPoint x: 440, endPoint y: 388, distance: 3.5
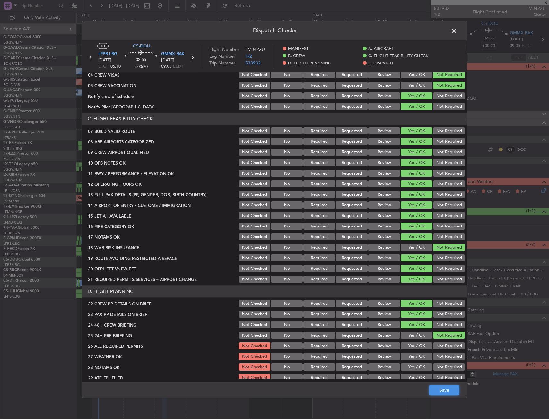
click at [440, 387] on button "Save" at bounding box center [444, 391] width 31 height 10
click at [457, 28] on span at bounding box center [457, 32] width 0 height 13
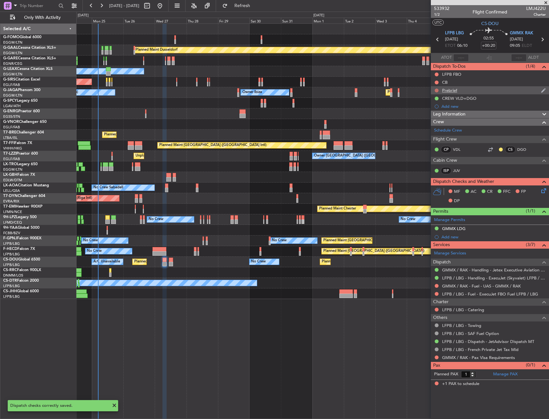
click at [436, 89] on button at bounding box center [437, 91] width 4 height 4
click at [438, 110] on span "In Progress" at bounding box center [440, 109] width 22 height 6
click at [438, 81] on button at bounding box center [437, 83] width 4 height 4
click at [441, 111] on span "Completed" at bounding box center [439, 111] width 21 height 6
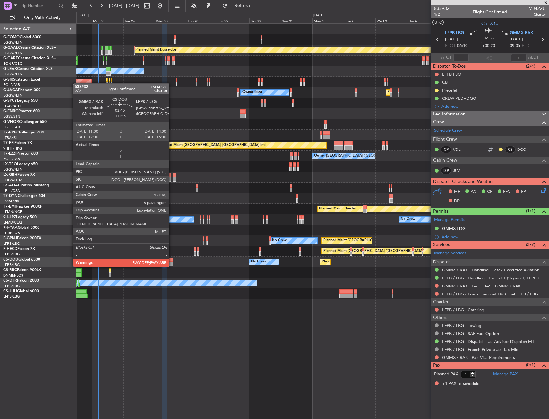
click at [172, 260] on div at bounding box center [171, 260] width 4 height 4
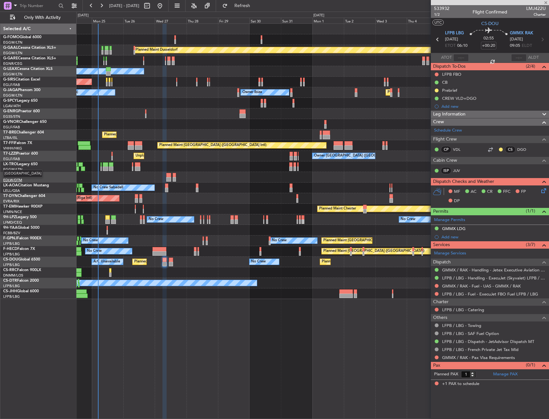
type input "+00:15"
type input "6"
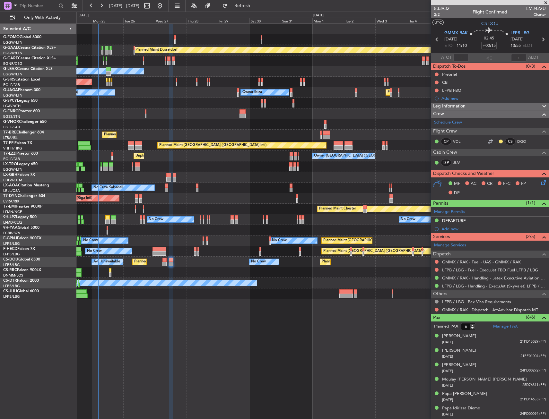
click at [438, 14] on span "2/2" at bounding box center [441, 14] width 15 height 5
click at [491, 46] on input "+00:15" at bounding box center [488, 46] width 15 height 8
click at [500, 38] on div "02:45 5" at bounding box center [489, 40] width 42 height 24
type input "+00:05"
drag, startPoint x: 438, startPoint y: 81, endPoint x: 443, endPoint y: 97, distance: 16.3
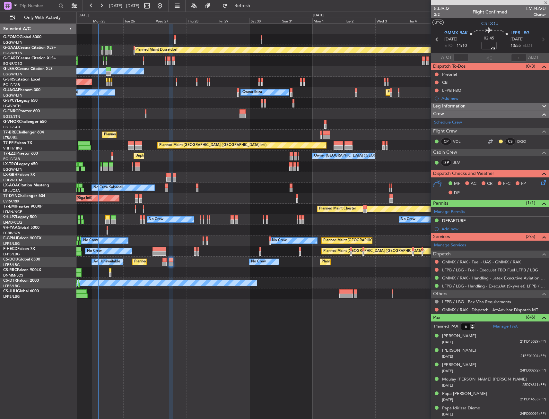
click at [438, 82] on button at bounding box center [437, 83] width 4 height 4
drag, startPoint x: 443, startPoint y: 110, endPoint x: 441, endPoint y: 90, distance: 19.7
click at [443, 110] on span "Completed" at bounding box center [439, 111] width 21 height 6
click at [438, 74] on button at bounding box center [437, 75] width 4 height 4
click at [441, 89] on li "In Progress" at bounding box center [437, 93] width 34 height 10
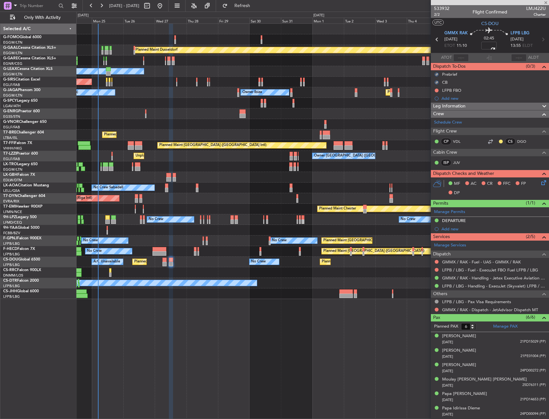
click at [543, 183] on icon at bounding box center [542, 181] width 5 height 5
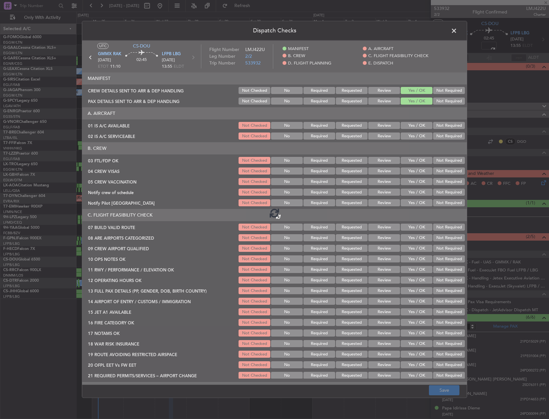
type input "+00:05"
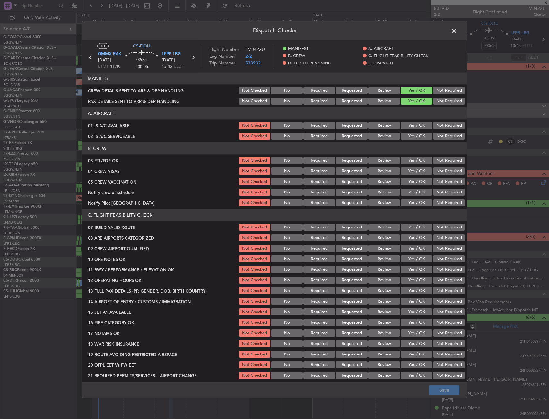
click at [411, 125] on button "Yes / OK" at bounding box center [417, 125] width 32 height 7
click at [408, 139] on button "Yes / OK" at bounding box center [417, 136] width 32 height 7
drag, startPoint x: 418, startPoint y: 162, endPoint x: 436, endPoint y: 171, distance: 20.1
click at [419, 162] on button "Yes / OK" at bounding box center [417, 160] width 32 height 7
drag, startPoint x: 436, startPoint y: 171, endPoint x: 435, endPoint y: 180, distance: 9.0
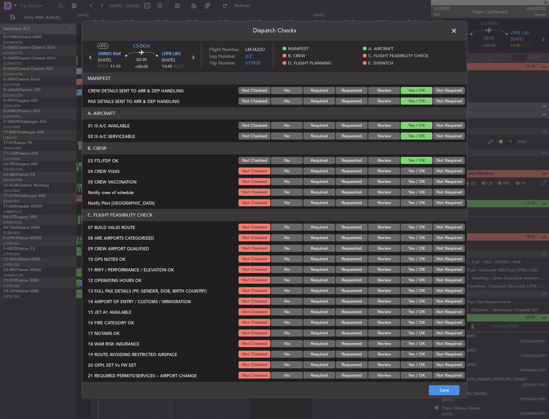
click at [436, 172] on button "Not Required" at bounding box center [449, 171] width 32 height 7
click at [433, 181] on button "Not Required" at bounding box center [449, 182] width 32 height 7
drag, startPoint x: 417, startPoint y: 188, endPoint x: 416, endPoint y: 199, distance: 11.3
click at [417, 189] on div "Yes / OK" at bounding box center [416, 192] width 32 height 9
click at [415, 203] on button "Yes / OK" at bounding box center [417, 203] width 32 height 7
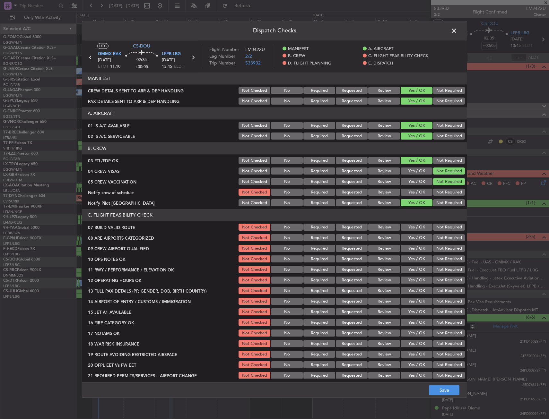
click at [416, 191] on button "Yes / OK" at bounding box center [417, 192] width 32 height 7
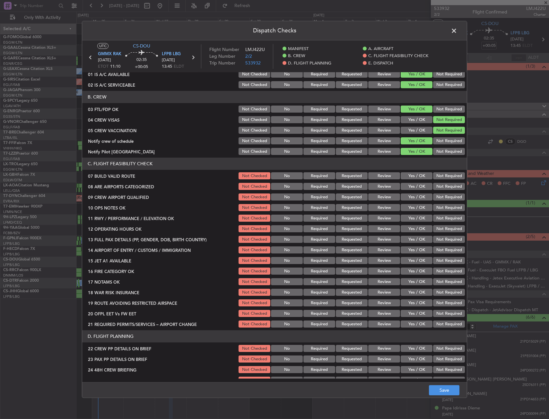
scroll to position [64, 0]
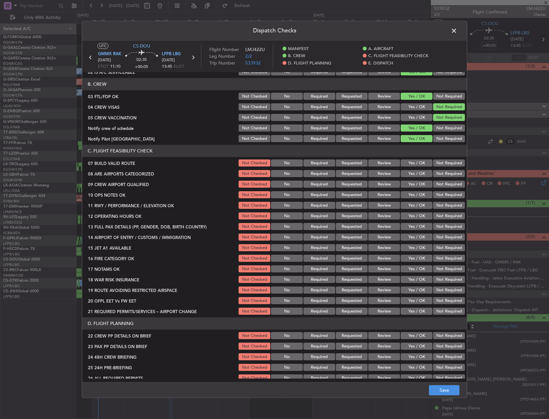
click at [419, 170] on div "Yes / OK" at bounding box center [416, 174] width 32 height 9
drag, startPoint x: 418, startPoint y: 164, endPoint x: 413, endPoint y: 178, distance: 14.4
click at [417, 164] on button "Yes / OK" at bounding box center [417, 163] width 32 height 7
click at [413, 178] on div "Yes / OK" at bounding box center [416, 174] width 32 height 9
drag, startPoint x: 413, startPoint y: 176, endPoint x: 413, endPoint y: 180, distance: 3.9
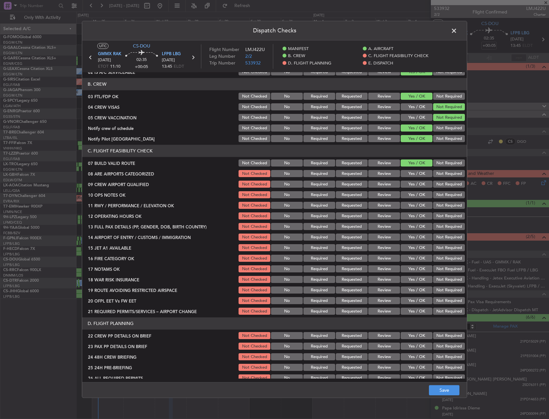
click at [413, 176] on button "Yes / OK" at bounding box center [417, 174] width 32 height 7
click at [412, 183] on button "Yes / OK" at bounding box center [417, 184] width 32 height 7
click at [411, 192] on button "Yes / OK" at bounding box center [417, 195] width 32 height 7
click at [410, 206] on button "Yes / OK" at bounding box center [417, 205] width 32 height 7
click at [410, 216] on button "Yes / OK" at bounding box center [417, 216] width 32 height 7
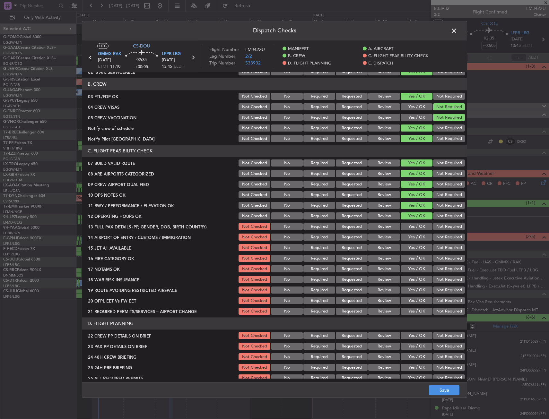
click at [409, 225] on button "Yes / OK" at bounding box center [417, 227] width 32 height 7
drag, startPoint x: 409, startPoint y: 235, endPoint x: 409, endPoint y: 242, distance: 6.1
click at [409, 236] on button "Yes / OK" at bounding box center [417, 237] width 32 height 7
drag, startPoint x: 409, startPoint y: 243, endPoint x: 408, endPoint y: 249, distance: 5.2
click at [409, 244] on div "Yes / OK" at bounding box center [416, 248] width 32 height 9
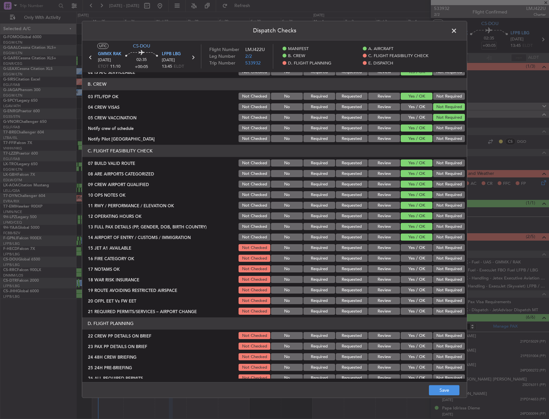
click at [408, 250] on button "Yes / OK" at bounding box center [417, 248] width 32 height 7
click at [405, 259] on button "Yes / OK" at bounding box center [417, 258] width 32 height 7
click at [407, 268] on button "Yes / OK" at bounding box center [417, 269] width 32 height 7
click at [434, 279] on button "Not Required" at bounding box center [449, 280] width 32 height 7
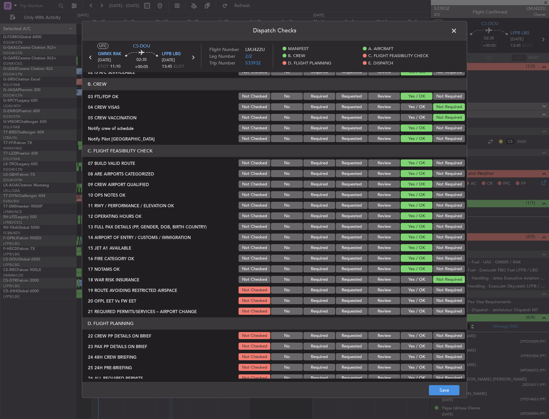
drag, startPoint x: 417, startPoint y: 288, endPoint x: 415, endPoint y: 291, distance: 3.5
click at [416, 288] on button "Yes / OK" at bounding box center [417, 290] width 32 height 7
click at [411, 302] on button "Yes / OK" at bounding box center [417, 301] width 32 height 7
click at [412, 309] on div "Yes / OK" at bounding box center [416, 311] width 32 height 9
click at [412, 309] on button "Yes / OK" at bounding box center [417, 311] width 32 height 7
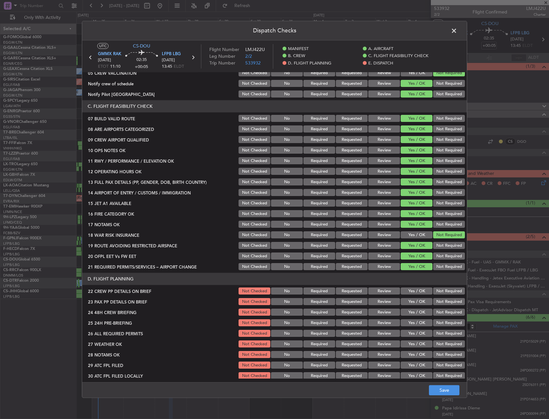
scroll to position [161, 0]
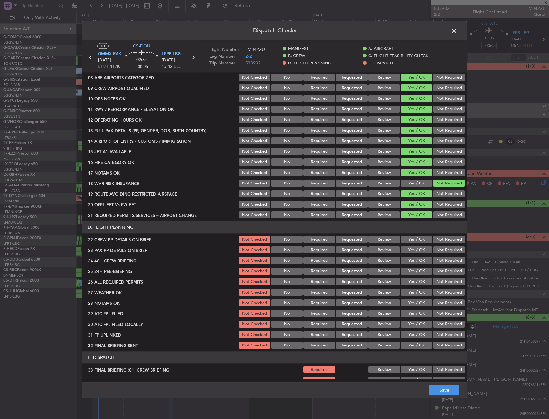
click at [409, 259] on button "Yes / OK" at bounding box center [417, 261] width 32 height 7
drag, startPoint x: 409, startPoint y: 253, endPoint x: 410, endPoint y: 243, distance: 9.8
click at [409, 252] on button "Yes / OK" at bounding box center [417, 250] width 32 height 7
click at [410, 243] on button "Yes / OK" at bounding box center [417, 239] width 32 height 7
drag, startPoint x: 435, startPoint y: 269, endPoint x: 456, endPoint y: 330, distance: 64.6
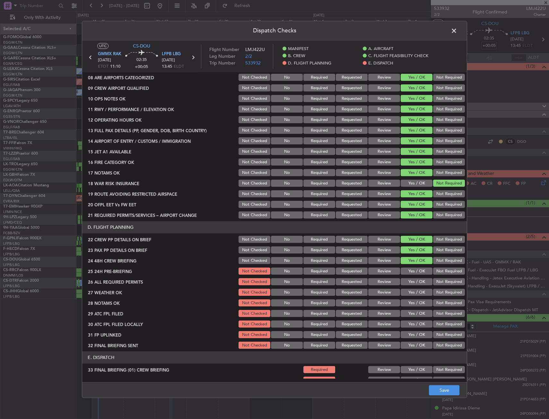
click at [436, 269] on button "Not Required" at bounding box center [449, 271] width 32 height 7
click at [449, 390] on button "Save" at bounding box center [444, 391] width 31 height 10
click at [457, 31] on span at bounding box center [457, 32] width 0 height 13
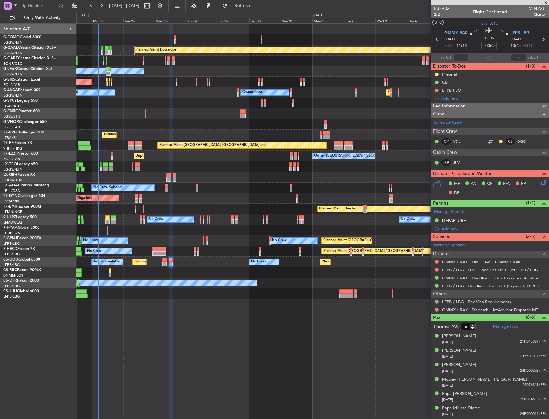
click at [472, 106] on div "Leg Information" at bounding box center [490, 106] width 118 height 7
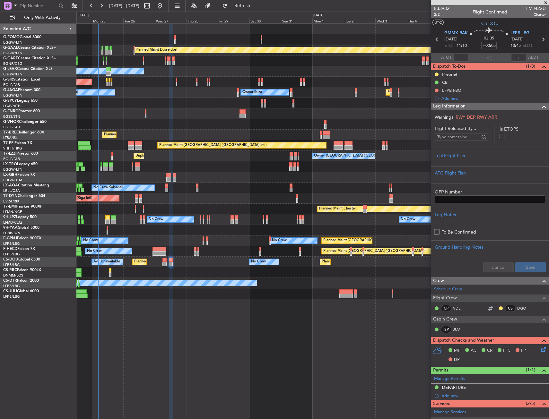
click at [461, 146] on form "Flight Released By... Is ETOPS Trial Flight Plan ATC Flight Plan OFP Number Leg…" at bounding box center [490, 201] width 118 height 152
click at [457, 152] on div "Trial Flight Plan" at bounding box center [490, 157] width 118 height 17
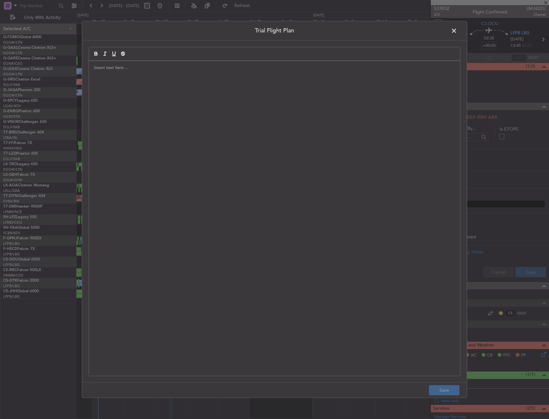
click at [205, 147] on div at bounding box center [274, 218] width 371 height 315
click at [136, 90] on div "APA // 25AUG // FCST" at bounding box center [274, 218] width 371 height 315
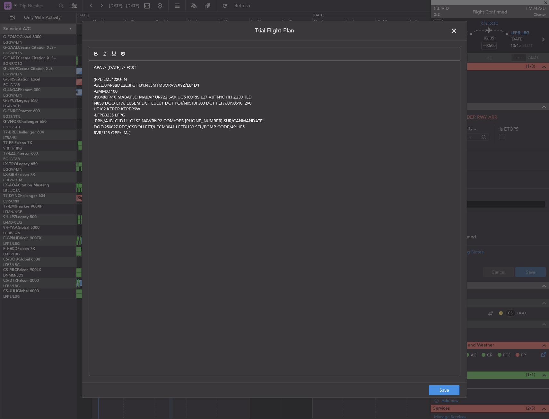
scroll to position [0, 0]
click at [449, 390] on button "Save" at bounding box center [444, 391] width 31 height 10
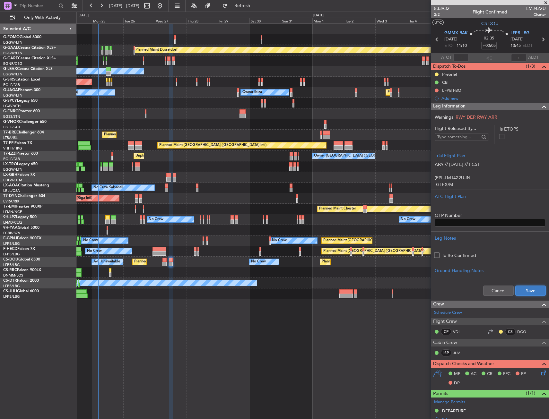
click at [532, 289] on button "Save" at bounding box center [531, 291] width 31 height 10
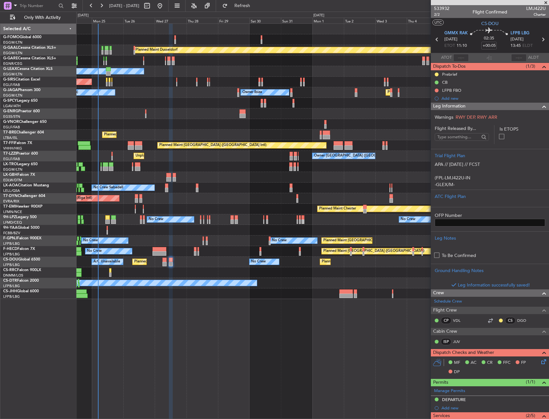
click at [541, 105] on span at bounding box center [545, 107] width 8 height 8
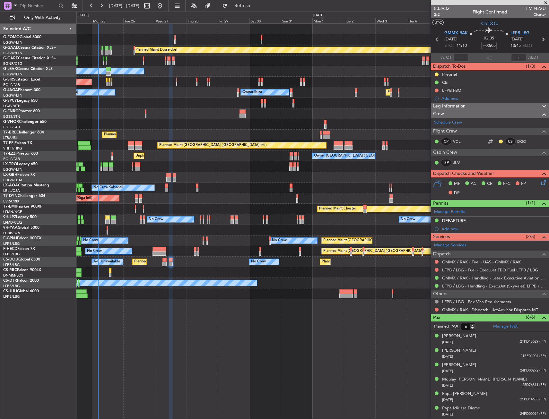
click at [437, 14] on span "2/2" at bounding box center [441, 14] width 15 height 5
click at [161, 256] on div "Planned Maint Paris (Le Bourget) No Crew Planned Maint Paris (Le Bourget) Plann…" at bounding box center [312, 251] width 472 height 11
click at [162, 262] on div "Planned Maint Paris (Le Bourget) No Crew Planned Maint Paris (Le Bourget) A/C U…" at bounding box center [312, 262] width 472 height 11
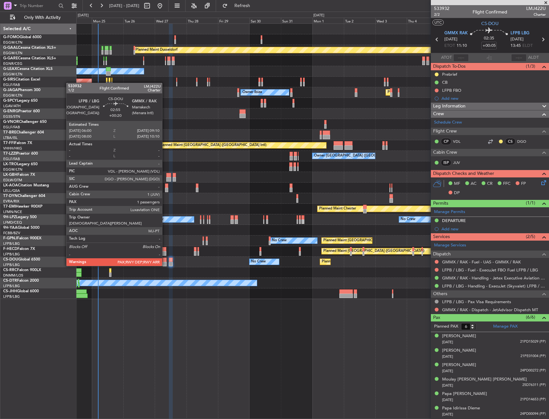
click at [165, 260] on div at bounding box center [165, 260] width 4 height 4
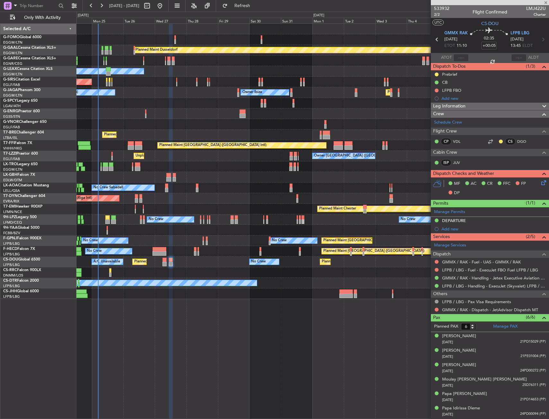
type input "+00:20"
type input "1"
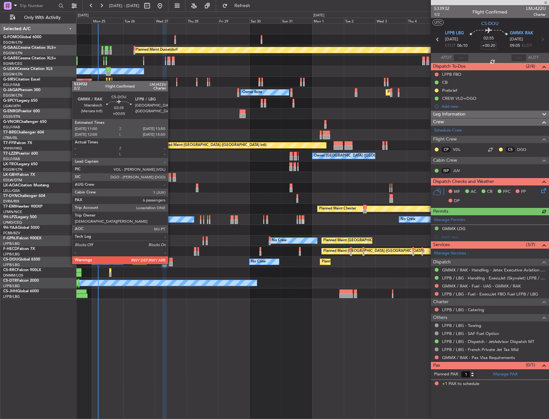
click at [171, 259] on div at bounding box center [171, 260] width 4 height 4
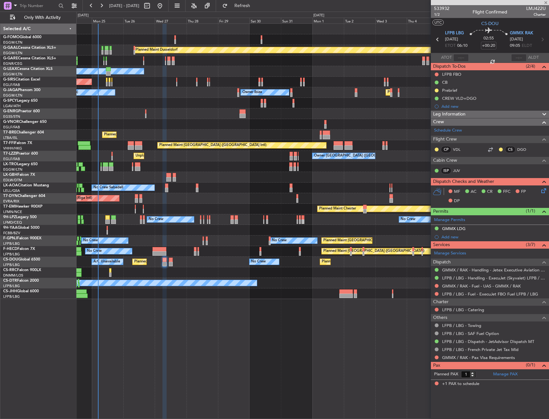
type input "+00:05"
type input "6"
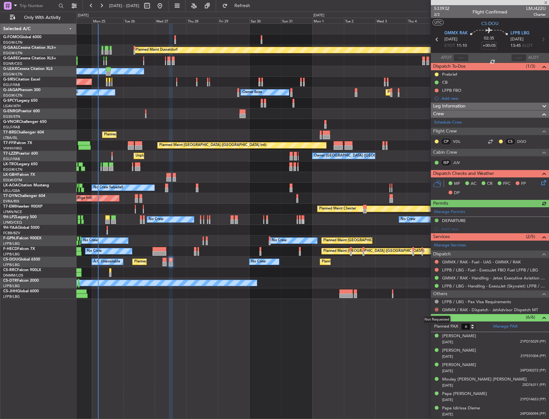
click at [437, 311] on button at bounding box center [437, 310] width 4 height 4
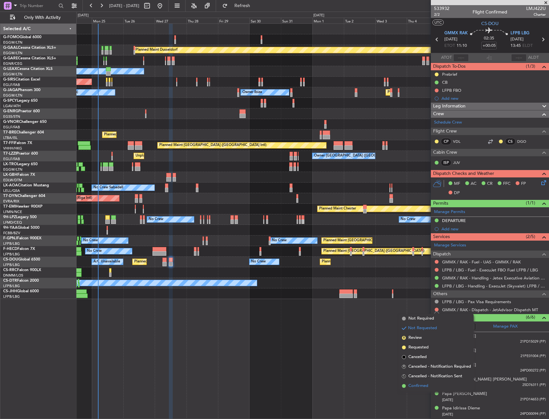
click at [417, 387] on span "Confirmed" at bounding box center [419, 386] width 20 height 6
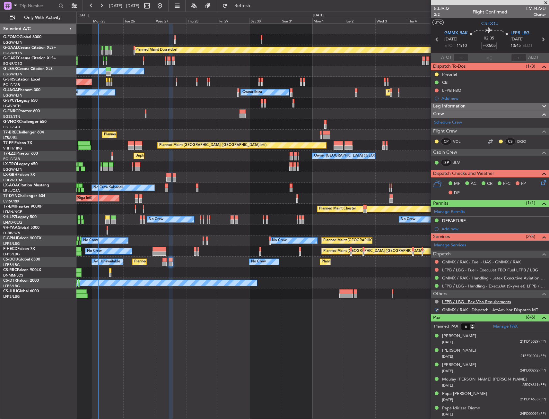
click at [490, 303] on link "LFPB / LBG - Pax Visa Requirements" at bounding box center [476, 301] width 69 height 5
click at [437, 300] on button at bounding box center [437, 302] width 4 height 4
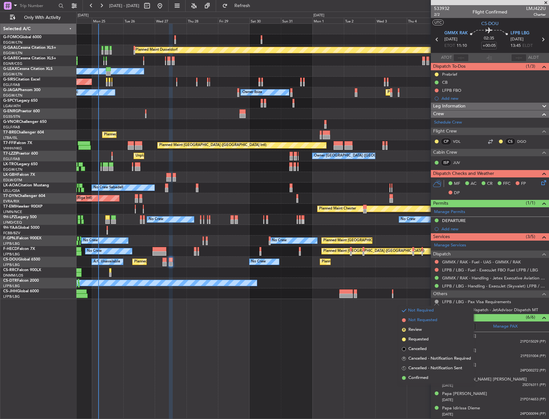
click at [423, 324] on li "Not Requested" at bounding box center [437, 321] width 74 height 10
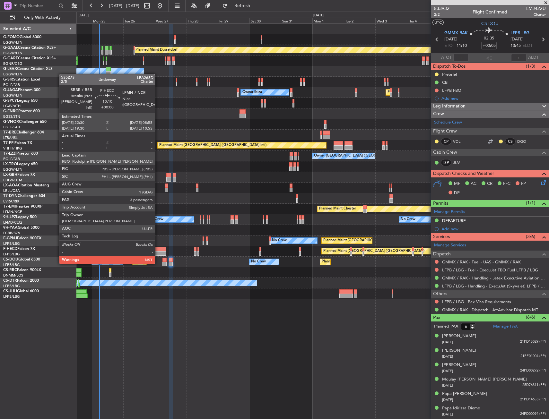
click at [158, 252] on div at bounding box center [160, 253] width 14 height 4
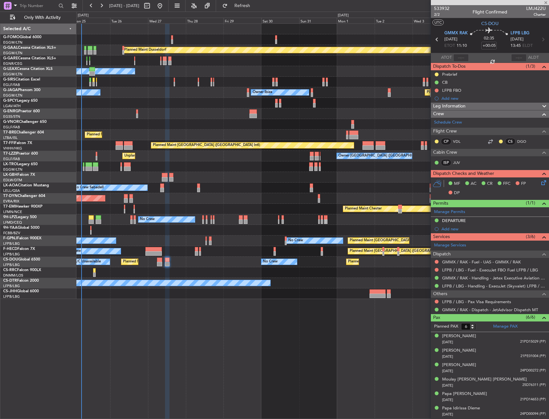
type input "3"
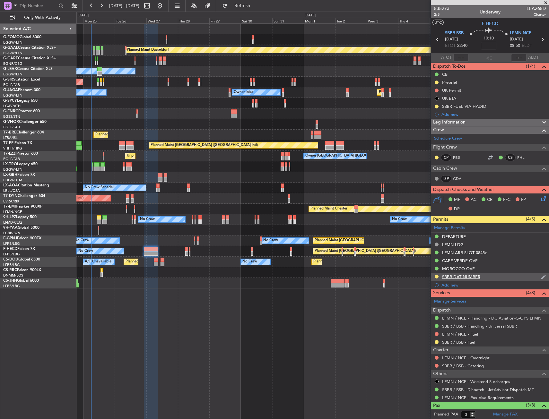
click at [477, 278] on div "SBBR DAT NUMBER" at bounding box center [461, 276] width 38 height 5
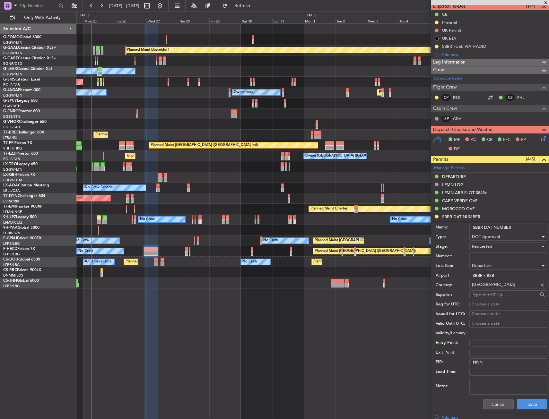
scroll to position [64, 0]
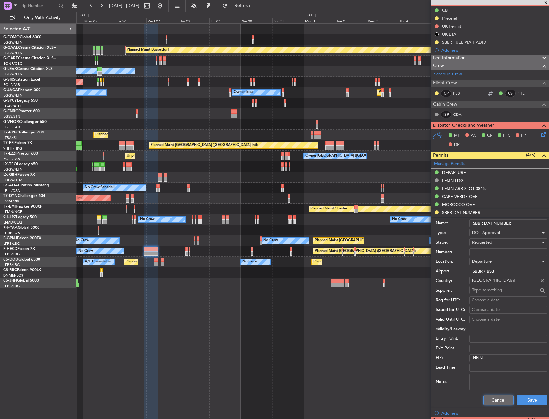
click at [496, 402] on button "Cancel" at bounding box center [498, 400] width 31 height 10
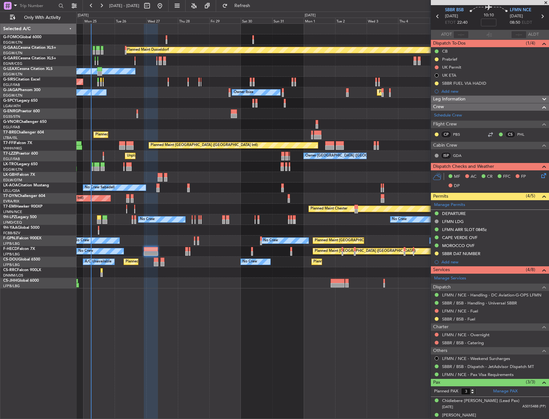
scroll to position [0, 0]
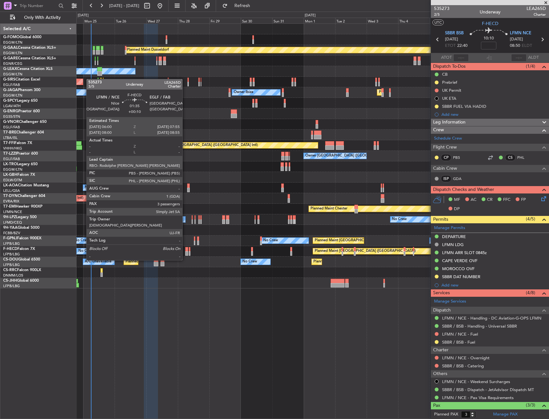
click at [185, 248] on div at bounding box center [186, 249] width 3 height 4
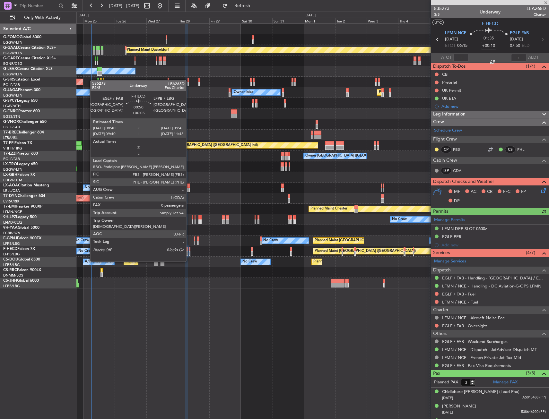
click at [189, 250] on div at bounding box center [190, 249] width 2 height 4
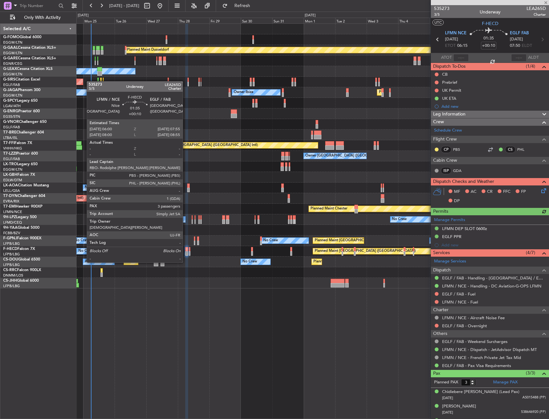
type input "+00:05"
type input "0"
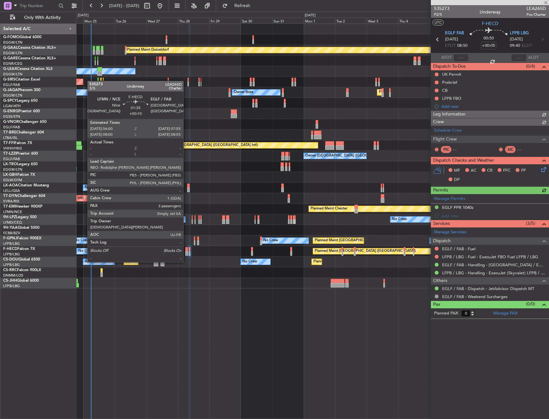
click at [186, 250] on div at bounding box center [186, 249] width 3 height 4
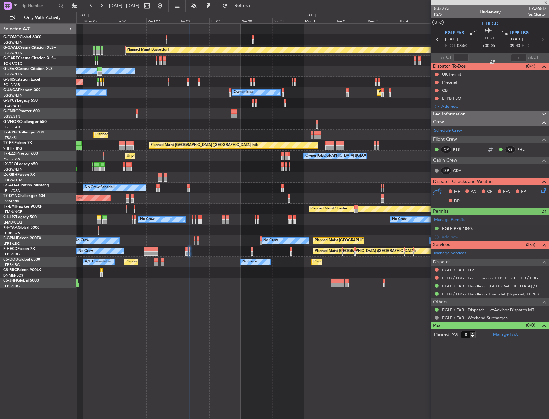
type input "+00:10"
type input "3"
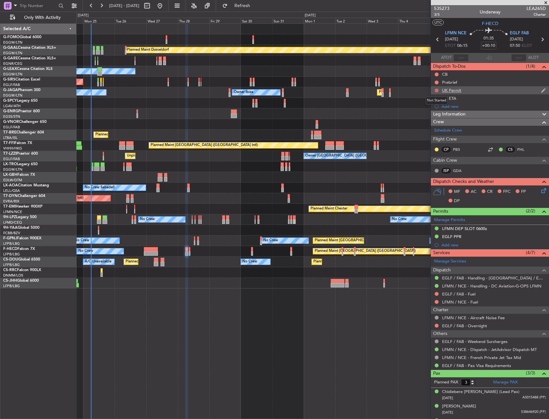
click at [437, 89] on button at bounding box center [437, 91] width 4 height 4
click at [437, 127] on span "Cancelled" at bounding box center [438, 128] width 18 height 6
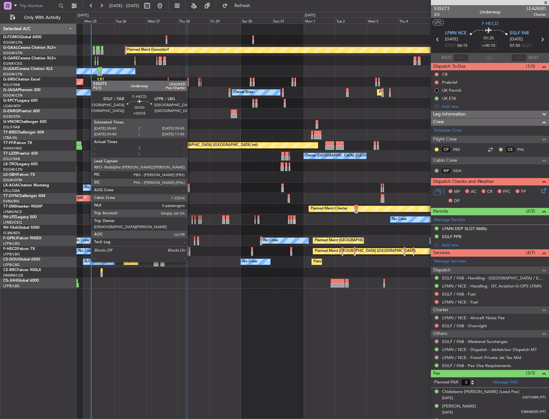
click at [190, 250] on div at bounding box center [190, 249] width 2 height 4
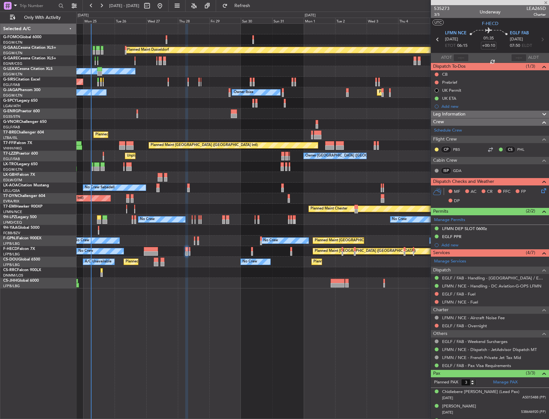
type input "+00:05"
type input "0"
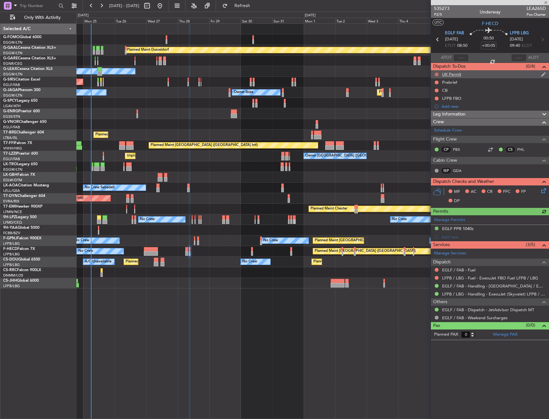
click at [436, 74] on button at bounding box center [437, 75] width 4 height 4
click at [436, 113] on span "Cancelled" at bounding box center [438, 112] width 18 height 6
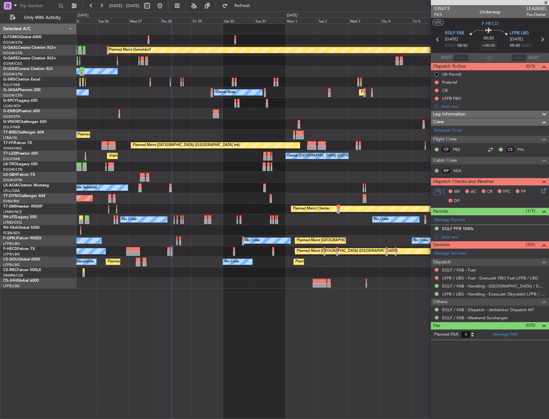
click at [236, 151] on div "Unplanned Maint [GEOGRAPHIC_DATA] ([GEOGRAPHIC_DATA]) Owner London ([GEOGRAPHIC…" at bounding box center [312, 156] width 472 height 11
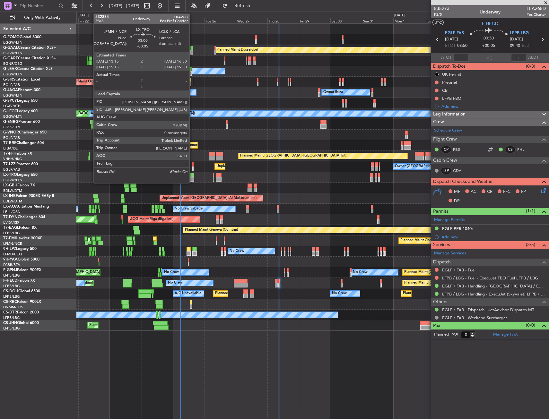
click at [192, 175] on div at bounding box center [192, 175] width 4 height 4
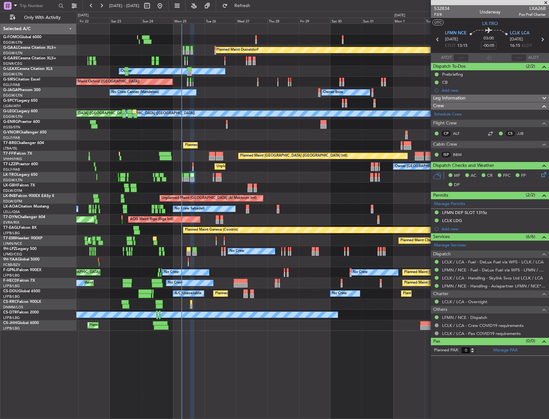
click at [282, 148] on div "Planned Maint Dusseldorf Unplanned Maint [PERSON_NAME] Owner Owner Unplanned Ma…" at bounding box center [312, 177] width 472 height 307
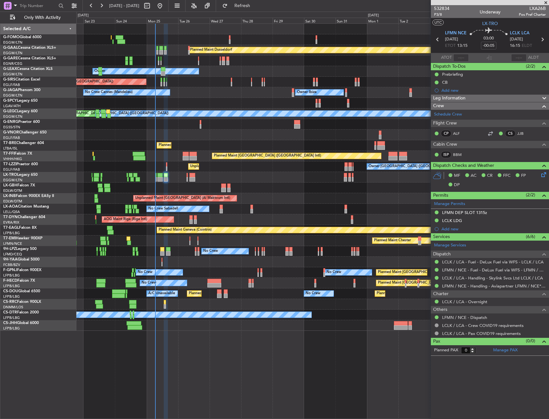
click at [130, 93] on div "Planned Maint [GEOGRAPHIC_DATA] ([GEOGRAPHIC_DATA]) Owner Ibiza No Crew Cannes …" at bounding box center [312, 92] width 472 height 11
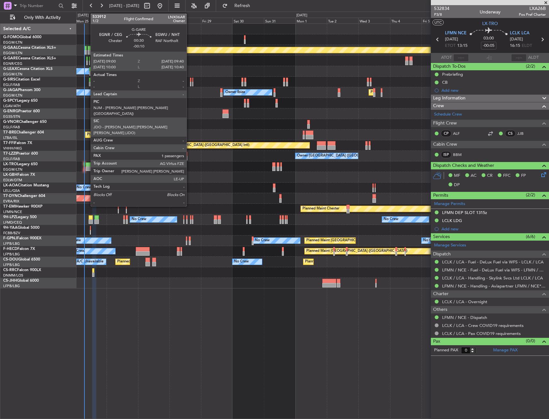
click at [87, 59] on div at bounding box center [86, 59] width 1 height 4
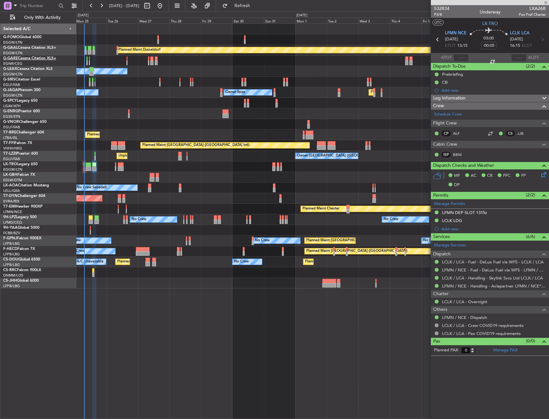
type input "-00:10"
type input "1"
